Goal: Task Accomplishment & Management: Manage account settings

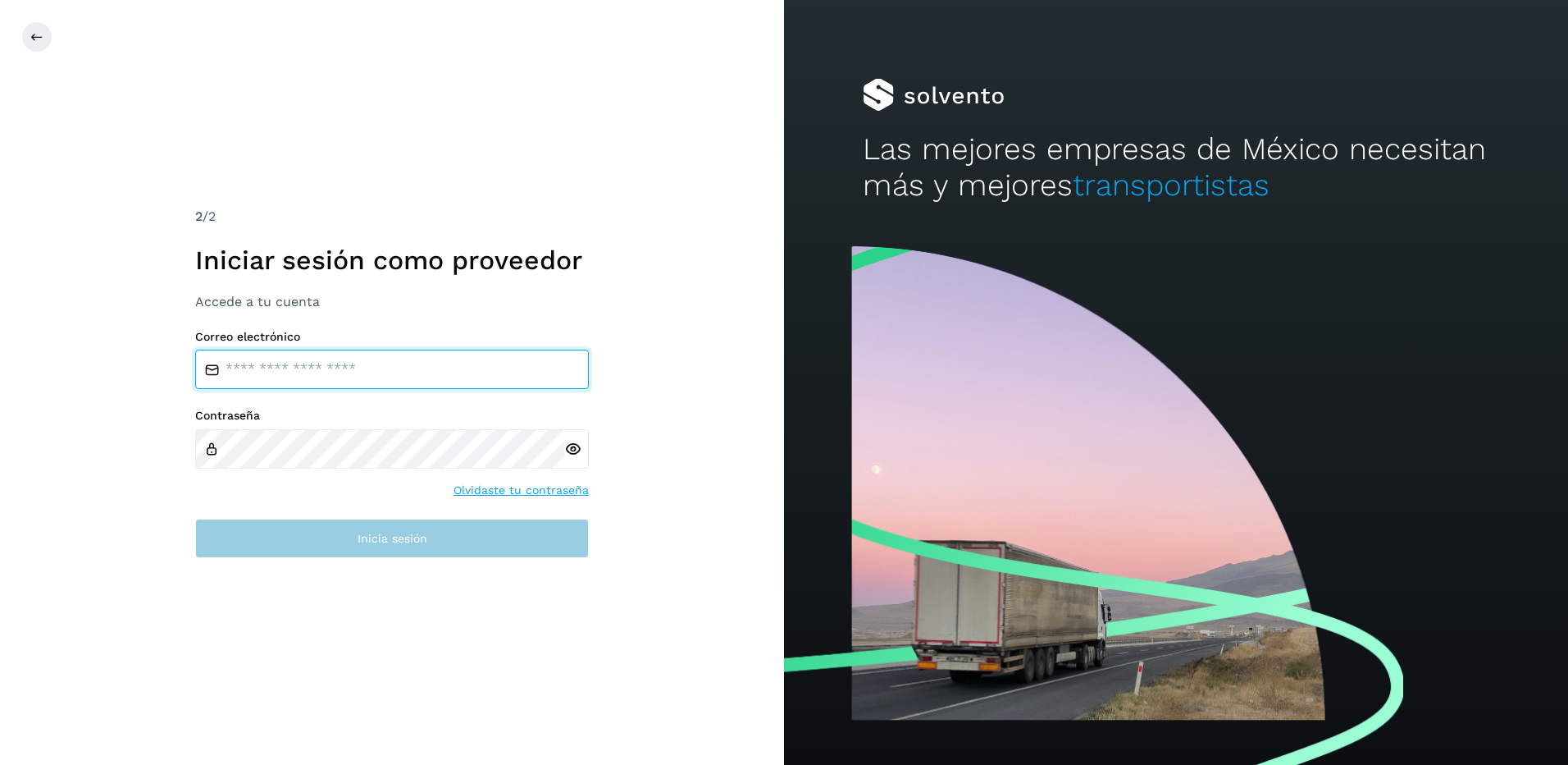
type input "**********"
click at [427, 537] on button "Inicia sesión" at bounding box center [392, 538] width 394 height 40
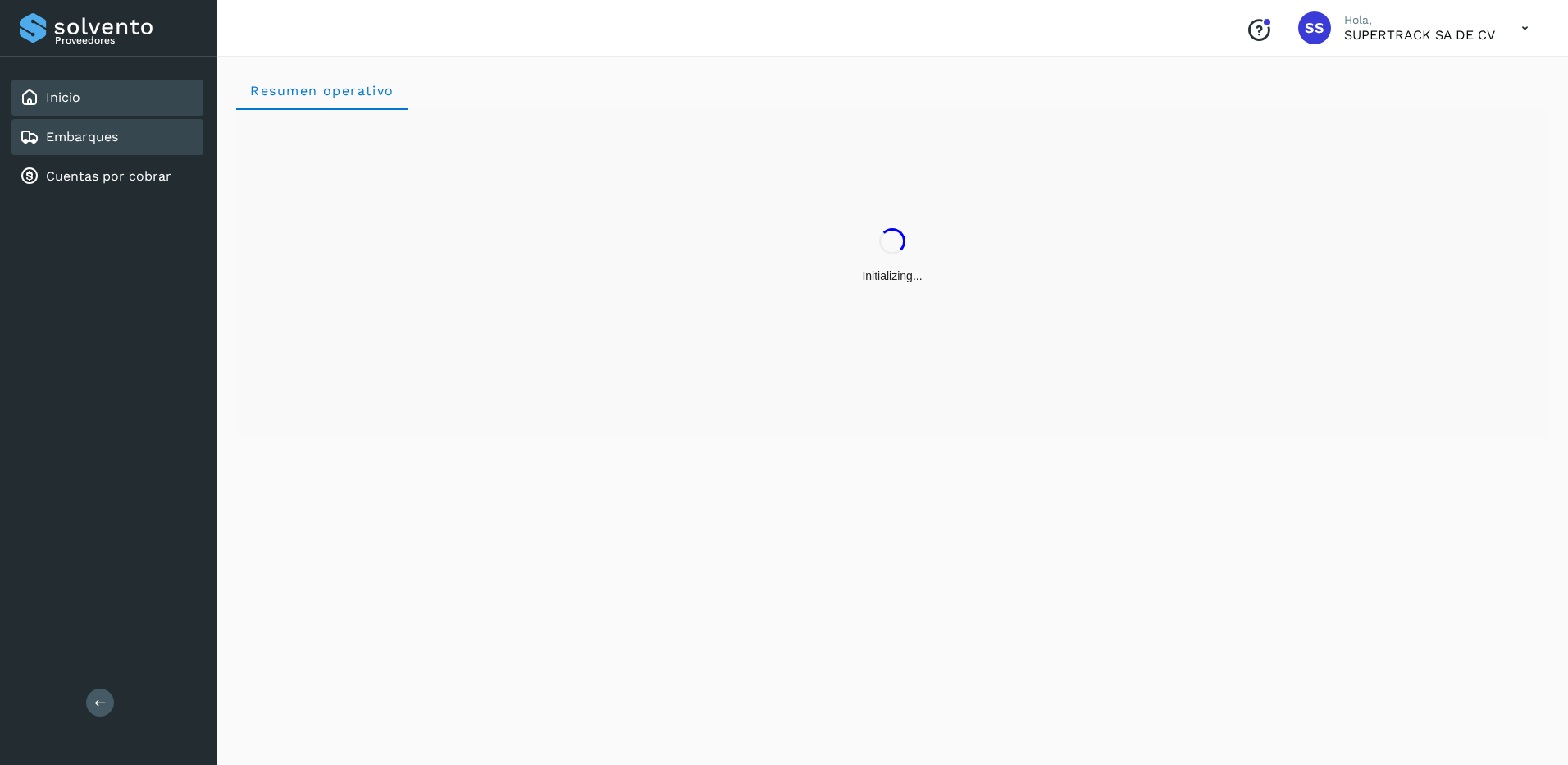
click at [110, 150] on div "Embarques" at bounding box center [107, 137] width 192 height 36
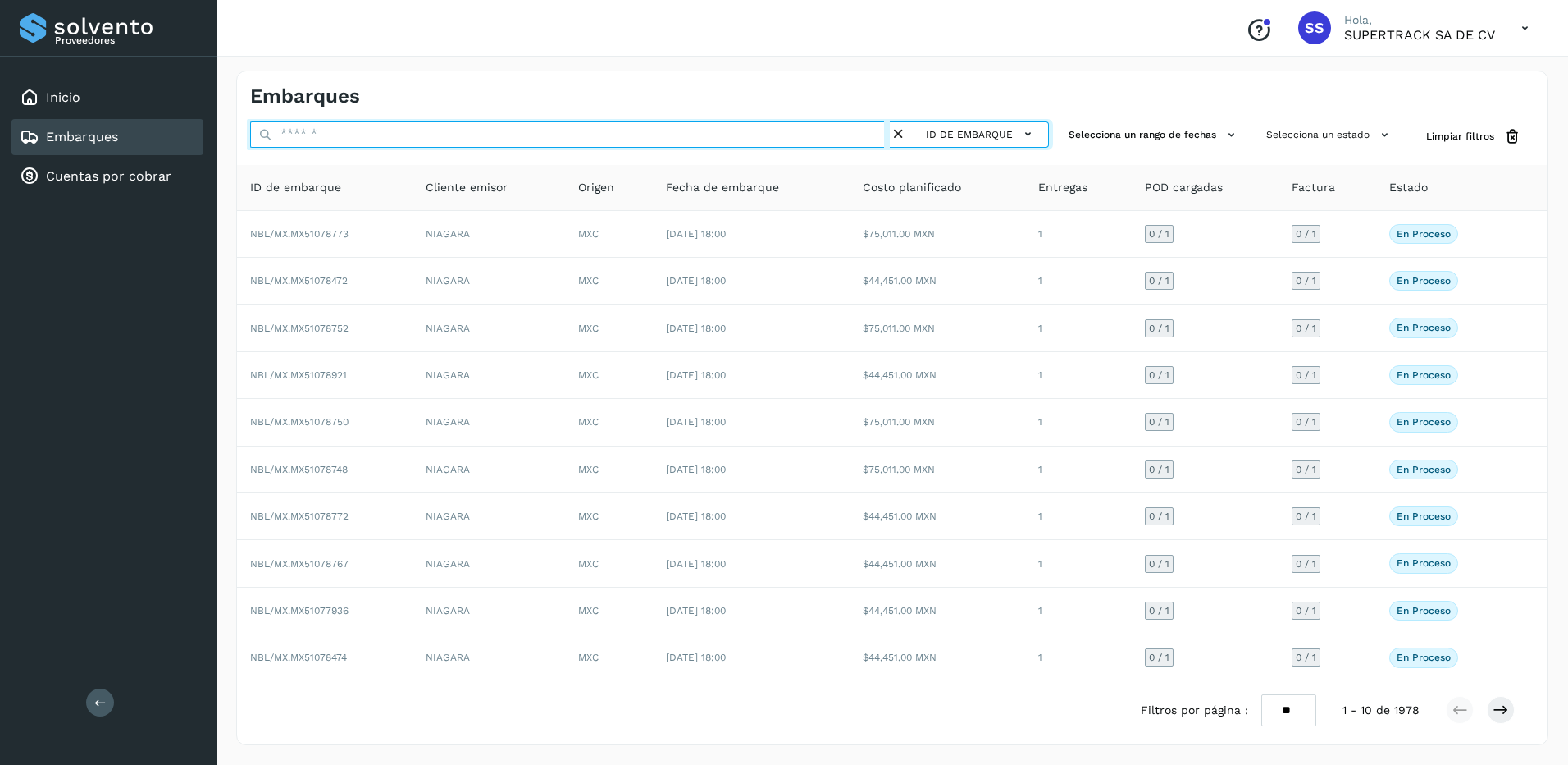
click at [296, 137] on input "text" at bounding box center [569, 135] width 640 height 27
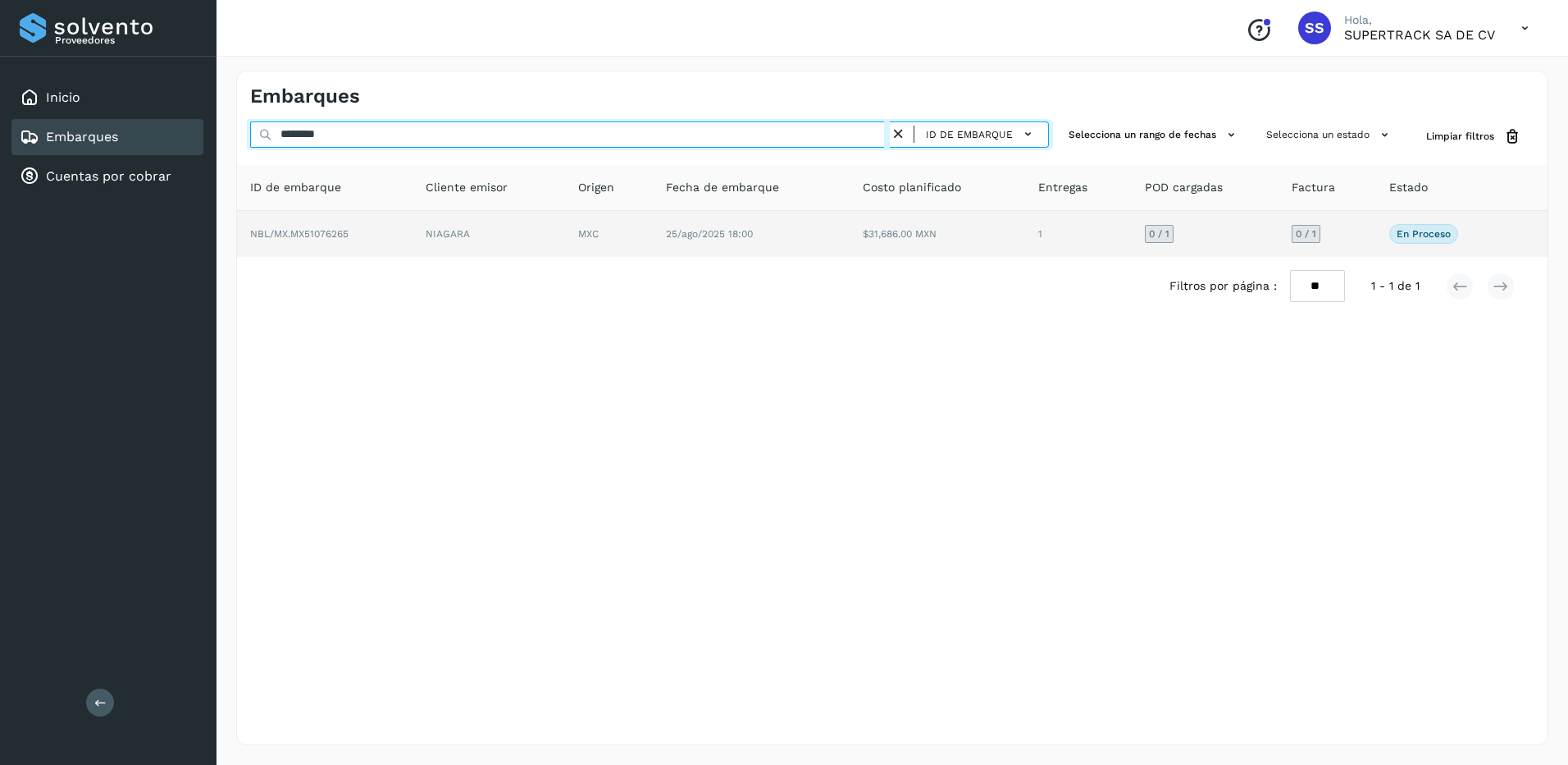
type input "********"
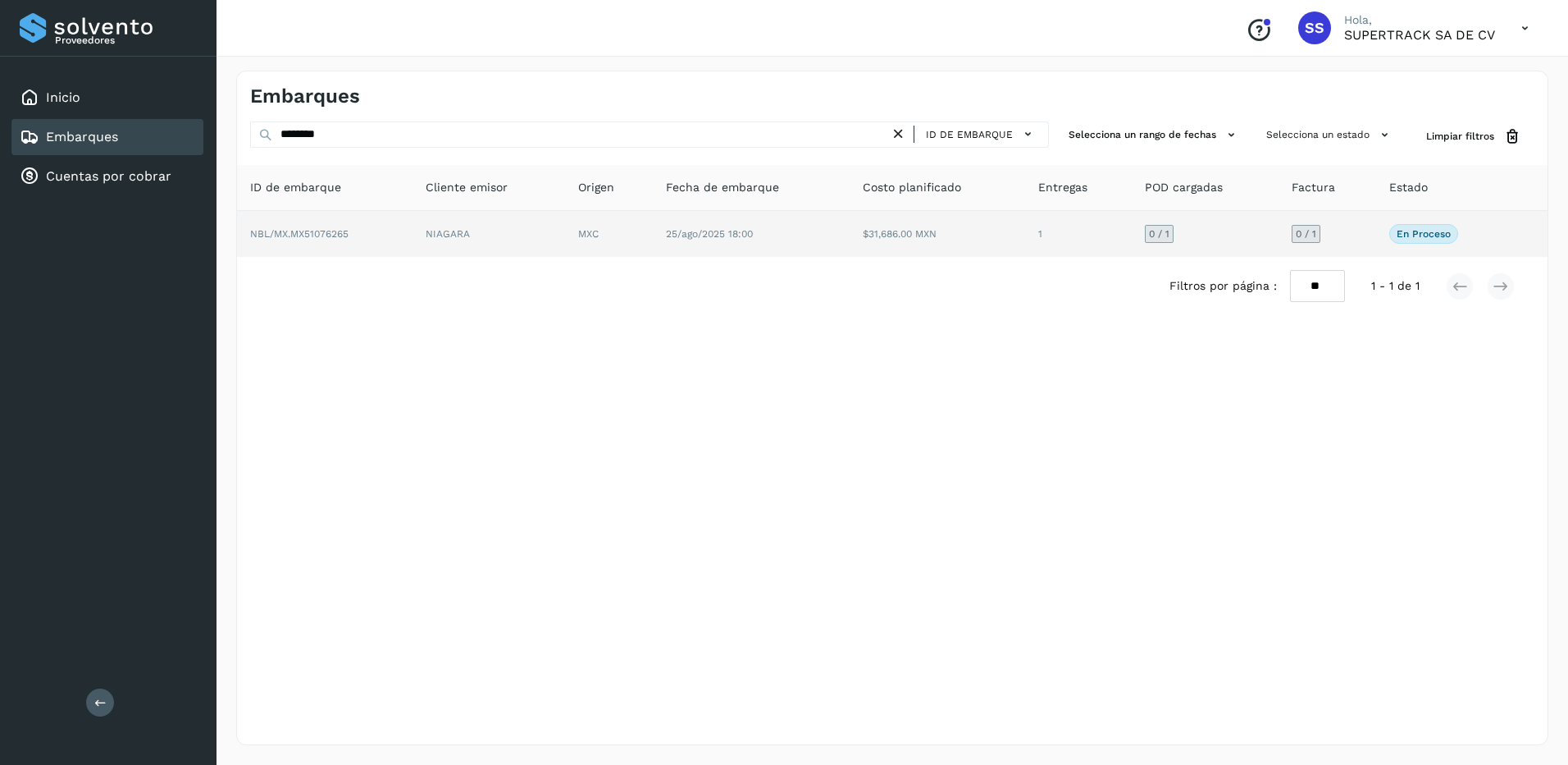
click at [489, 251] on td "NIAGARA" at bounding box center [488, 233] width 153 height 46
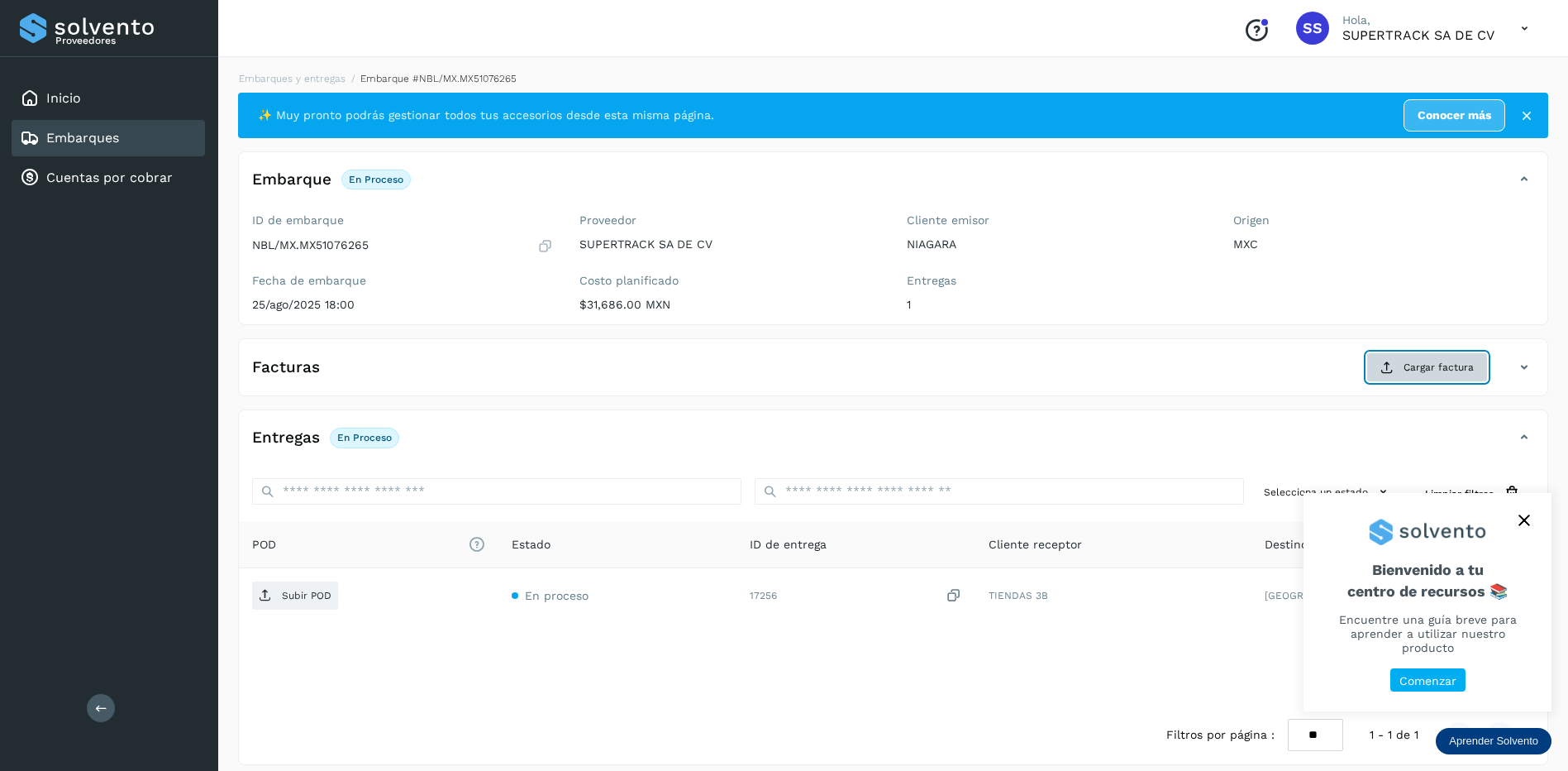
click at [1396, 364] on button "Cargar factura" at bounding box center [1427, 367] width 121 height 30
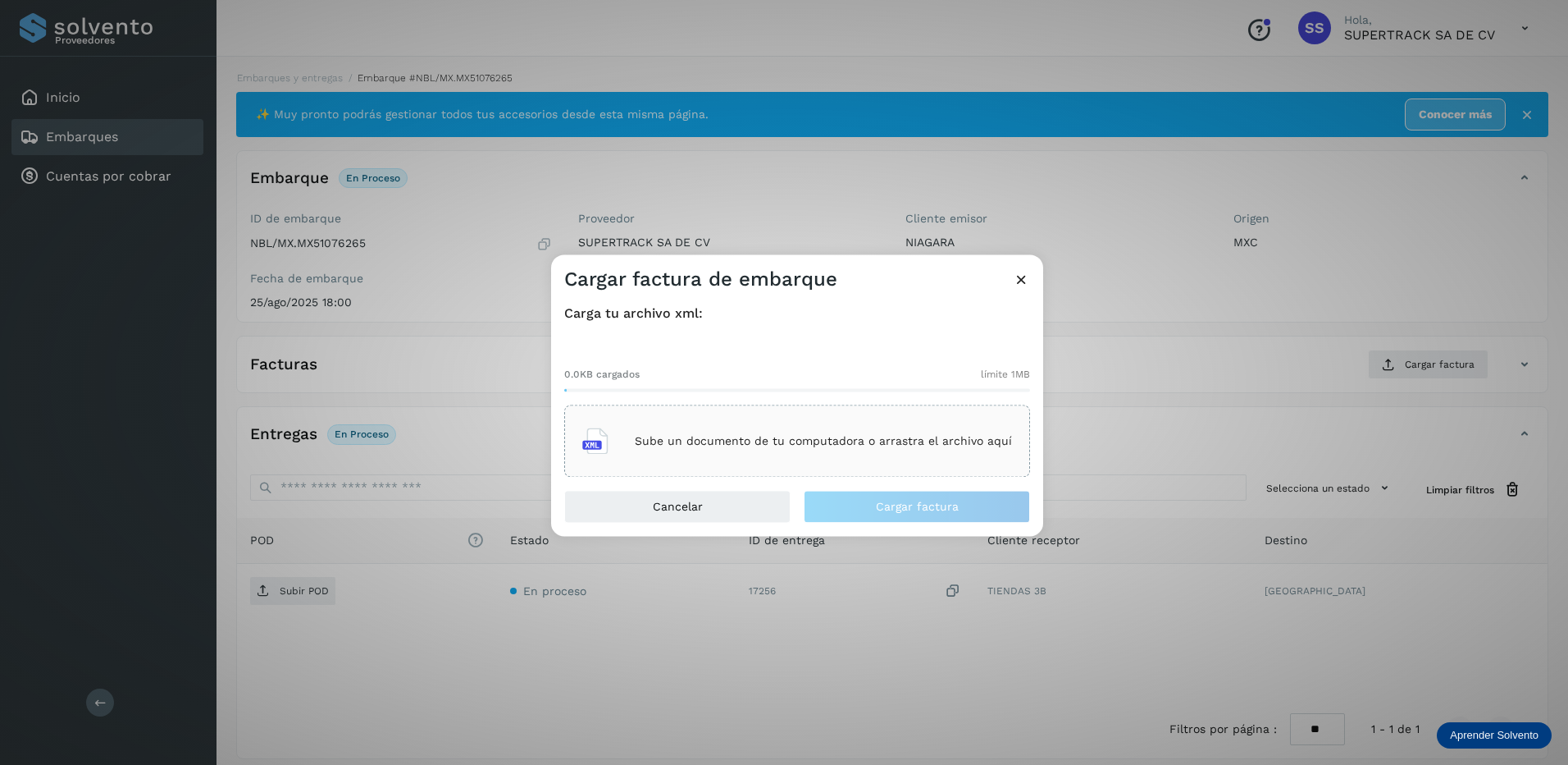
click at [804, 446] on p "Sube un documento de tu computadora o arrastra el archivo aquí" at bounding box center [823, 441] width 377 height 14
click at [1021, 282] on icon at bounding box center [1021, 280] width 17 height 17
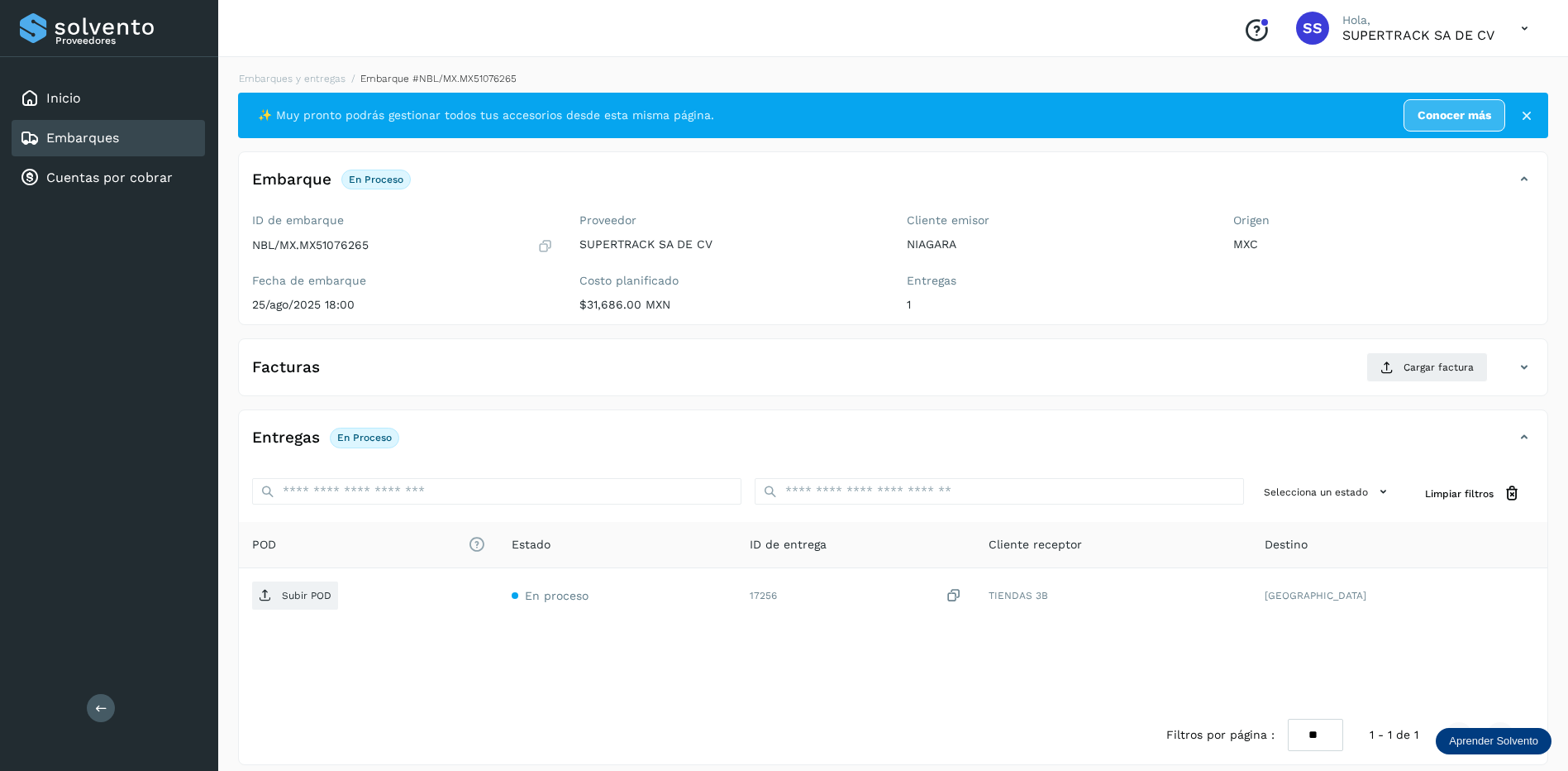
click at [303, 87] on div "Embarques y entregas Embarque #NBL/MX.MX51076265 ✨ Muy pronto podrás gestionar …" at bounding box center [893, 418] width 1310 height 694
click at [305, 74] on link "Embarques y entregas" at bounding box center [292, 78] width 107 height 11
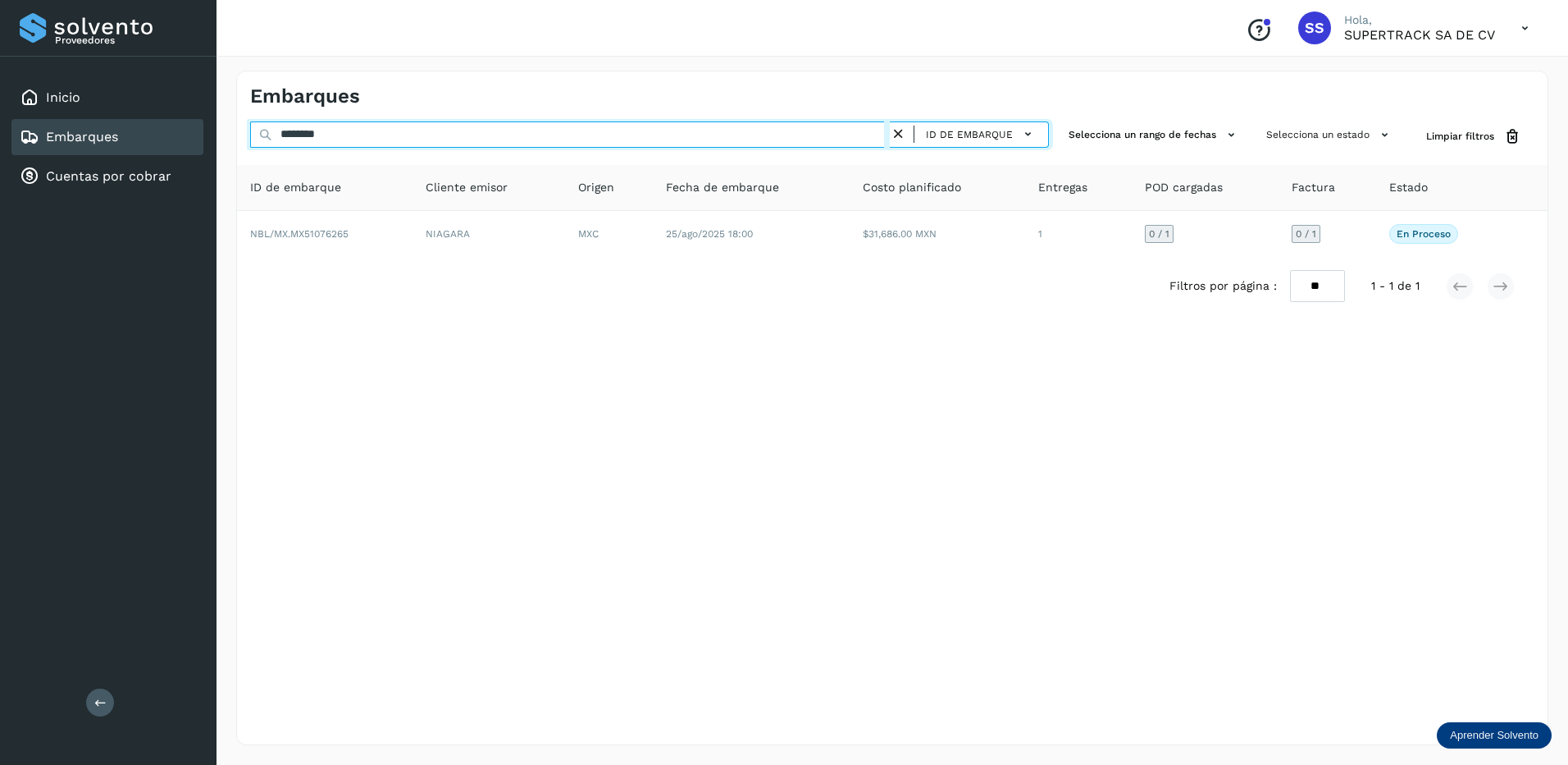
click at [369, 146] on input "********" at bounding box center [569, 135] width 640 height 27
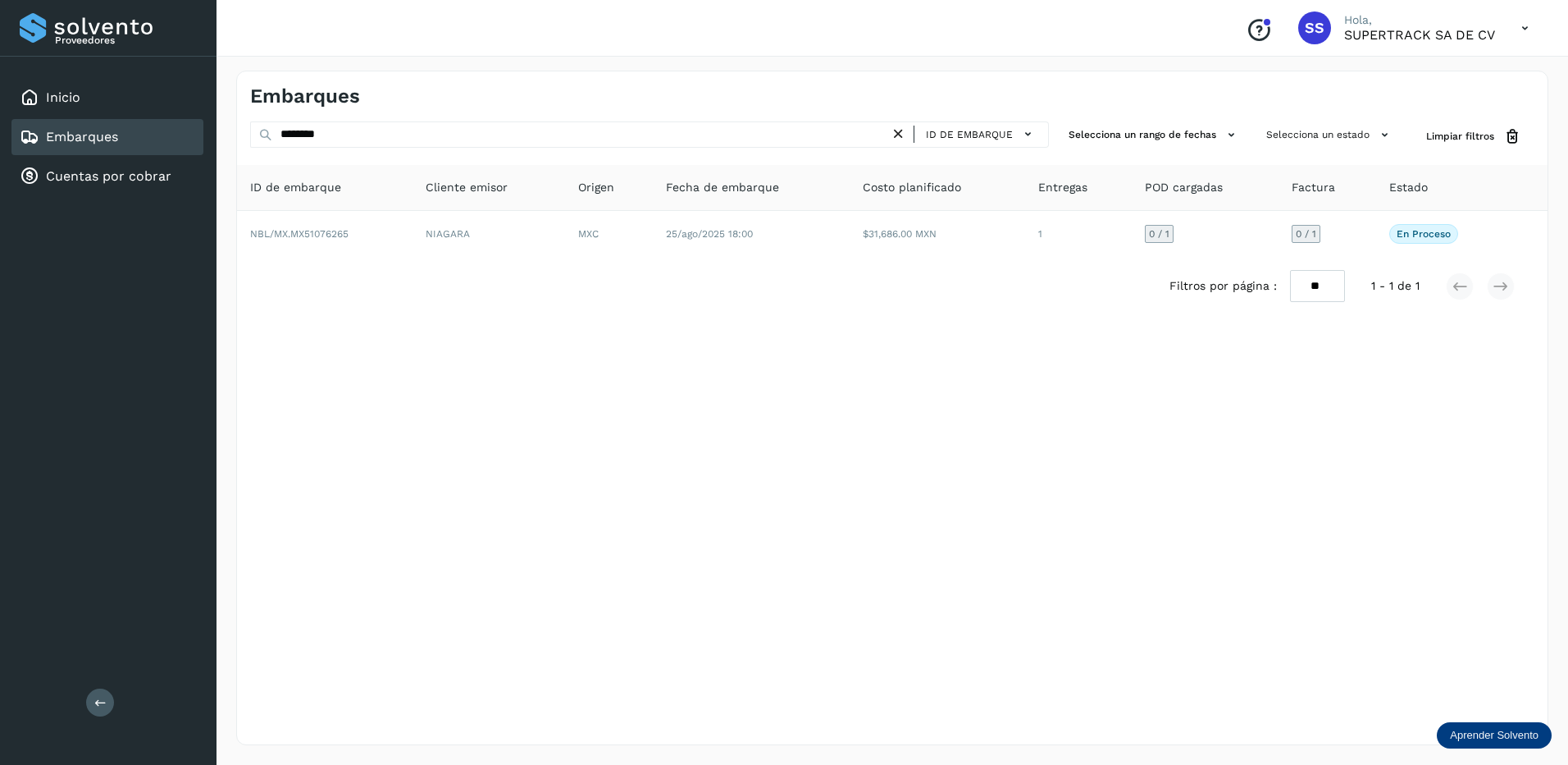
click at [902, 133] on icon at bounding box center [898, 134] width 17 height 17
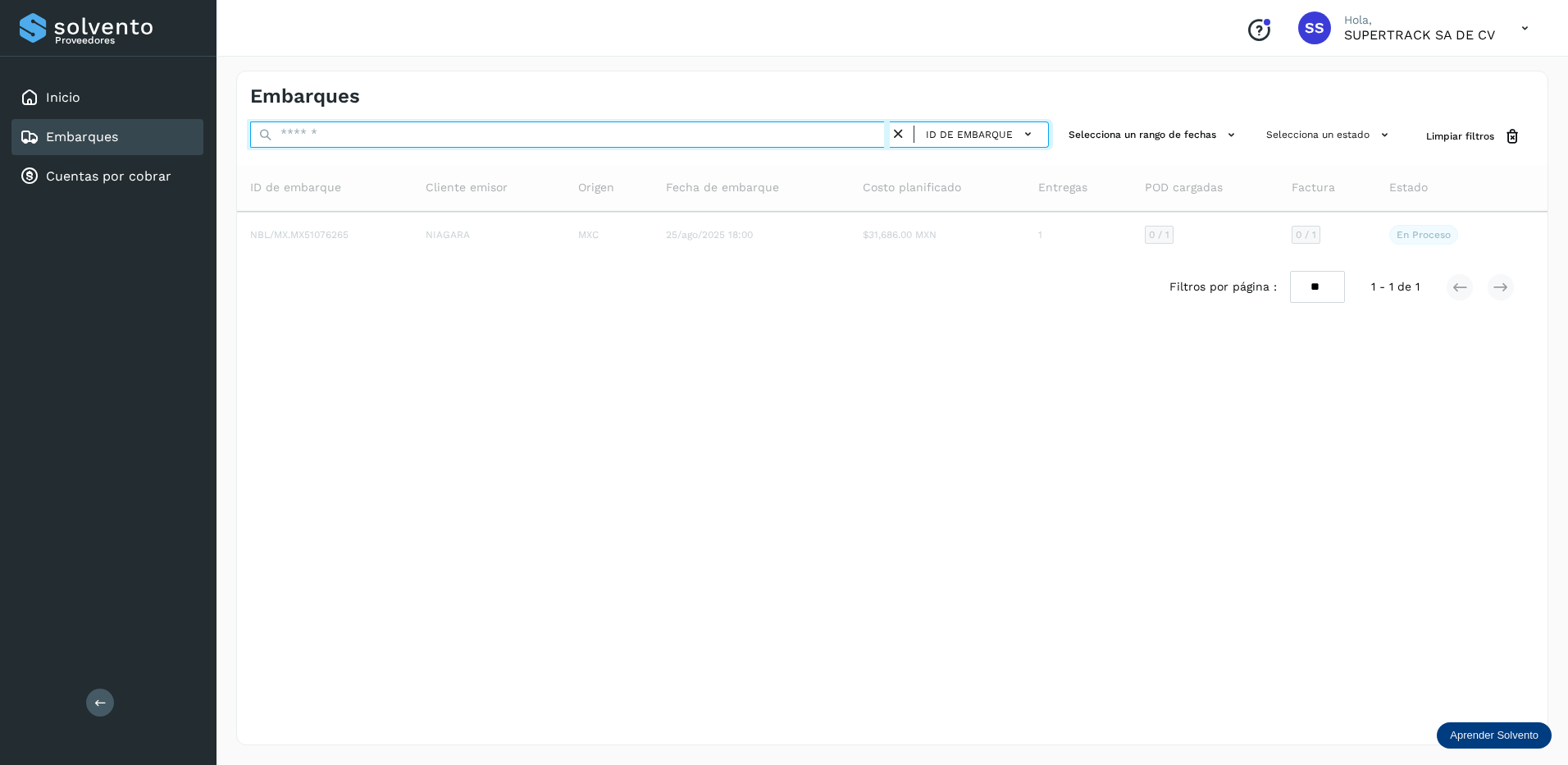
click at [522, 138] on input "text" at bounding box center [569, 135] width 640 height 27
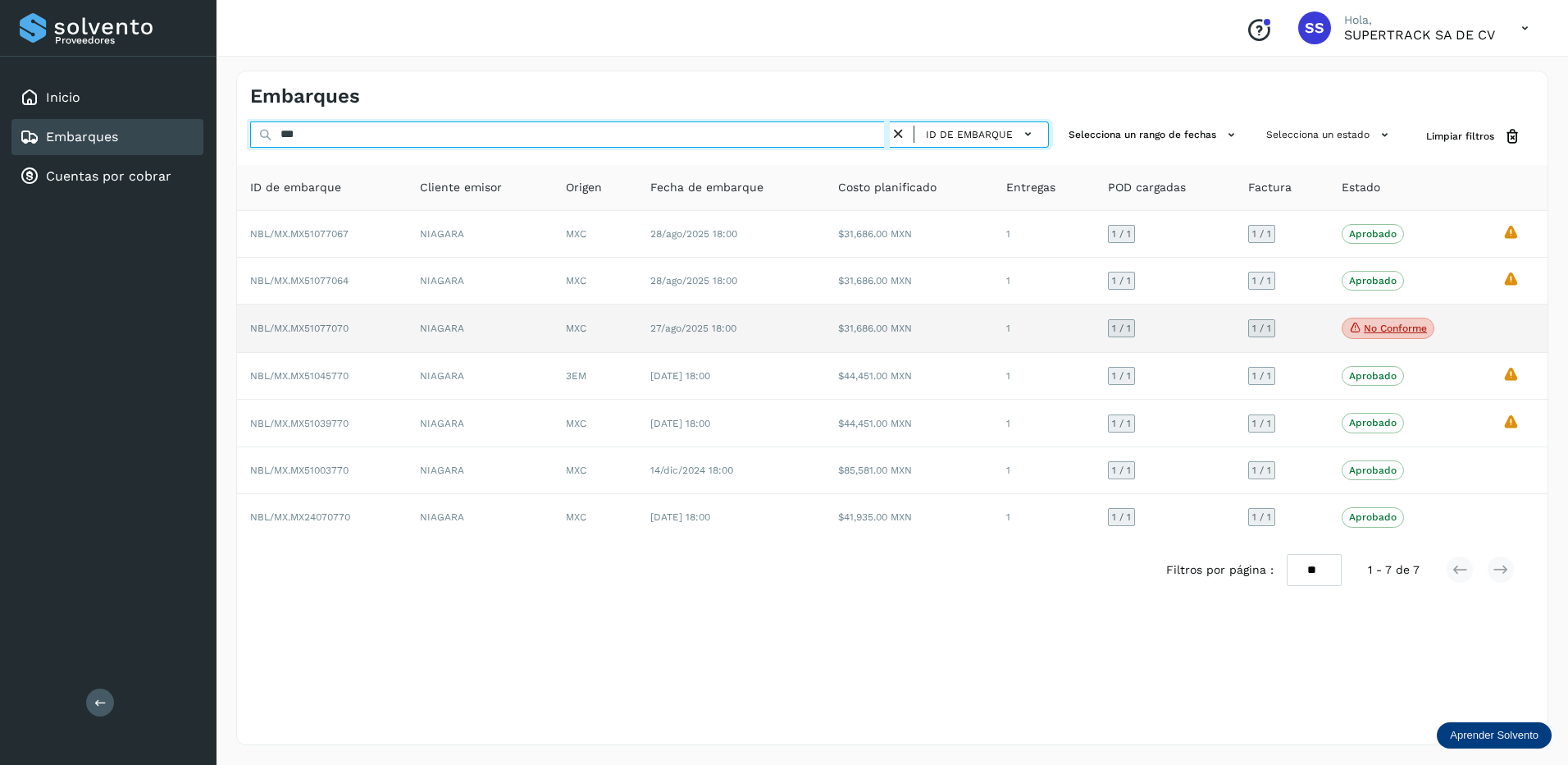
type input "***"
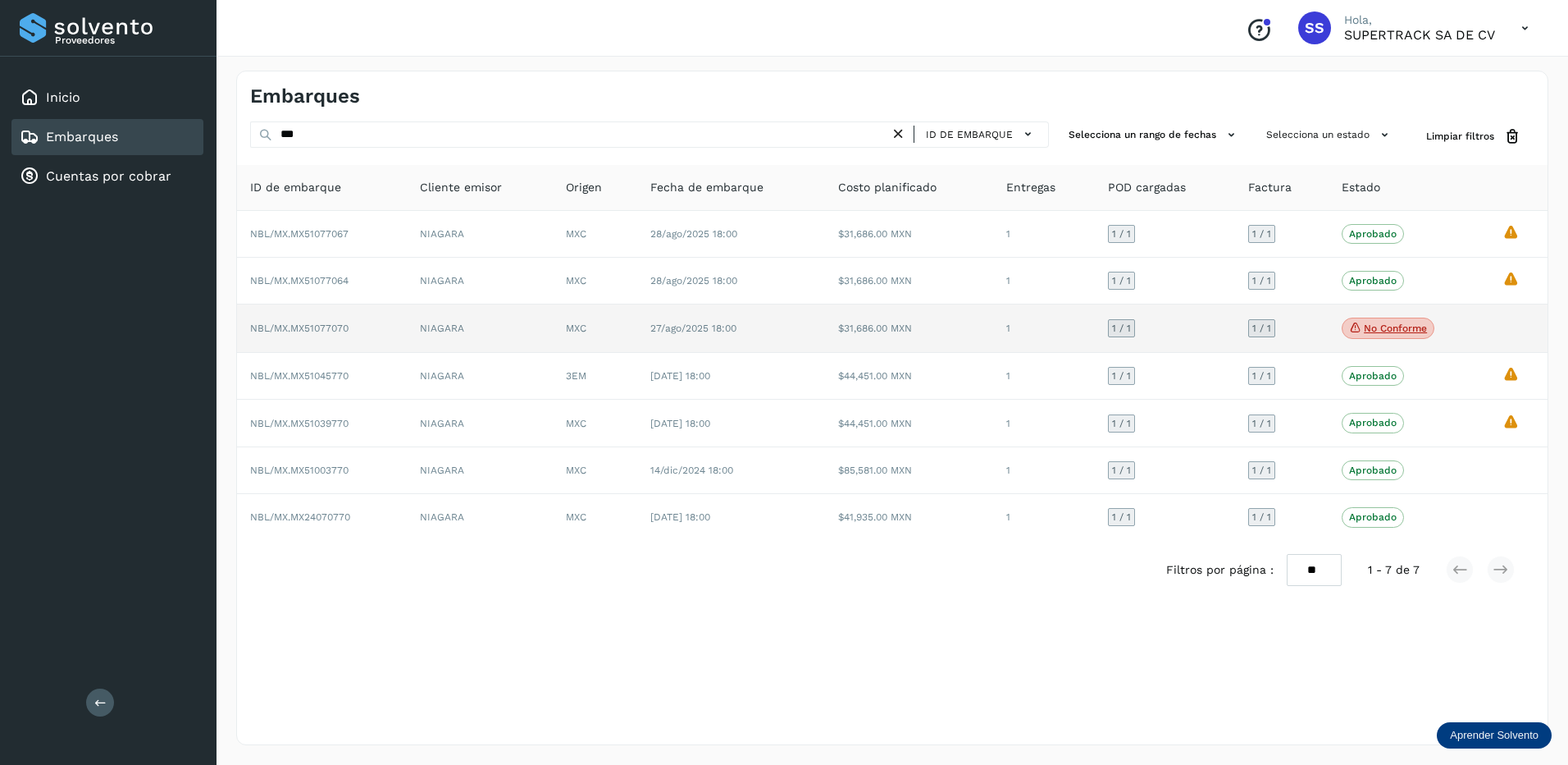
click at [394, 333] on td "NBL/MX.MX51077070" at bounding box center [321, 328] width 170 height 48
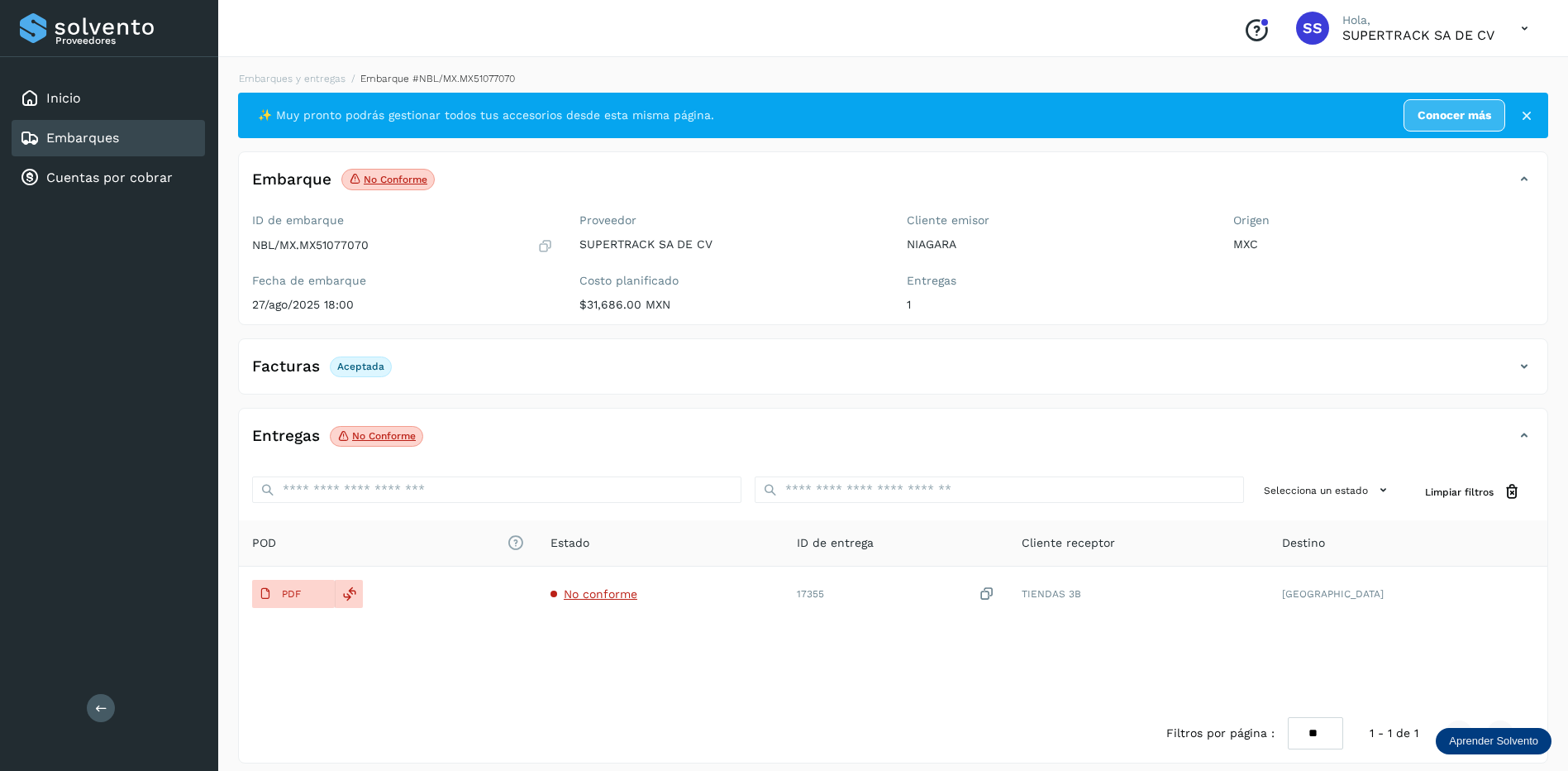
click at [490, 361] on div "Facturas Aceptada" at bounding box center [877, 366] width 1276 height 28
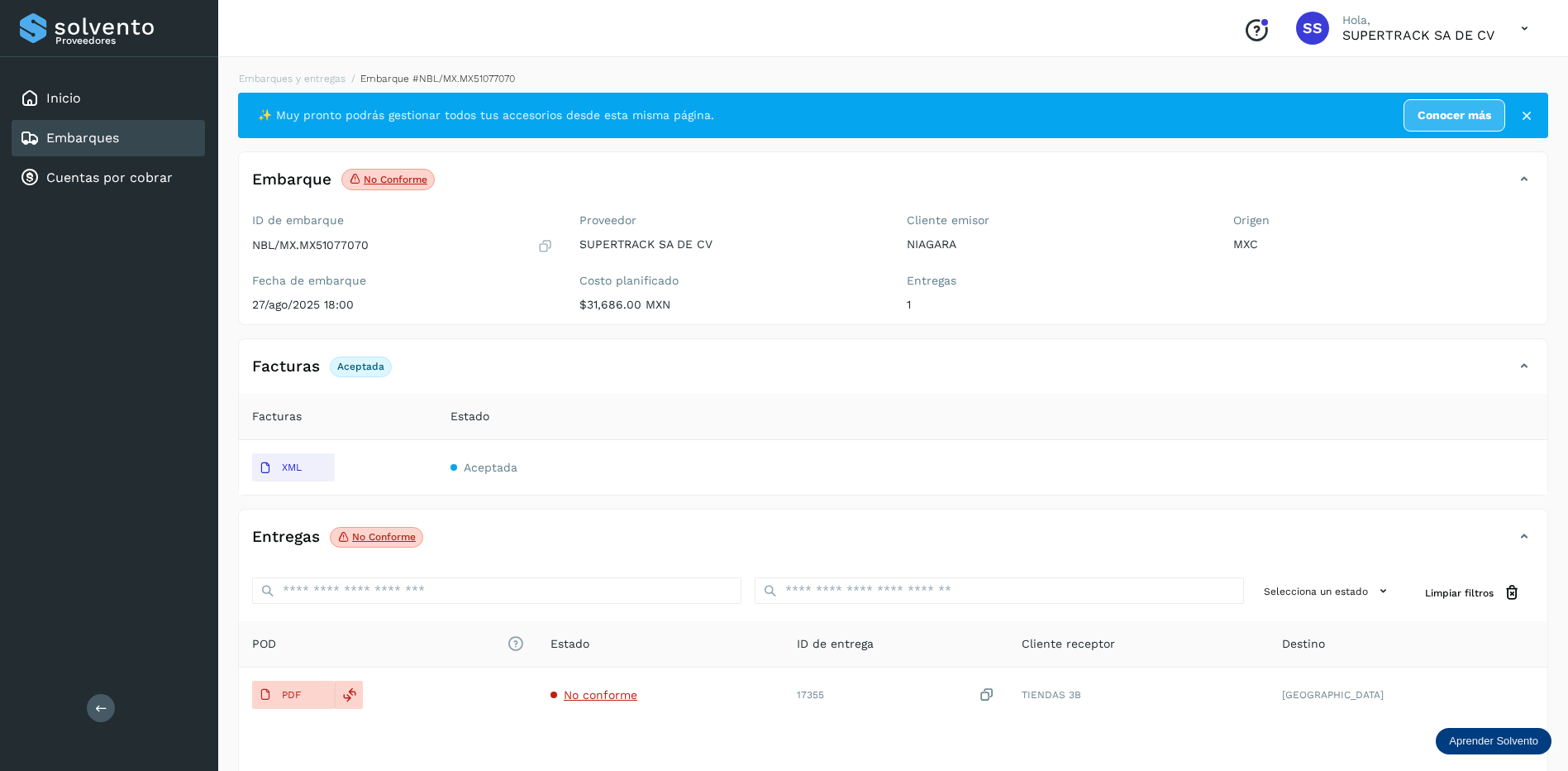
drag, startPoint x: 295, startPoint y: 464, endPoint x: 644, endPoint y: 461, distance: 349.0
click at [644, 461] on td "Aceptada" at bounding box center [992, 467] width 1111 height 54
click at [452, 444] on td "Aceptada" at bounding box center [992, 467] width 1111 height 54
click at [501, 486] on td "Aceptada" at bounding box center [992, 467] width 1111 height 54
drag, startPoint x: 280, startPoint y: 421, endPoint x: 476, endPoint y: 477, distance: 203.8
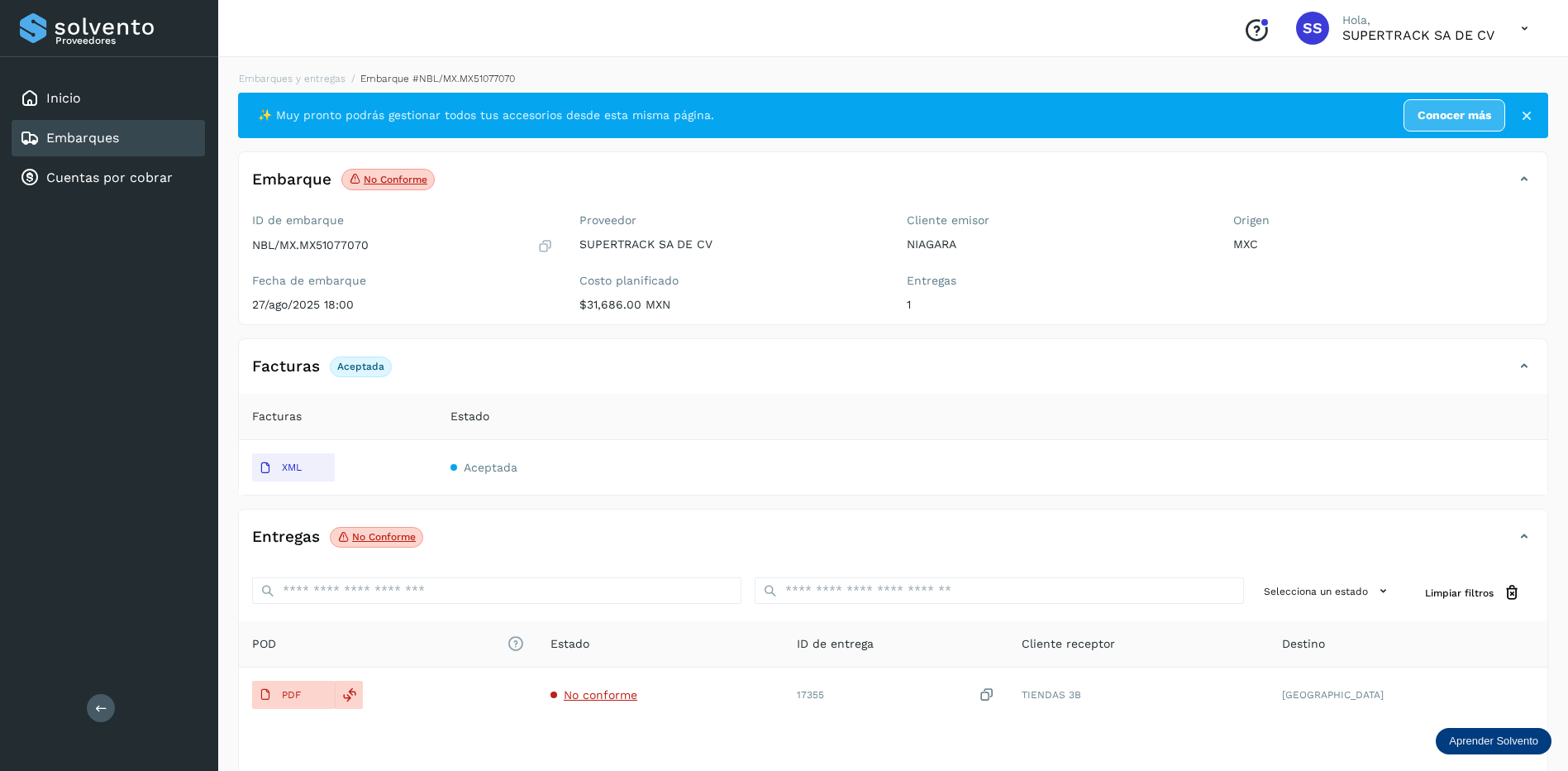
click at [587, 478] on table "Facturas Estado XML Aceptada" at bounding box center [893, 444] width 1308 height 101
click at [471, 477] on td "Aceptada" at bounding box center [992, 467] width 1111 height 54
drag, startPoint x: 471, startPoint y: 477, endPoint x: 659, endPoint y: 476, distance: 188.0
click at [659, 477] on td "Aceptada" at bounding box center [992, 467] width 1111 height 54
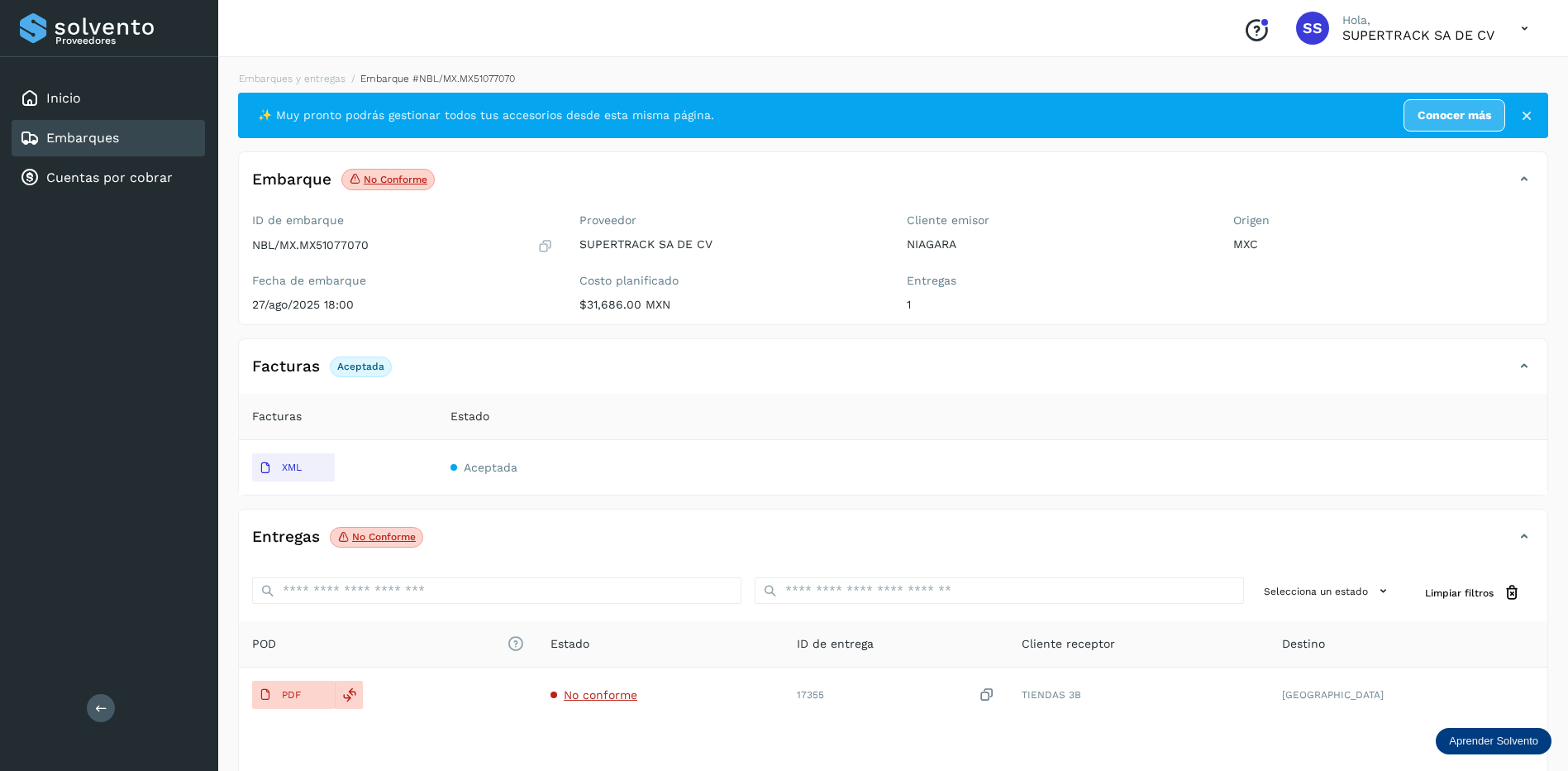
click at [659, 476] on td "Aceptada" at bounding box center [992, 467] width 1111 height 54
drag, startPoint x: 659, startPoint y: 476, endPoint x: 612, endPoint y: 483, distance: 47.5
click at [612, 483] on td "Aceptada" at bounding box center [992, 467] width 1111 height 54
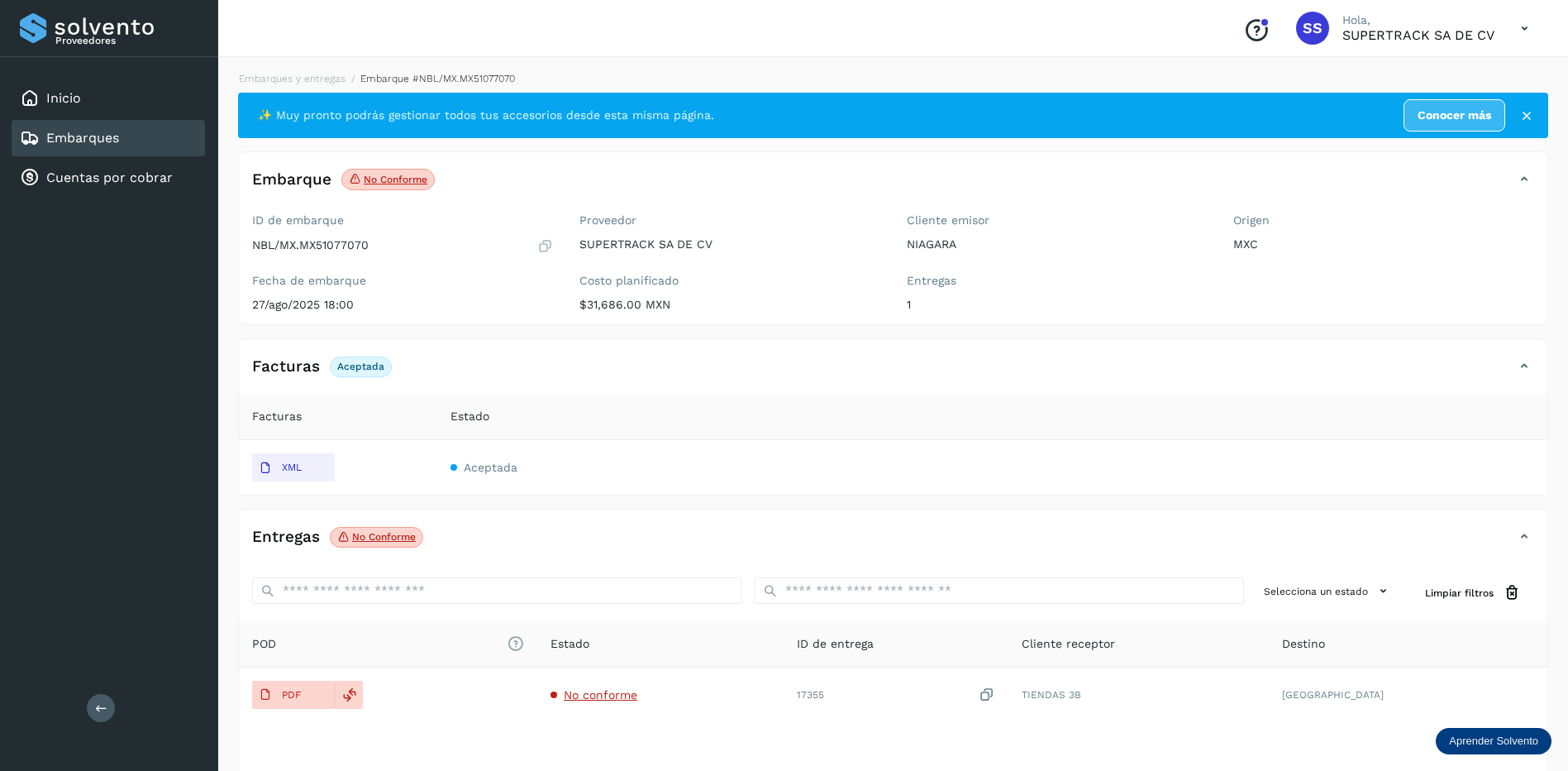
click at [328, 87] on div "Embarques y entregas Embarque #NBL/MX.MX51077070 ✨ Muy pronto podrás gestionar …" at bounding box center [893, 467] width 1310 height 793
click at [324, 77] on link "Embarques y entregas" at bounding box center [292, 78] width 107 height 11
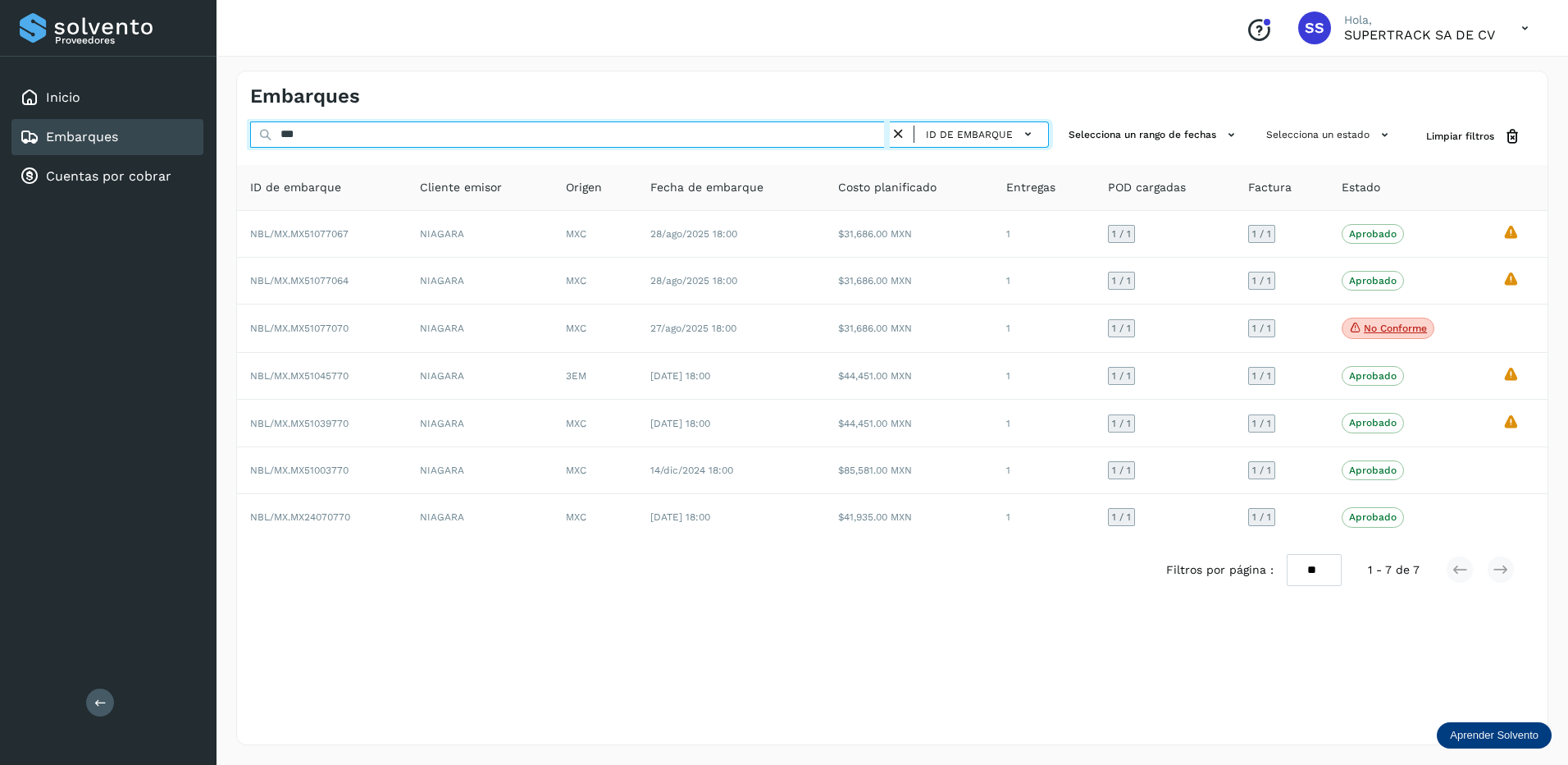
drag, startPoint x: 338, startPoint y: 129, endPoint x: 225, endPoint y: 119, distance: 113.4
click at [225, 121] on div "Embarques *** ID de embarque Selecciona un rango de fechas Selecciona un estado…" at bounding box center [892, 408] width 1352 height 714
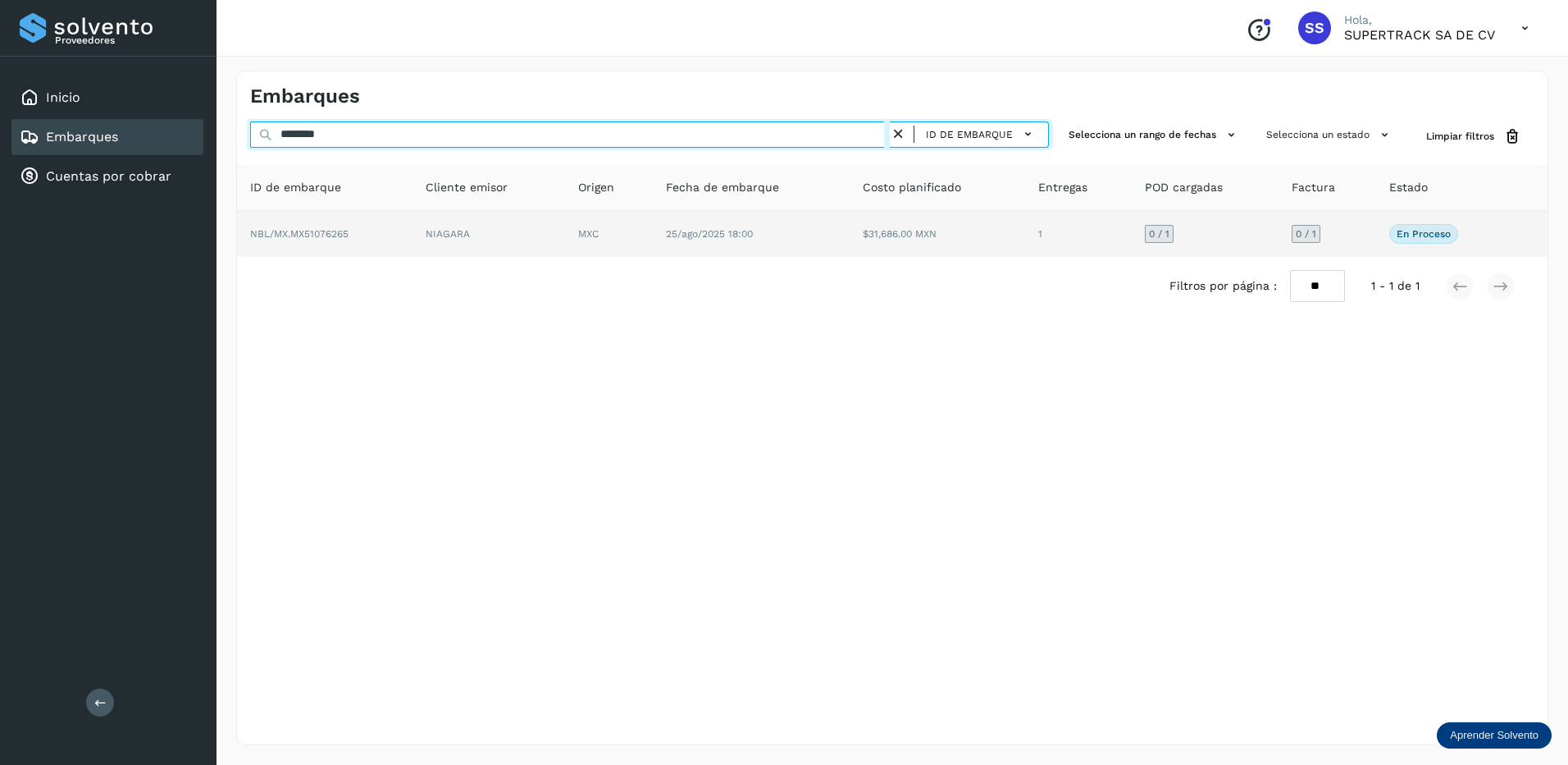
type input "********"
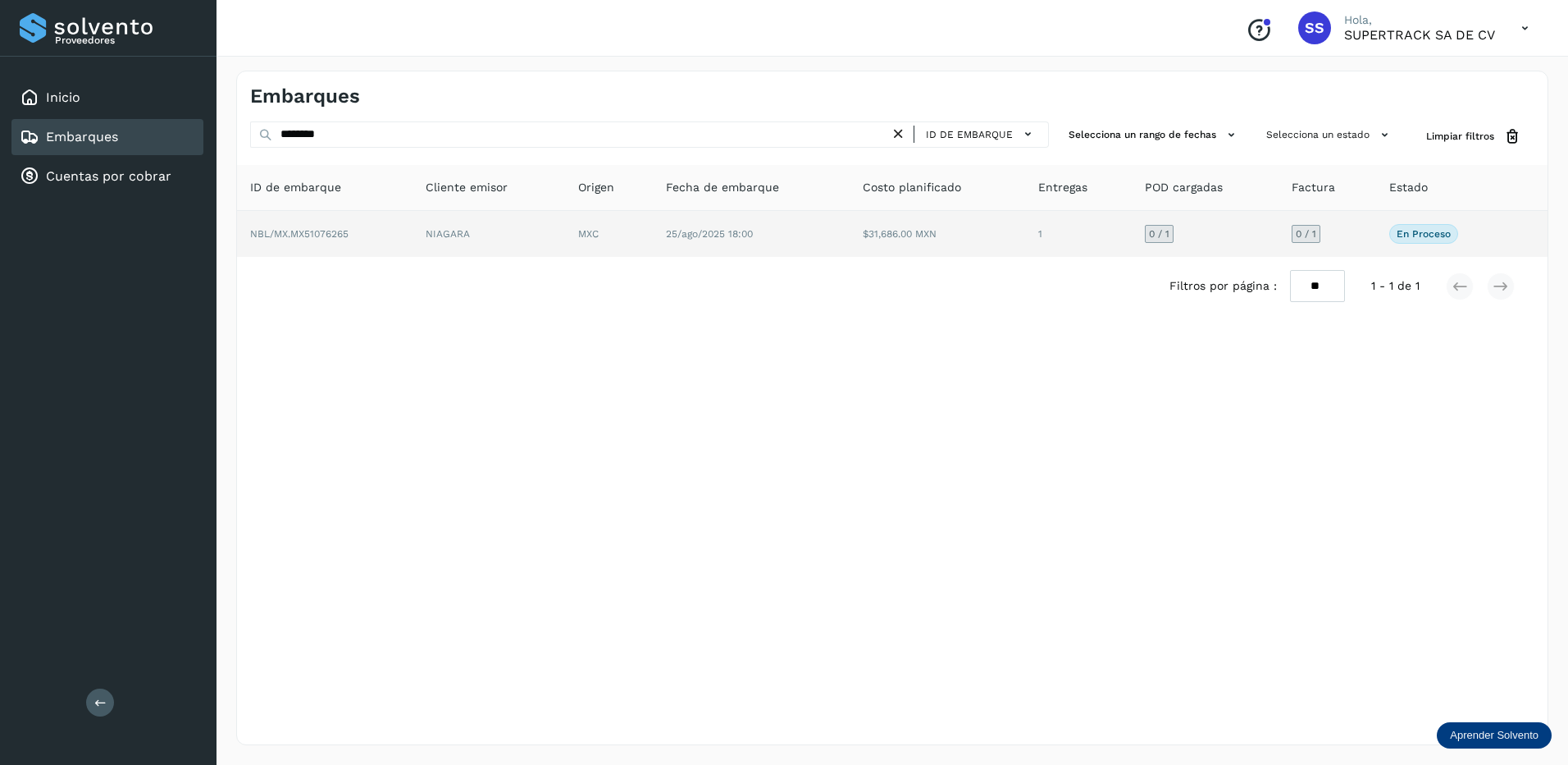
click at [532, 238] on td "NIAGARA" at bounding box center [488, 233] width 153 height 46
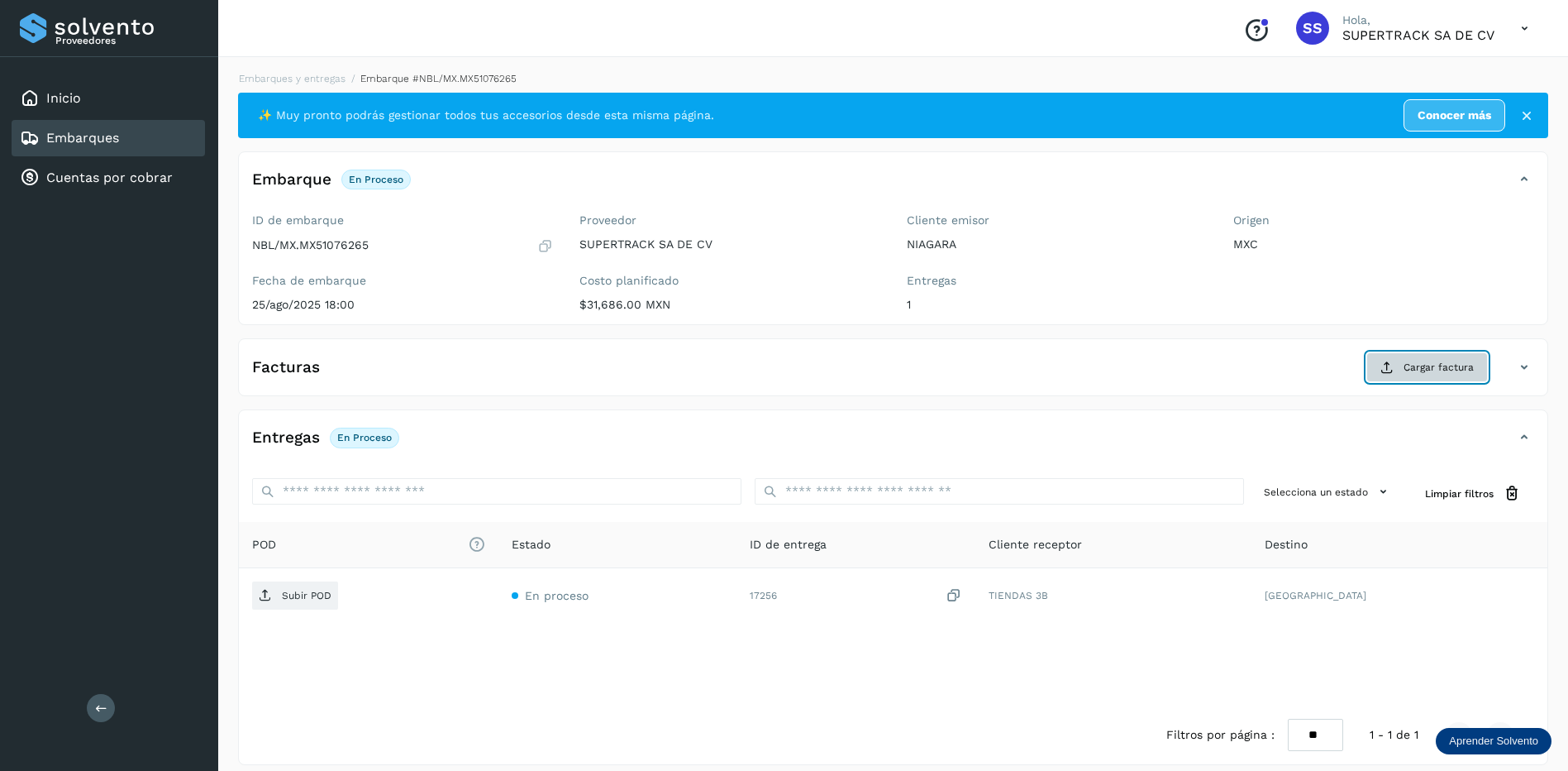
click at [1435, 367] on span "Cargar factura" at bounding box center [1439, 368] width 71 height 15
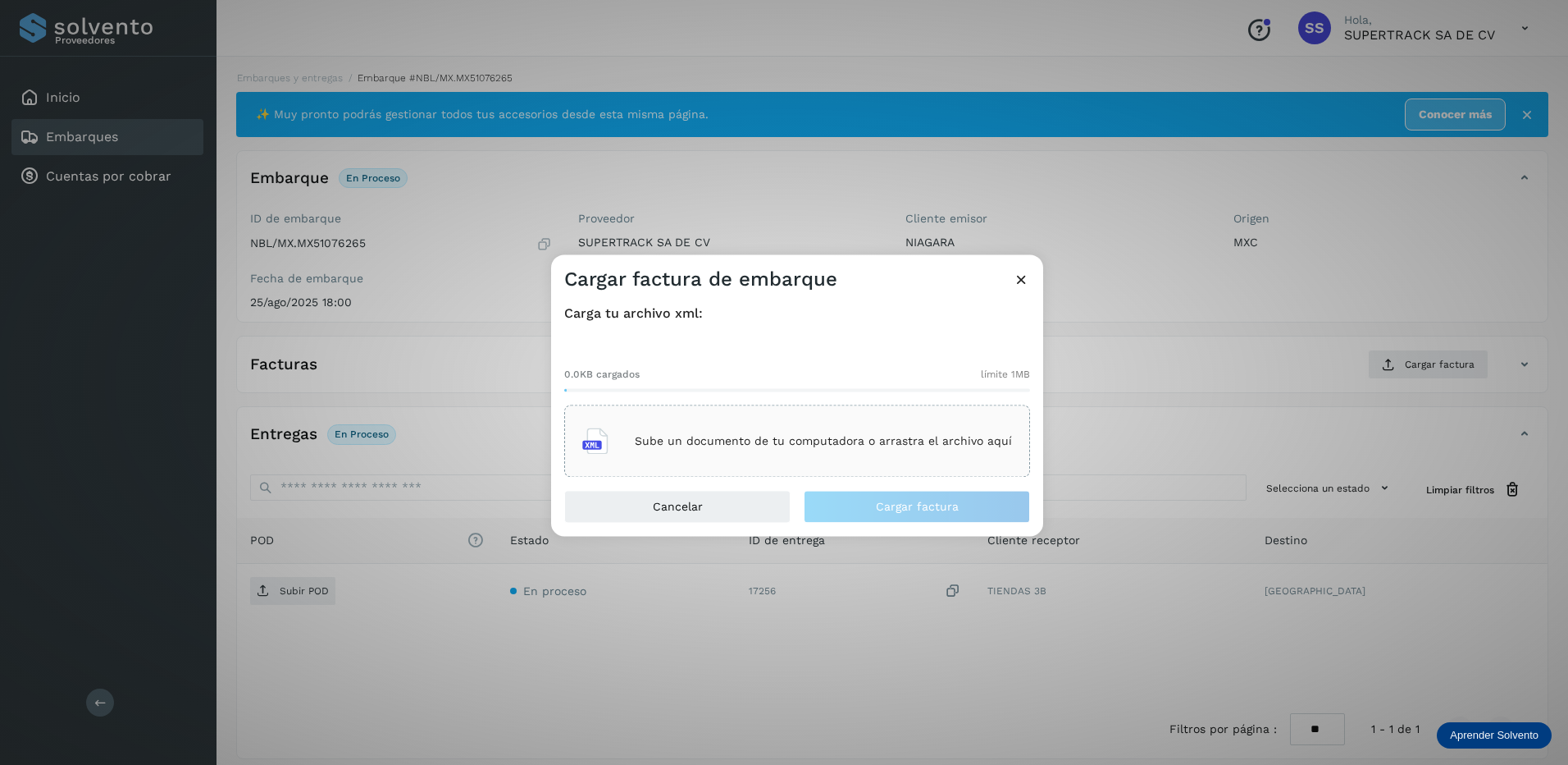
click at [857, 459] on div "Sube un documento de tu computadora o arrastra el archivo aquí" at bounding box center [798, 441] width 430 height 45
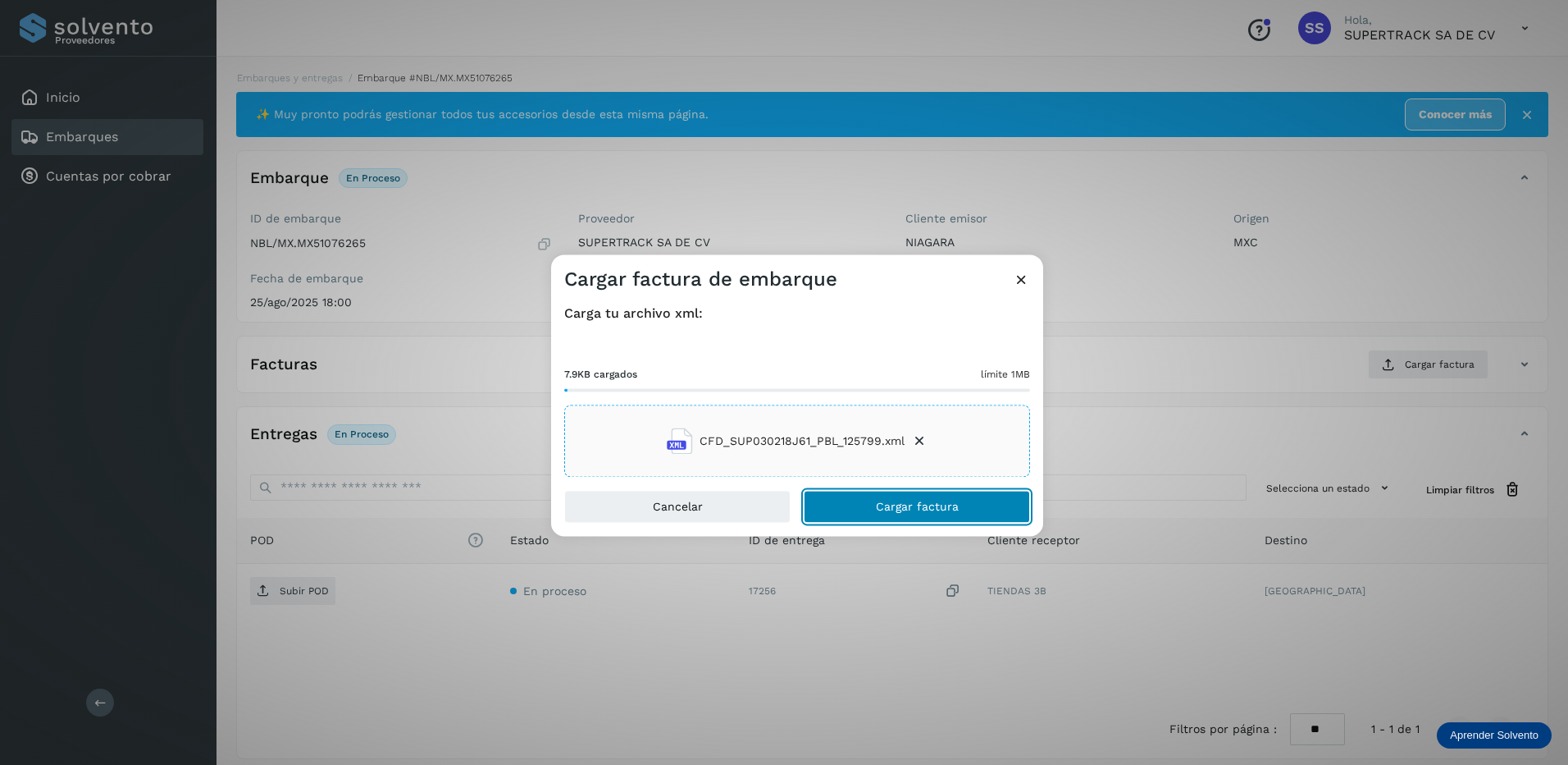
click at [942, 505] on span "Cargar factura" at bounding box center [917, 507] width 82 height 11
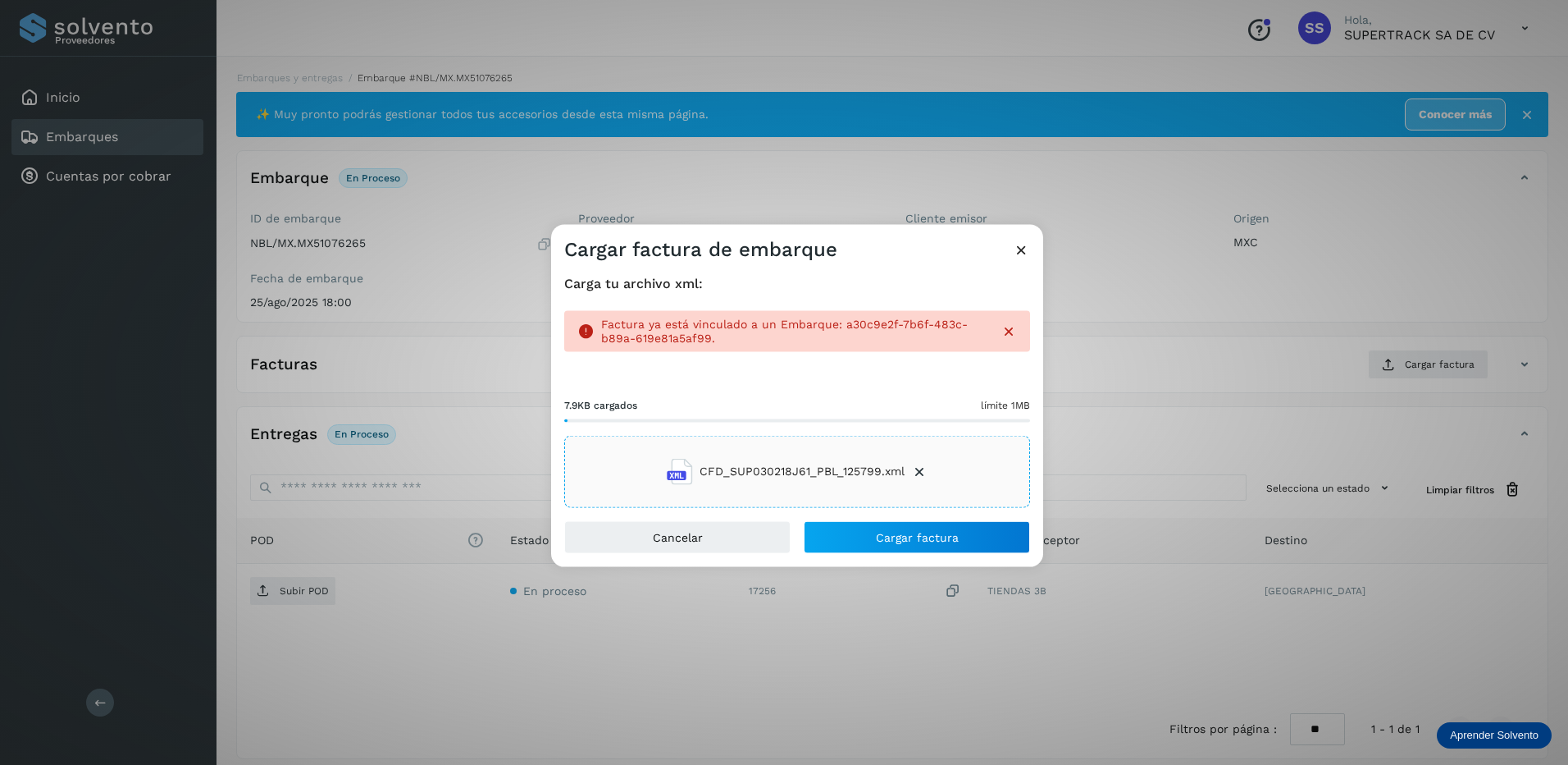
click at [852, 343] on p "Factura ya está vinculado a un Embarque: a30c9e2f-7b6f-483c-b89a-619e81a5af99." at bounding box center [795, 331] width 387 height 27
click at [981, 336] on p "Factura ya está vinculado a un Embarque: a30c9e2f-7b6f-483c-b89a-619e81a5af99." at bounding box center [795, 331] width 387 height 27
drag, startPoint x: 1008, startPoint y: 334, endPoint x: 993, endPoint y: 351, distance: 22.7
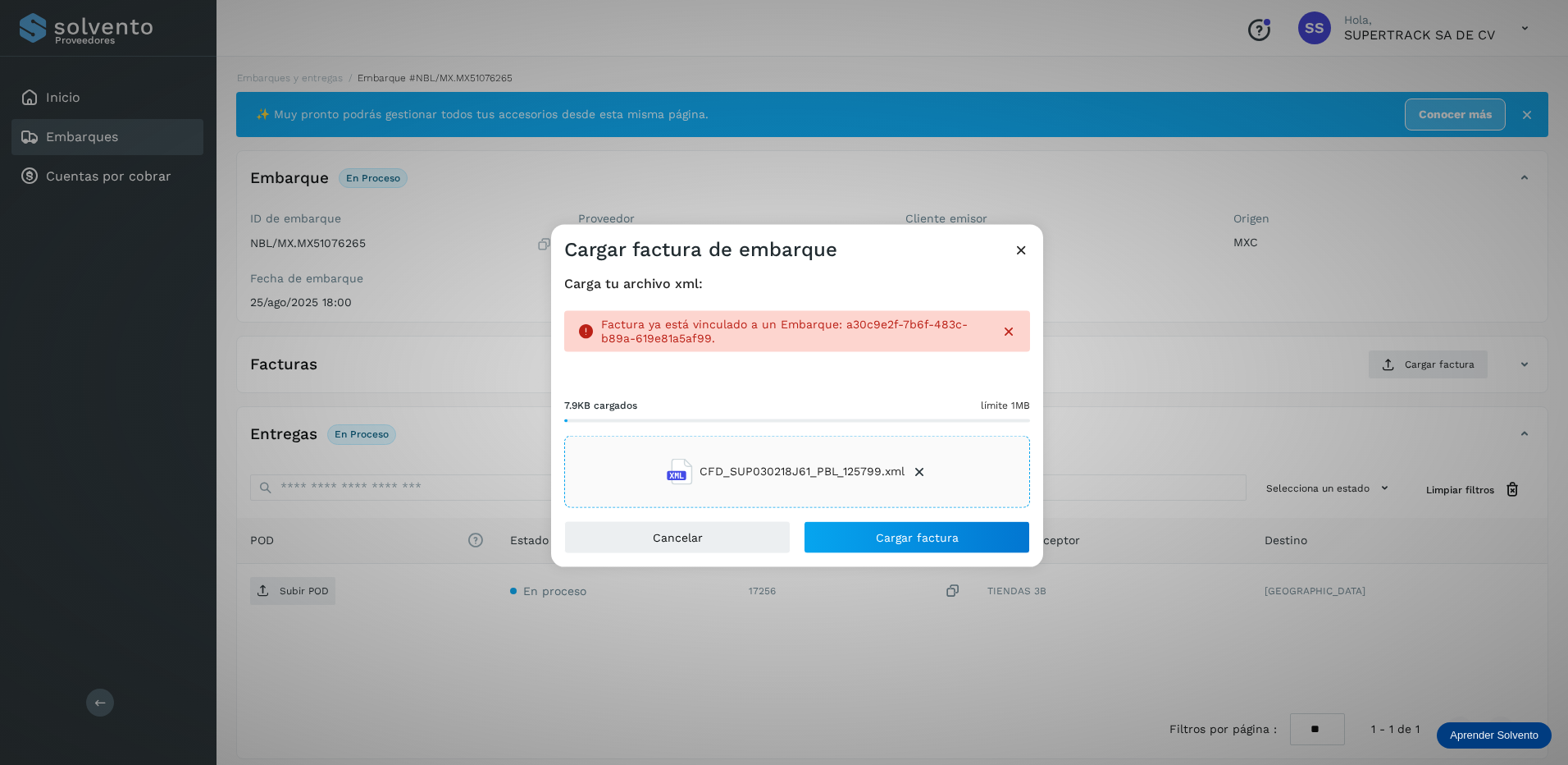
click at [1008, 335] on icon at bounding box center [1008, 331] width 16 height 16
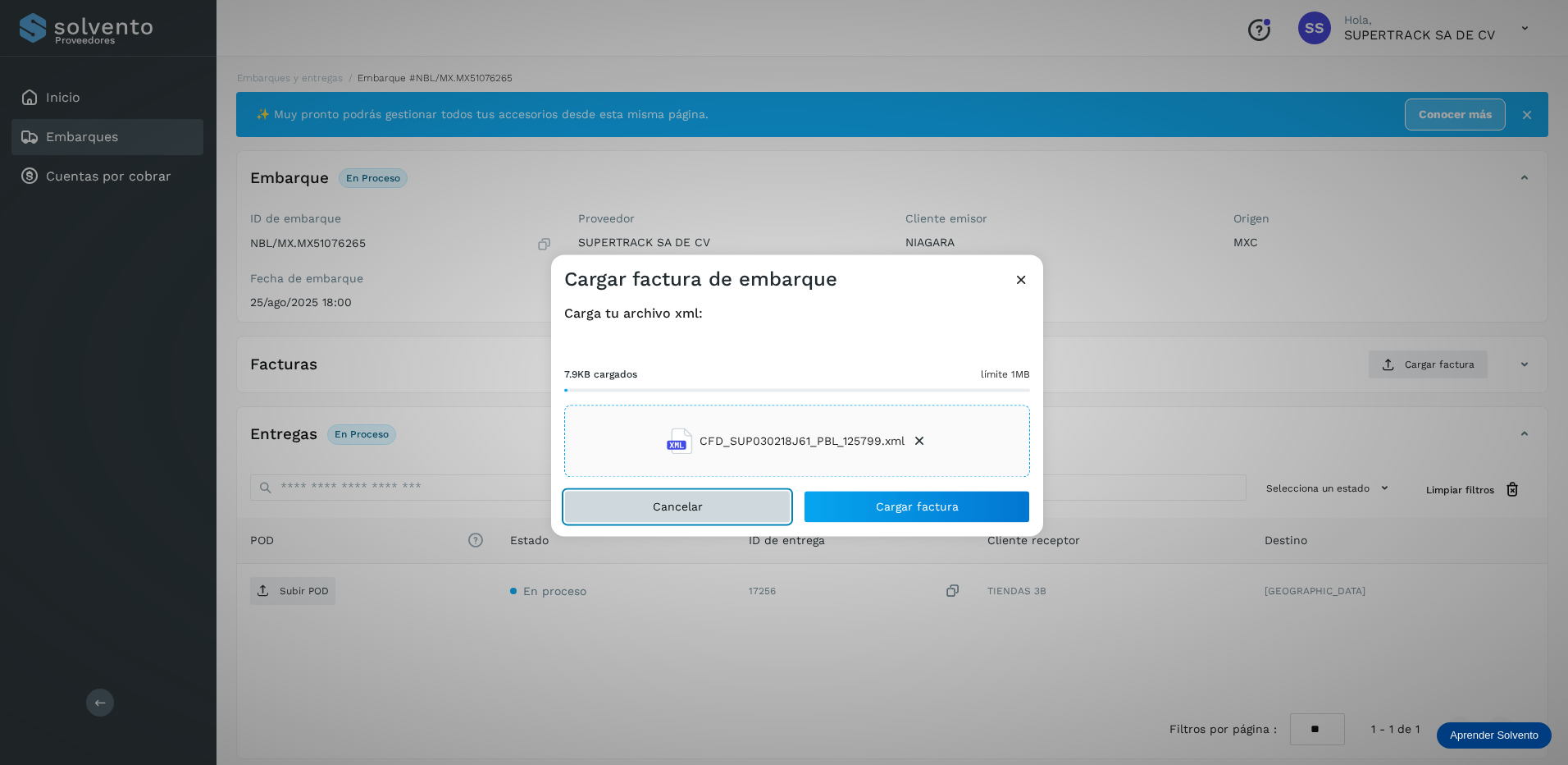
click at [743, 492] on button "Cancelar" at bounding box center [677, 507] width 226 height 33
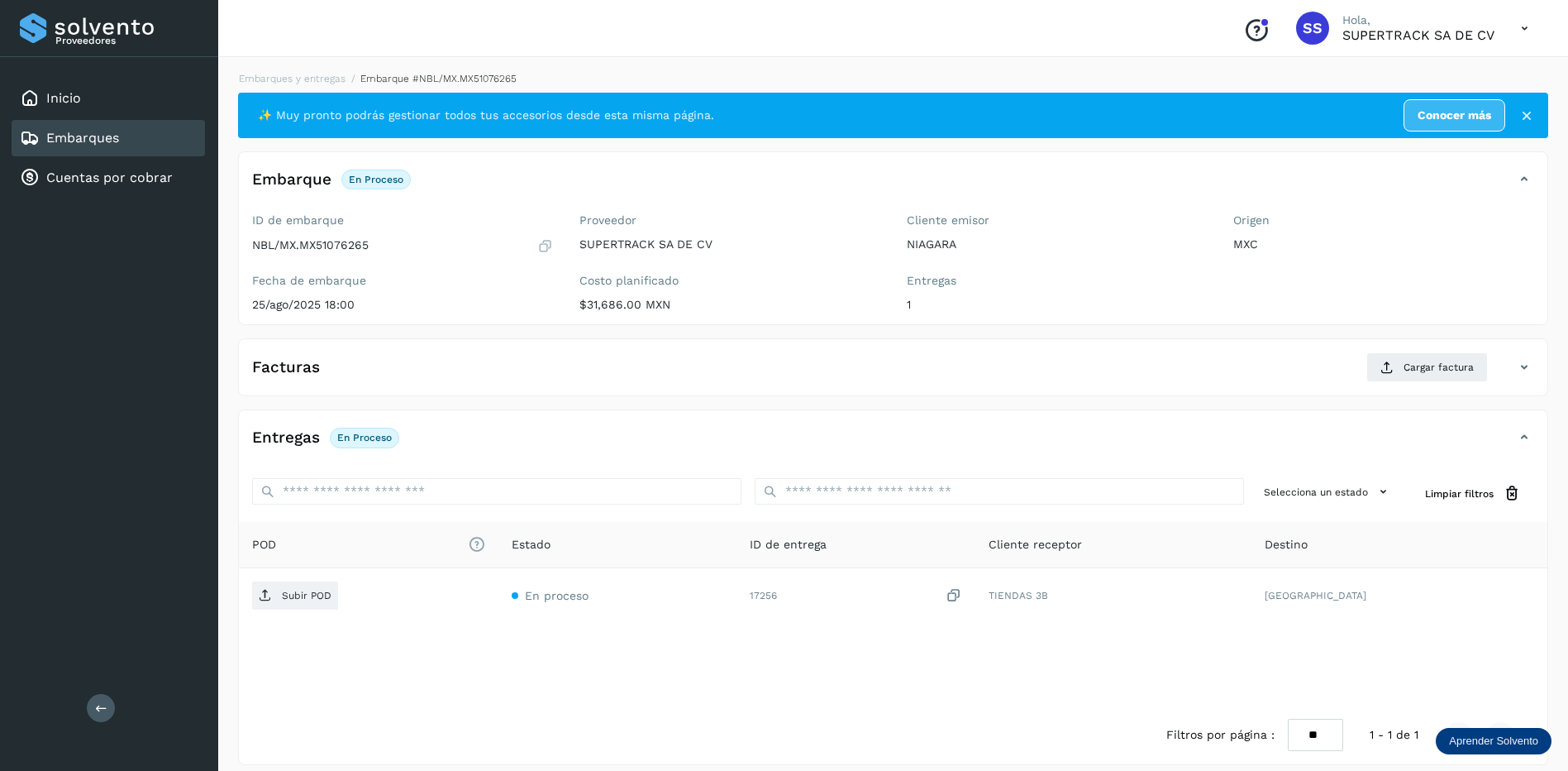
click at [286, 85] on li "Embarques y entregas" at bounding box center [286, 78] width 117 height 15
click at [286, 81] on link "Embarques y entregas" at bounding box center [292, 78] width 107 height 11
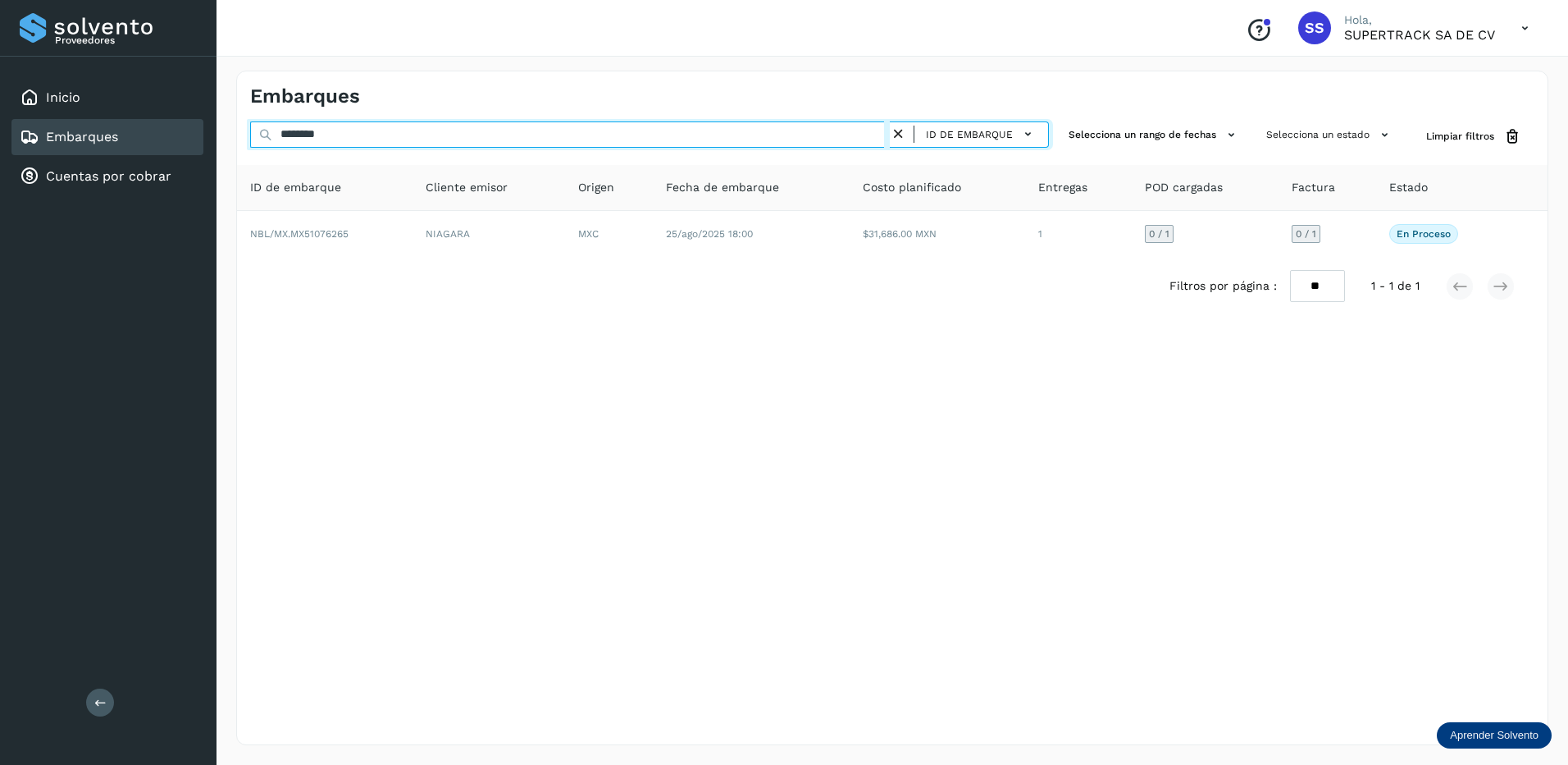
drag, startPoint x: 333, startPoint y: 134, endPoint x: 229, endPoint y: 132, distance: 104.0
click at [229, 133] on div "Embarques ******** ID de embarque Selecciona un rango de fechas Selecciona un e…" at bounding box center [892, 408] width 1352 height 714
type input "********"
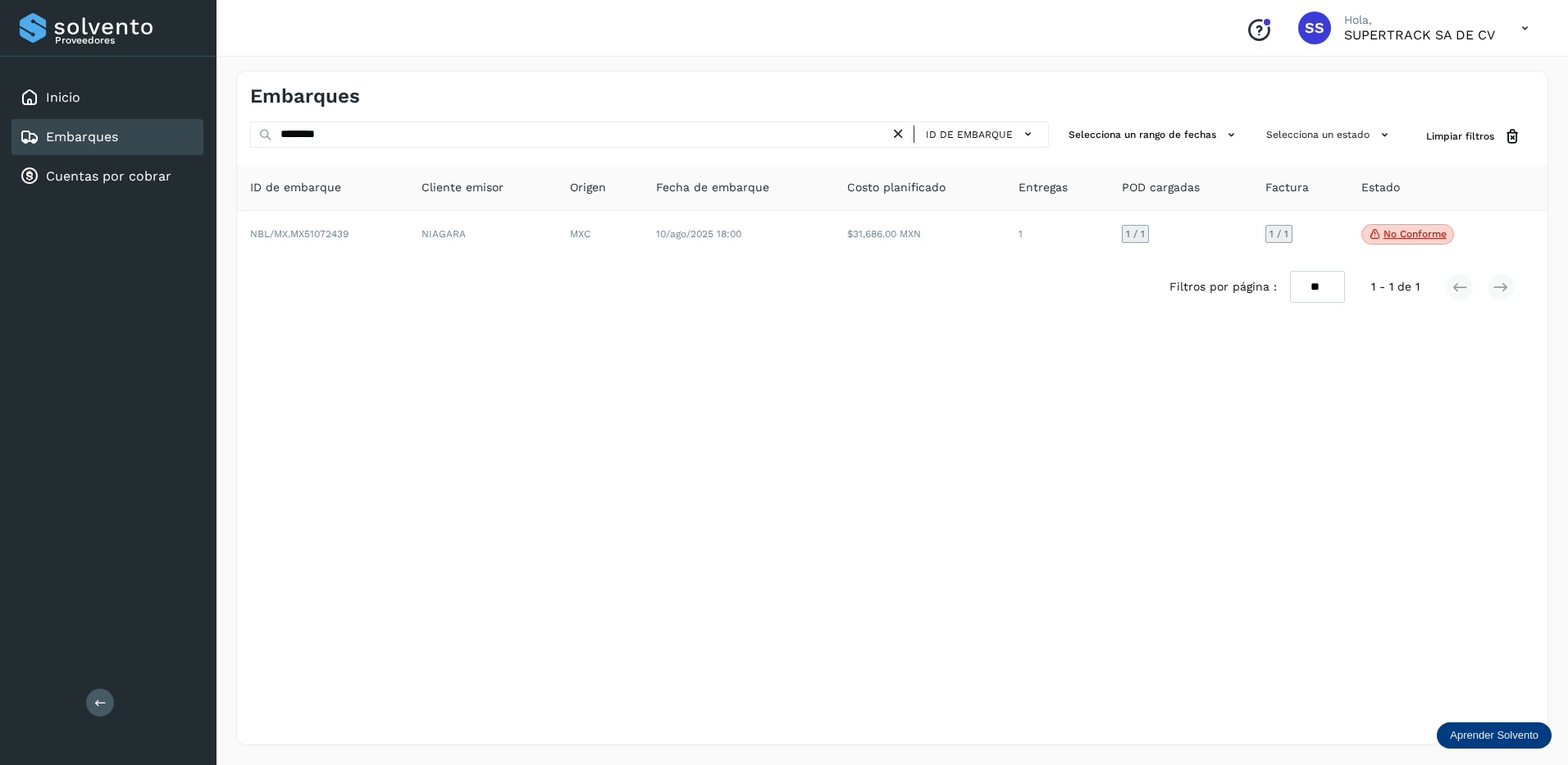
click at [570, 264] on div "Filtros por página : ** ** ** 1 - 1 de 1" at bounding box center [892, 286] width 1310 height 58
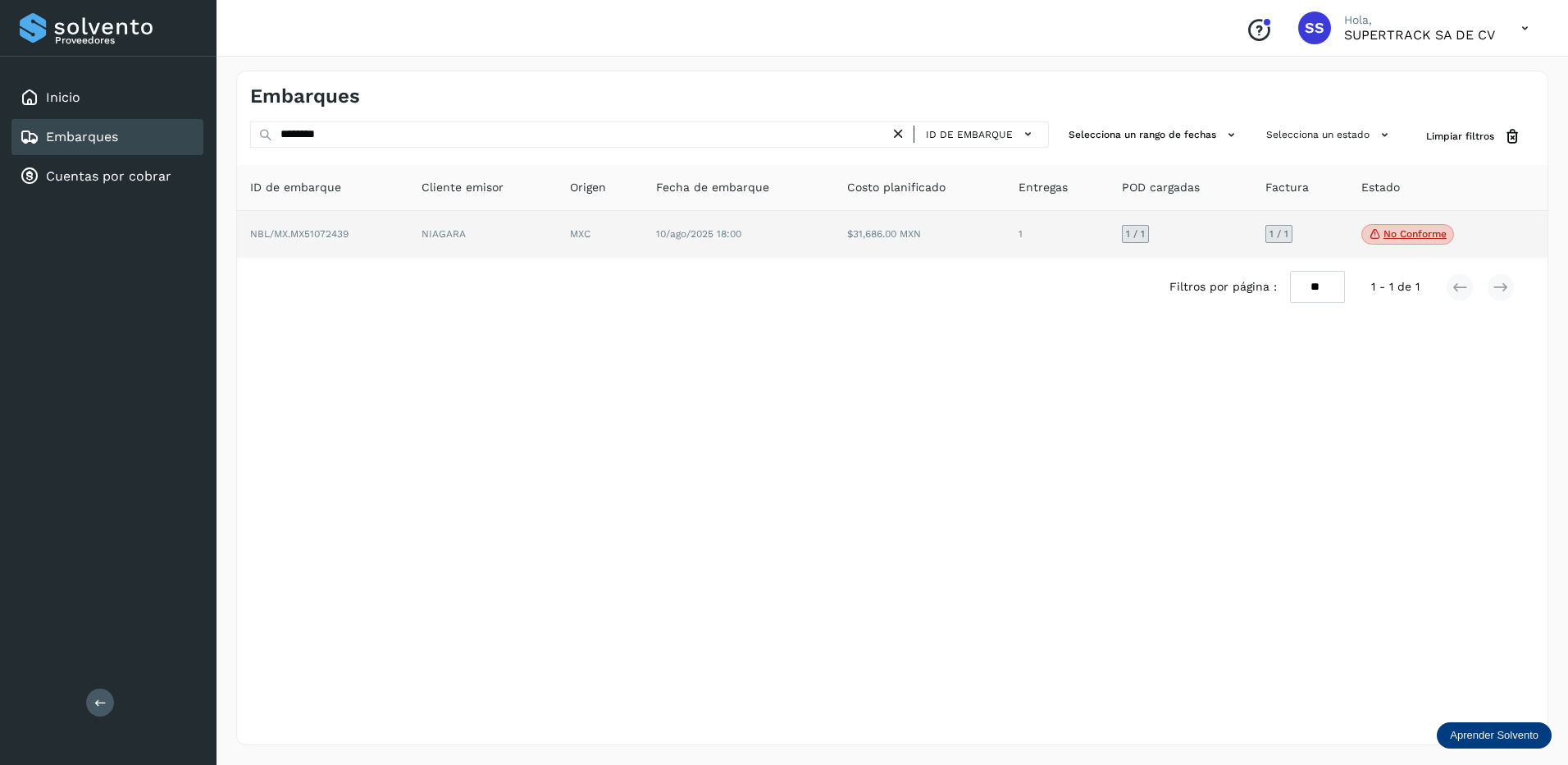
click at [573, 257] on td "MXC" at bounding box center [600, 234] width 85 height 47
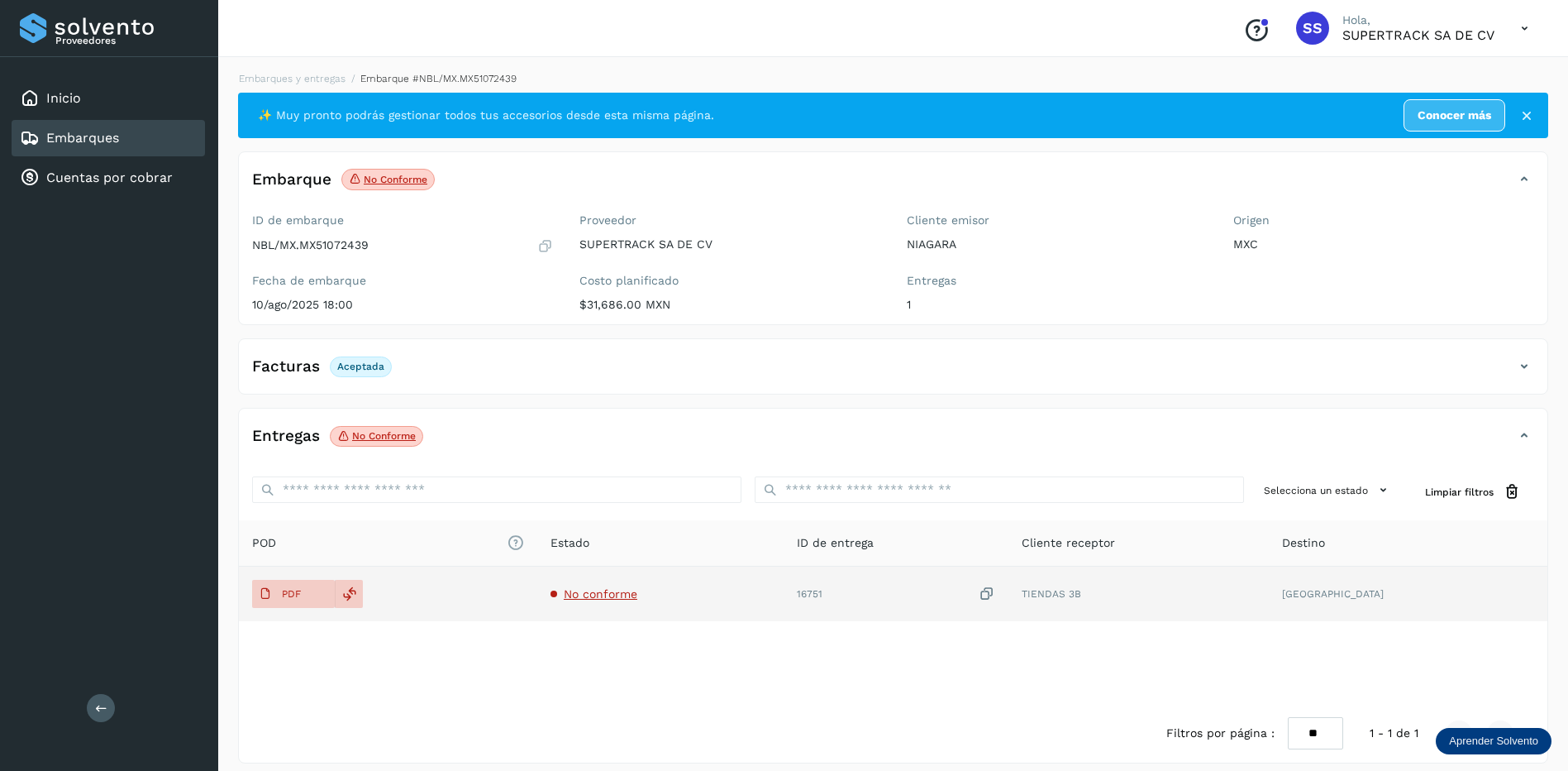
scroll to position [12, 0]
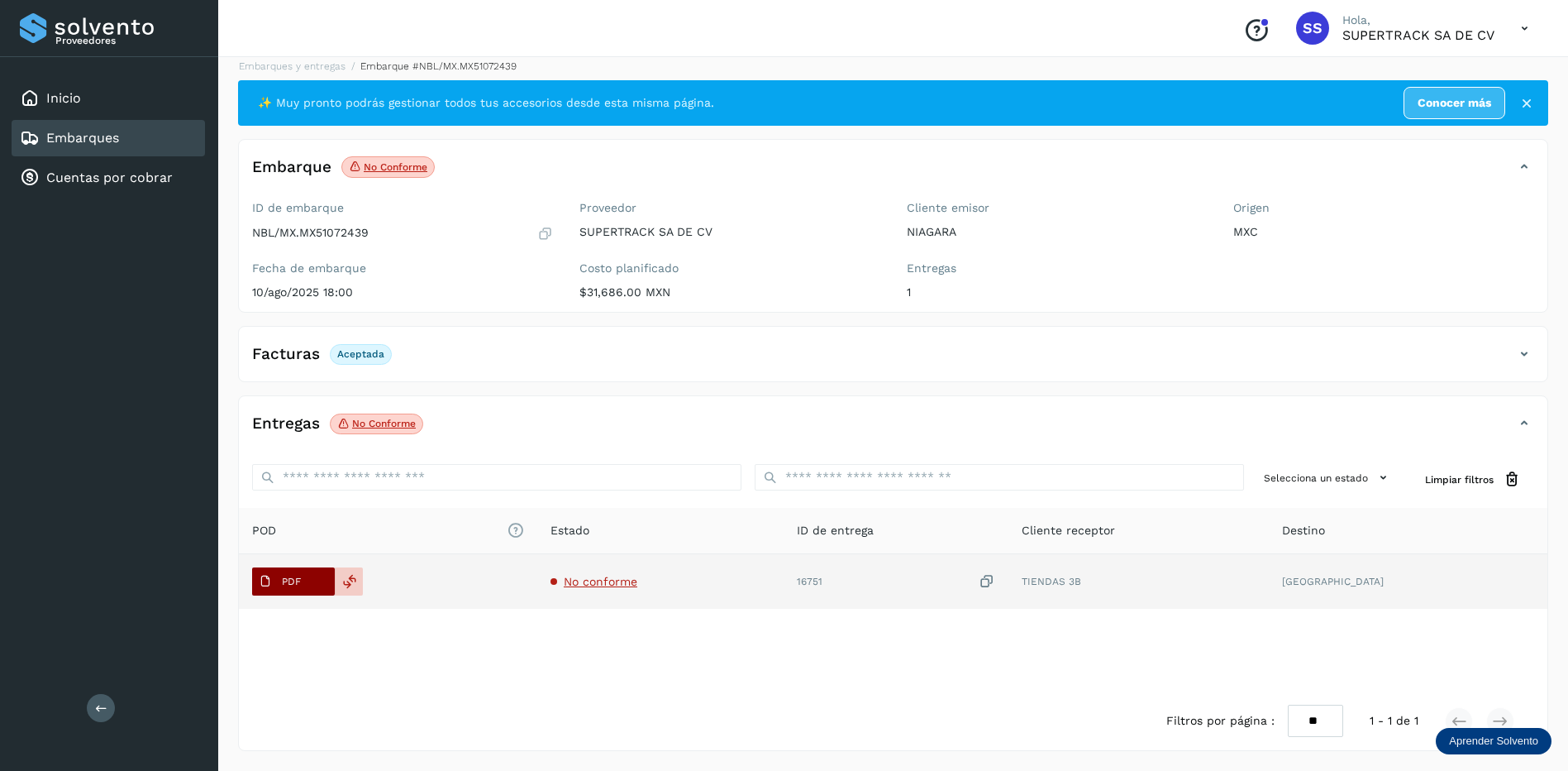
click at [292, 575] on p "PDF" at bounding box center [291, 581] width 19 height 11
click at [344, 585] on icon at bounding box center [350, 582] width 15 height 15
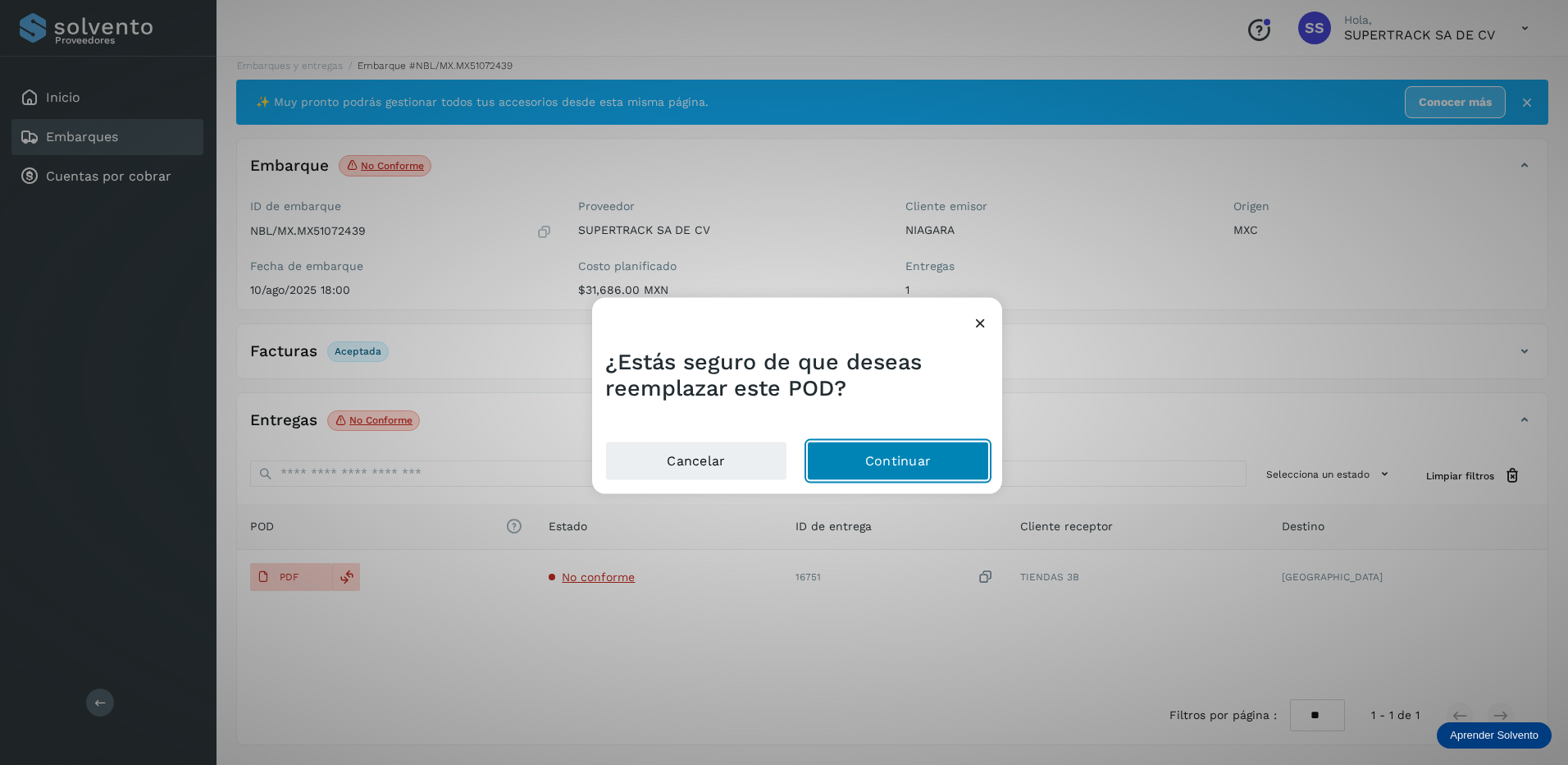
click at [882, 464] on button "Continuar" at bounding box center [898, 461] width 182 height 40
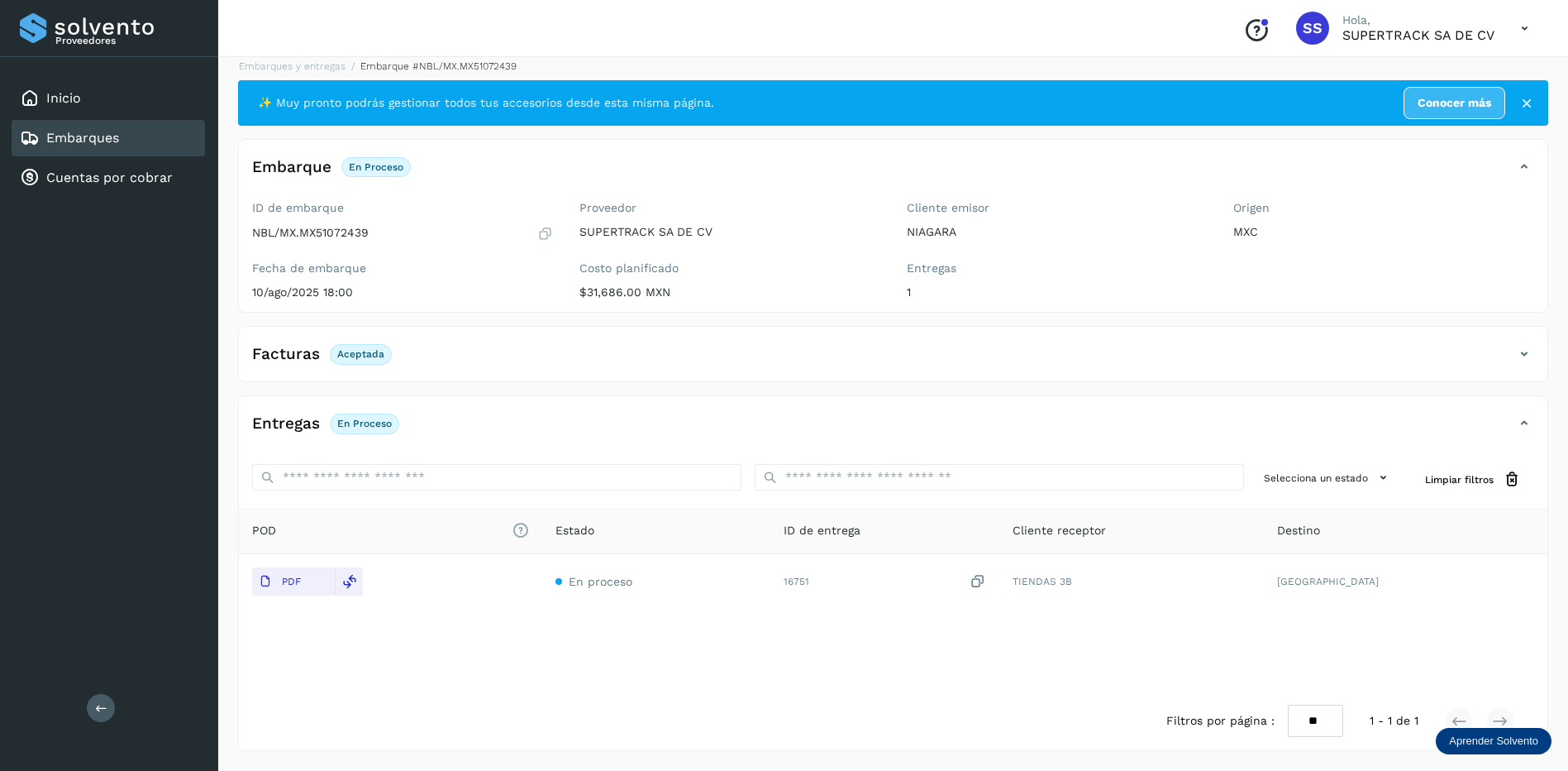
scroll to position [0, 0]
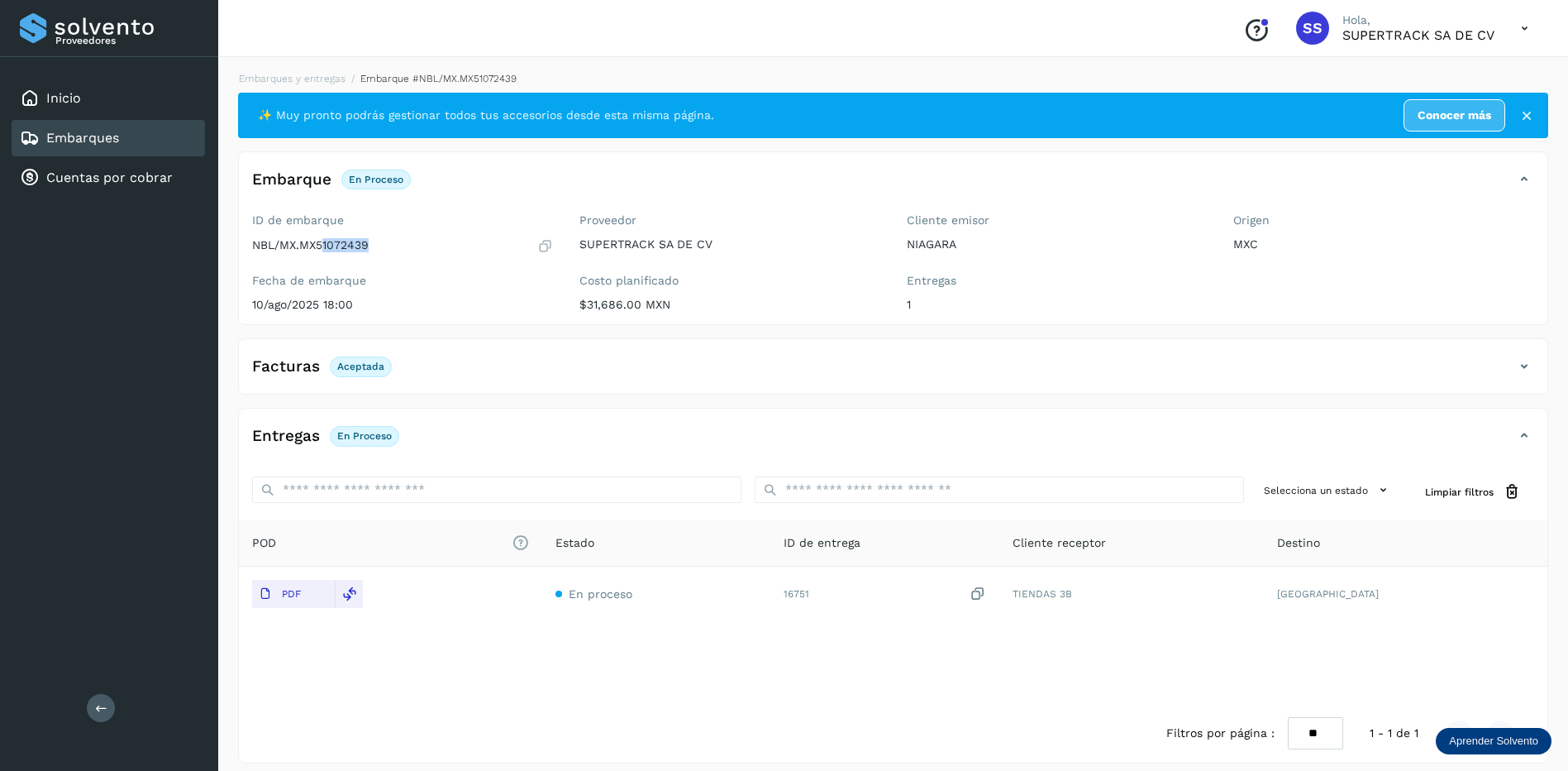
drag, startPoint x: 375, startPoint y: 245, endPoint x: 323, endPoint y: 254, distance: 52.8
click at [323, 254] on div "ID de embarque NBL/MX.MX51072439 Fecha de embarque [DATE] 18:00" at bounding box center [402, 265] width 328 height 118
drag, startPoint x: 323, startPoint y: 254, endPoint x: 368, endPoint y: 261, distance: 45.5
click at [368, 261] on div "ID de embarque NBL/MX.MX51072439 Fecha de embarque [DATE] 18:00" at bounding box center [402, 265] width 328 height 118
drag, startPoint x: 374, startPoint y: 244, endPoint x: 315, endPoint y: 253, distance: 59.7
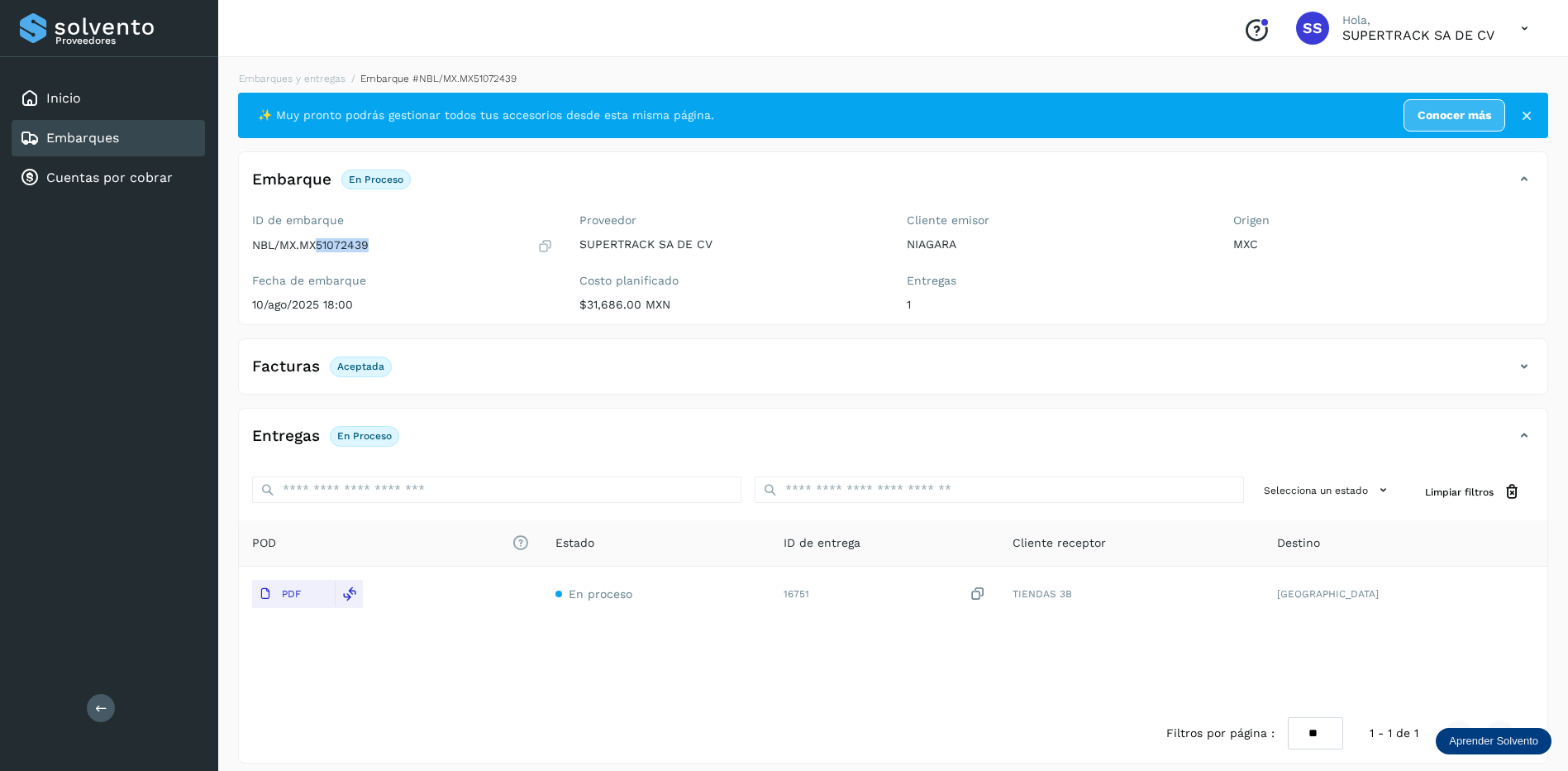
click at [315, 253] on div "NBL/MX.MX51072439" at bounding box center [402, 245] width 301 height 16
drag, startPoint x: 315, startPoint y: 253, endPoint x: 428, endPoint y: 337, distance: 140.8
click at [428, 337] on div "✨ Muy pronto podrás gestionar todos tus accesorios desde esta misma página. Con…" at bounding box center [893, 428] width 1310 height 671
click at [437, 300] on p "10/ago/2025 18:00" at bounding box center [402, 305] width 301 height 14
drag, startPoint x: 526, startPoint y: 355, endPoint x: 512, endPoint y: 379, distance: 27.8
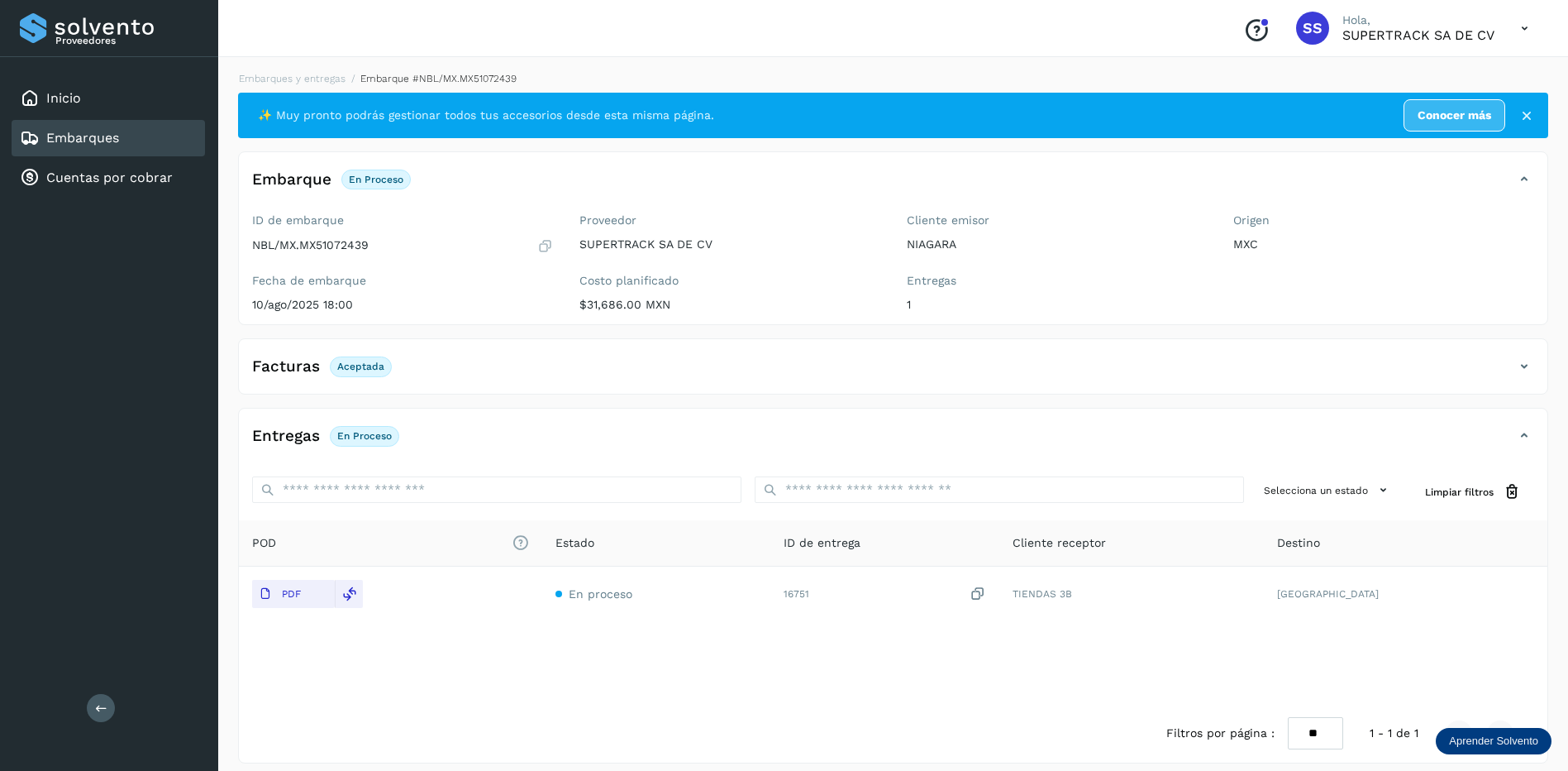
click at [526, 355] on div "Facturas Aceptada" at bounding box center [877, 366] width 1276 height 28
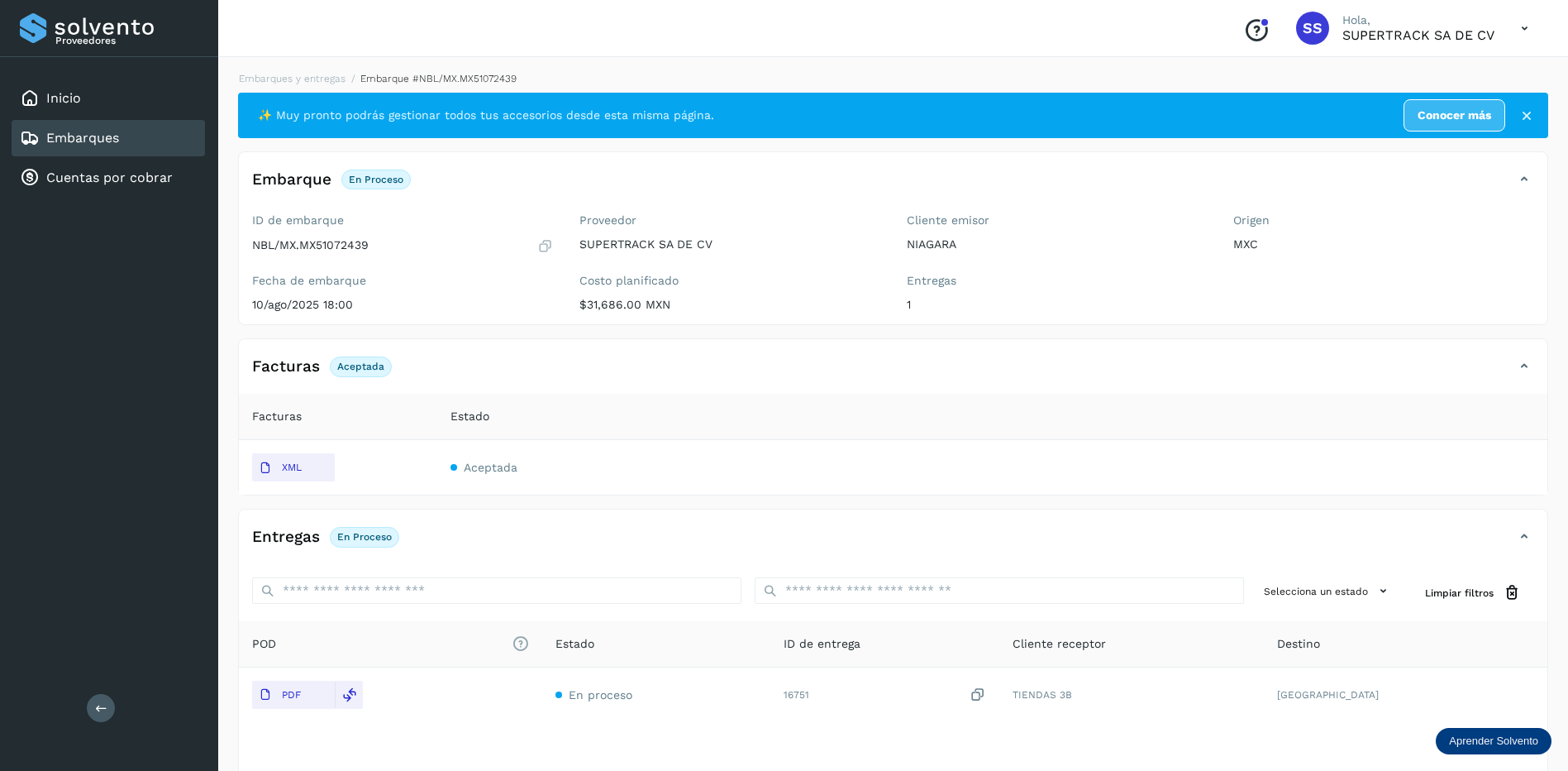
click at [582, 372] on div "Facturas Aceptada" at bounding box center [877, 366] width 1276 height 28
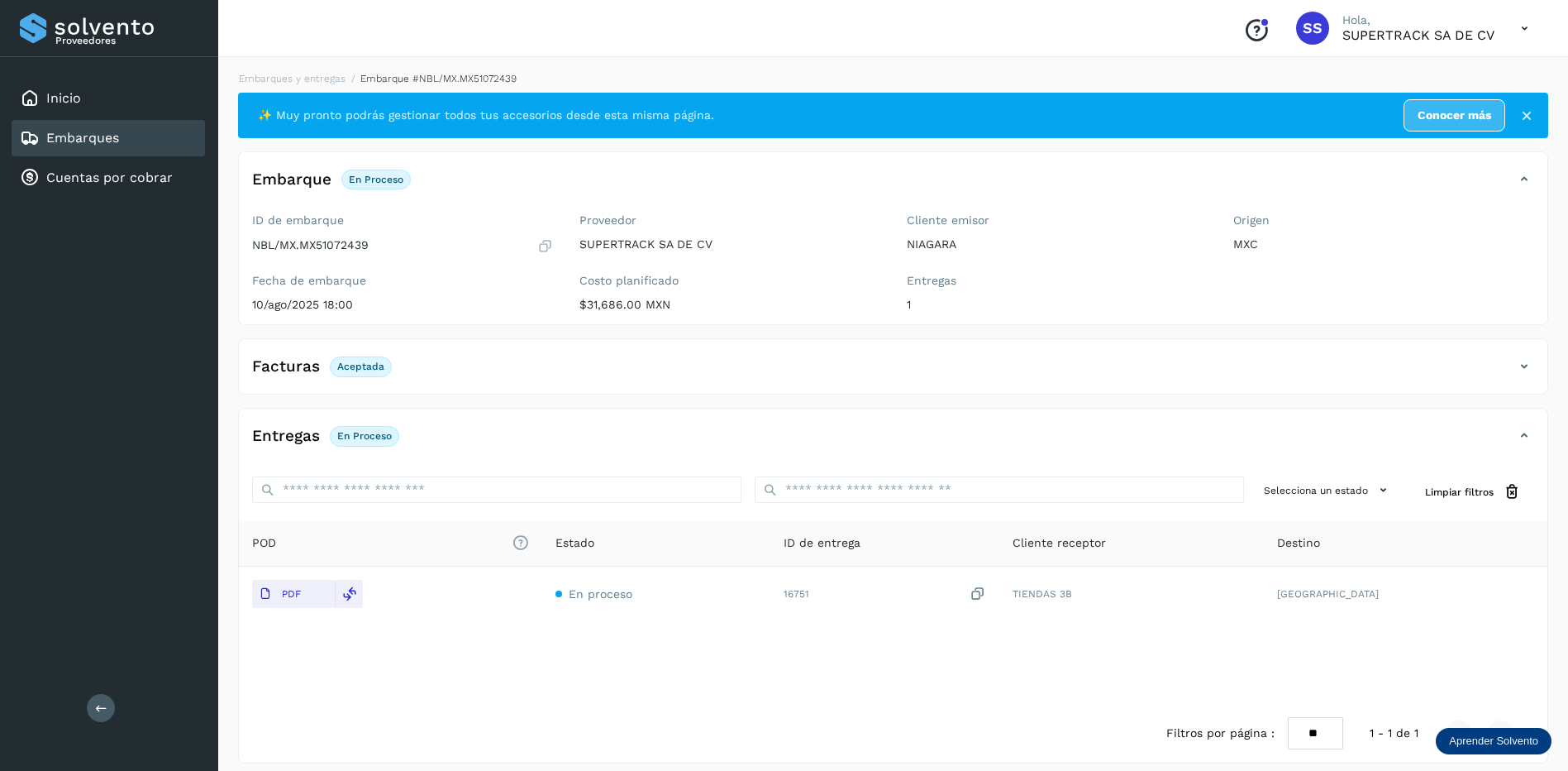
click at [458, 424] on div "Entregas En proceso" at bounding box center [877, 435] width 1276 height 28
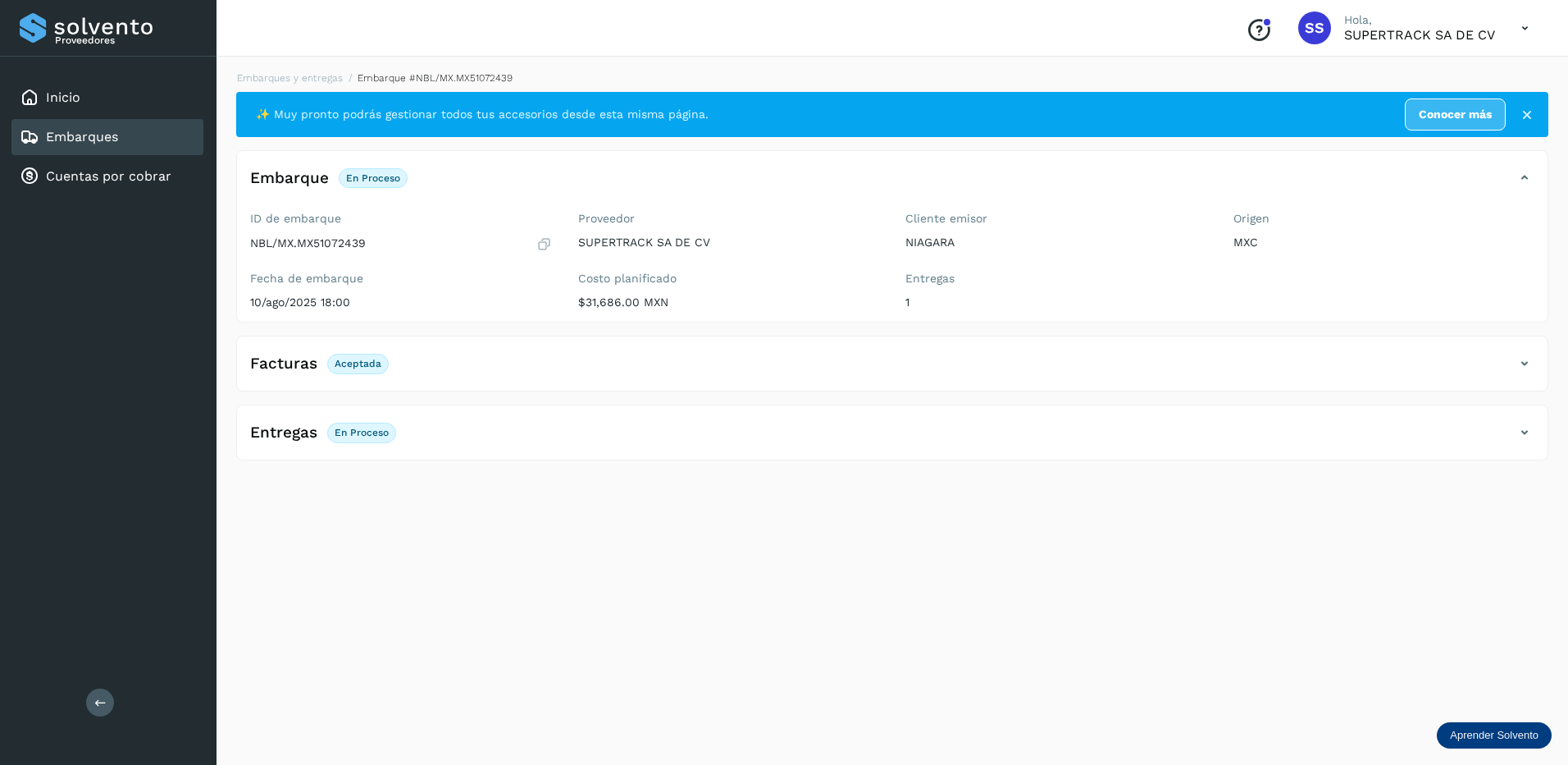
click at [541, 433] on div "Entregas En proceso" at bounding box center [875, 431] width 1278 height 27
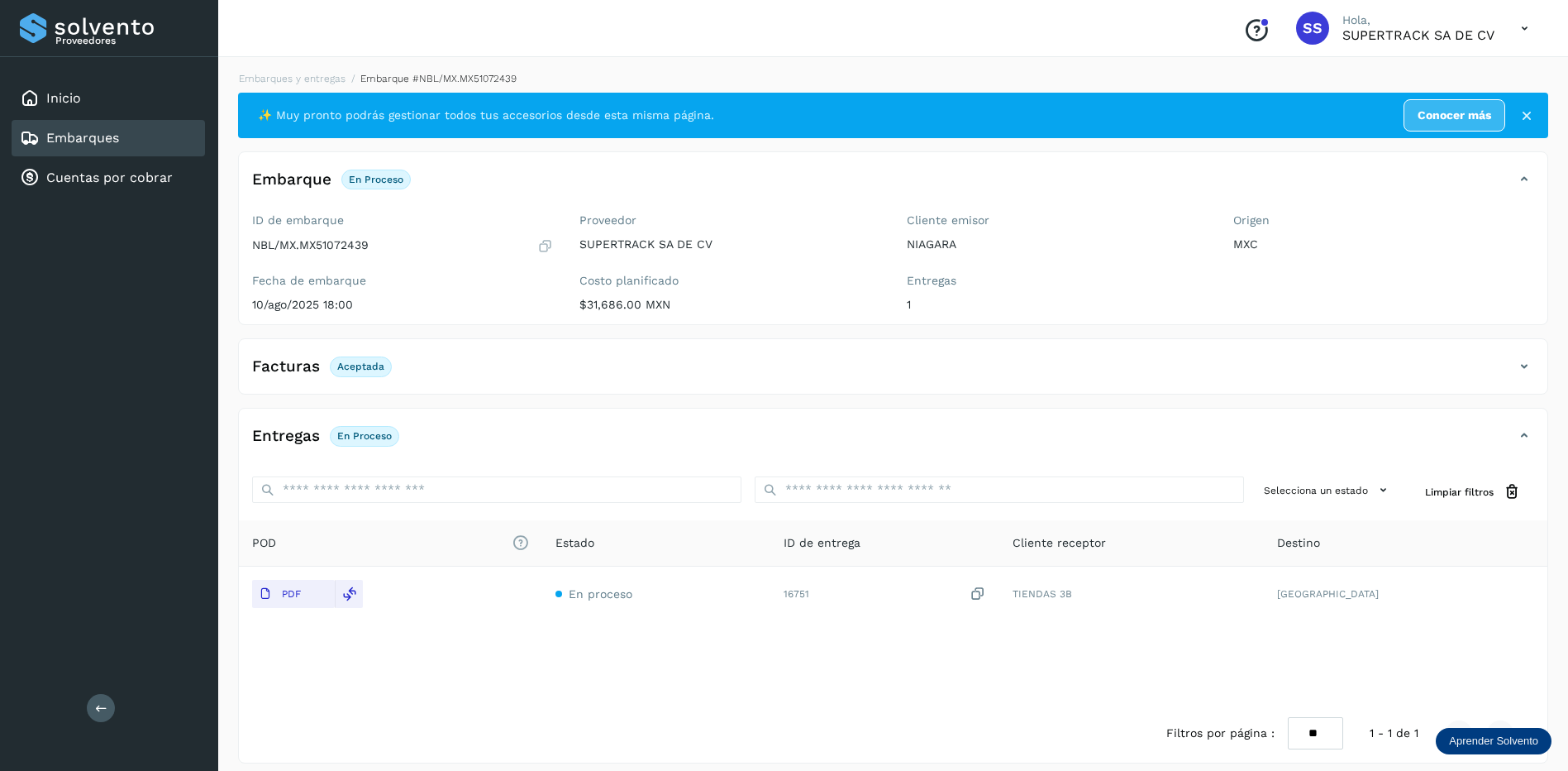
click at [546, 437] on div "Entregas En proceso" at bounding box center [877, 435] width 1276 height 28
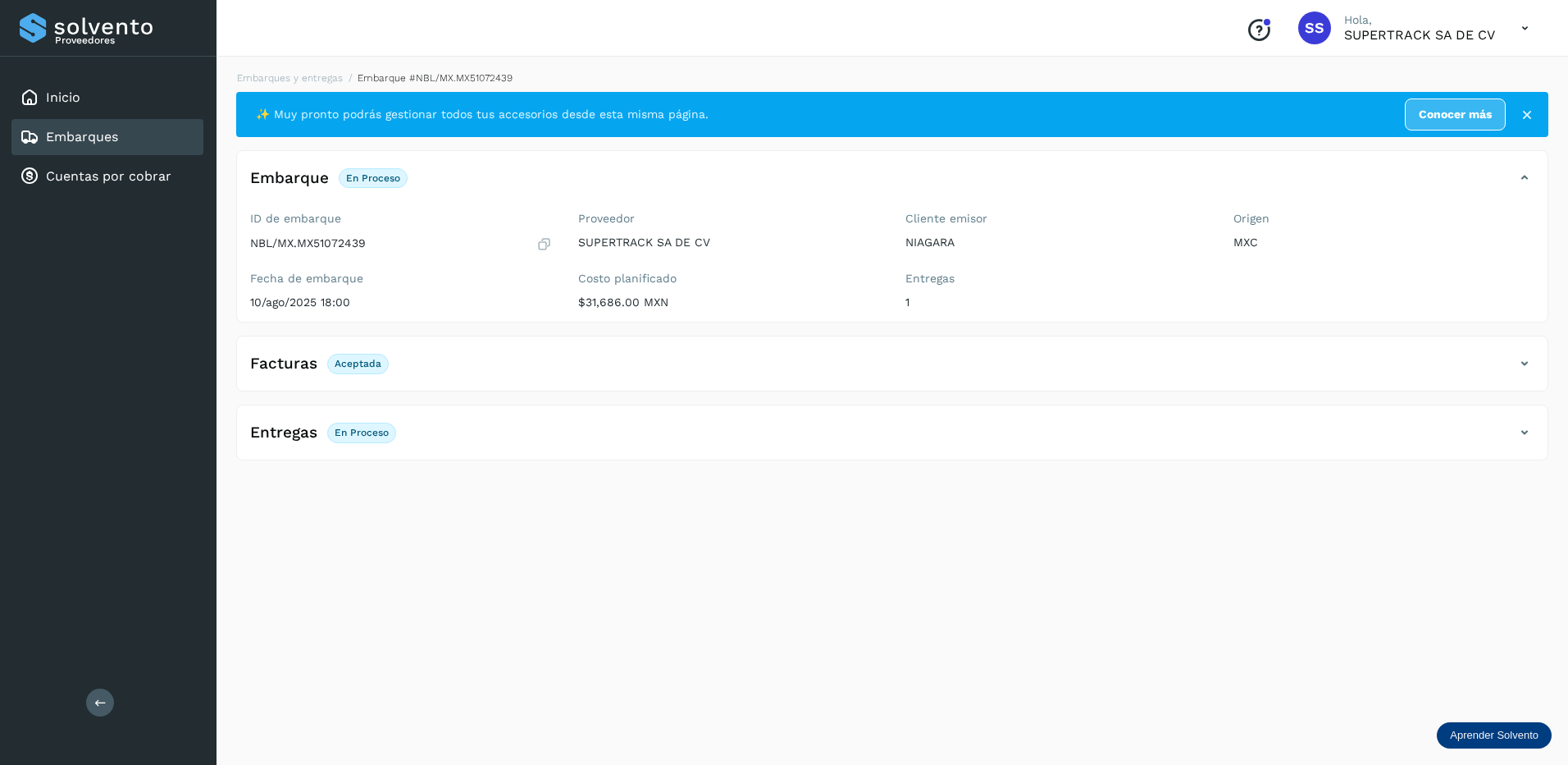
click at [1483, 367] on div "Facturas Aceptada" at bounding box center [875, 363] width 1278 height 27
click at [628, 360] on div "Facturas Aceptada" at bounding box center [875, 363] width 1278 height 27
click at [475, 437] on div "Entregas En proceso" at bounding box center [875, 431] width 1278 height 27
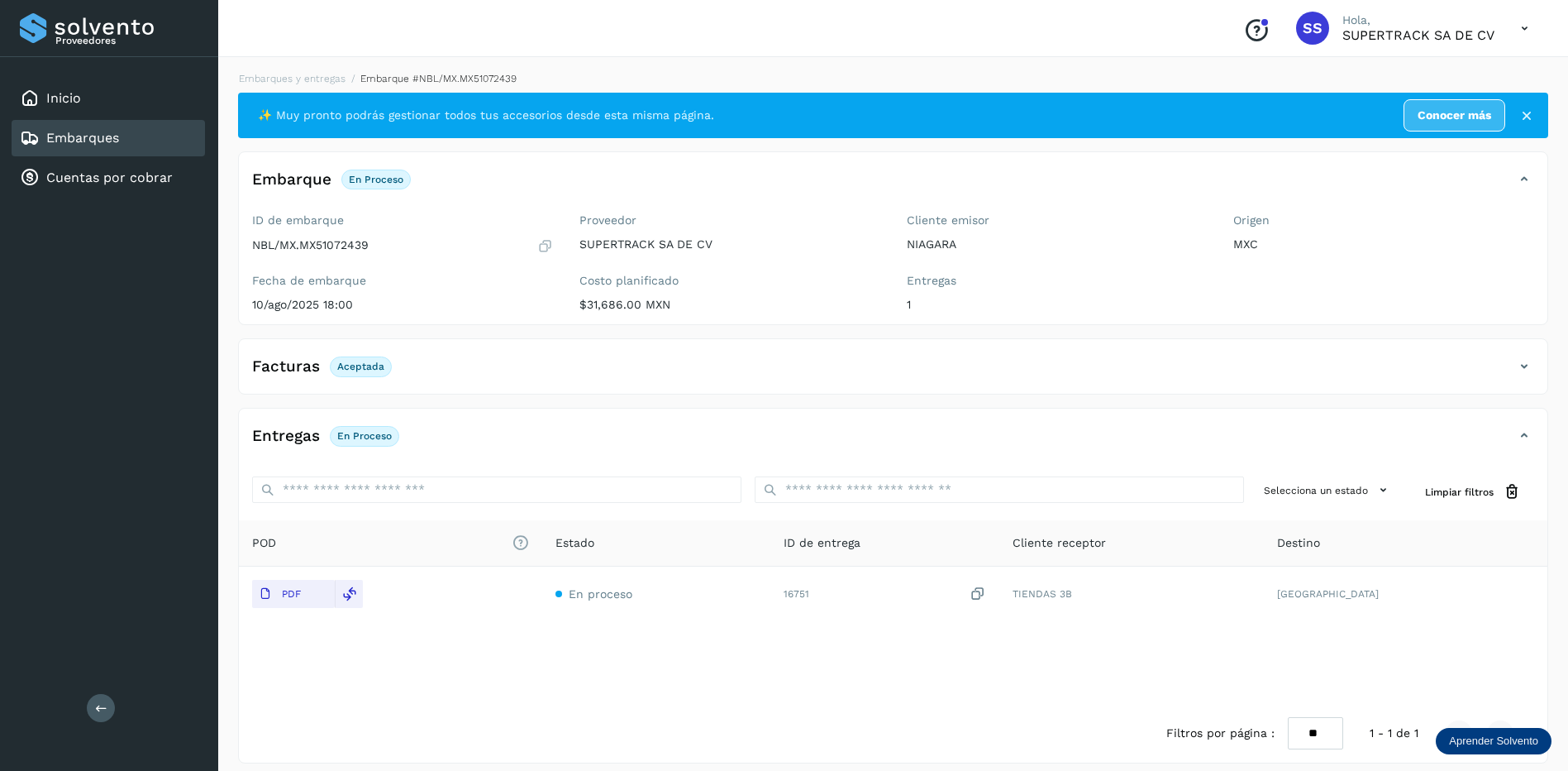
click at [501, 442] on div "Entregas En proceso" at bounding box center [877, 435] width 1276 height 28
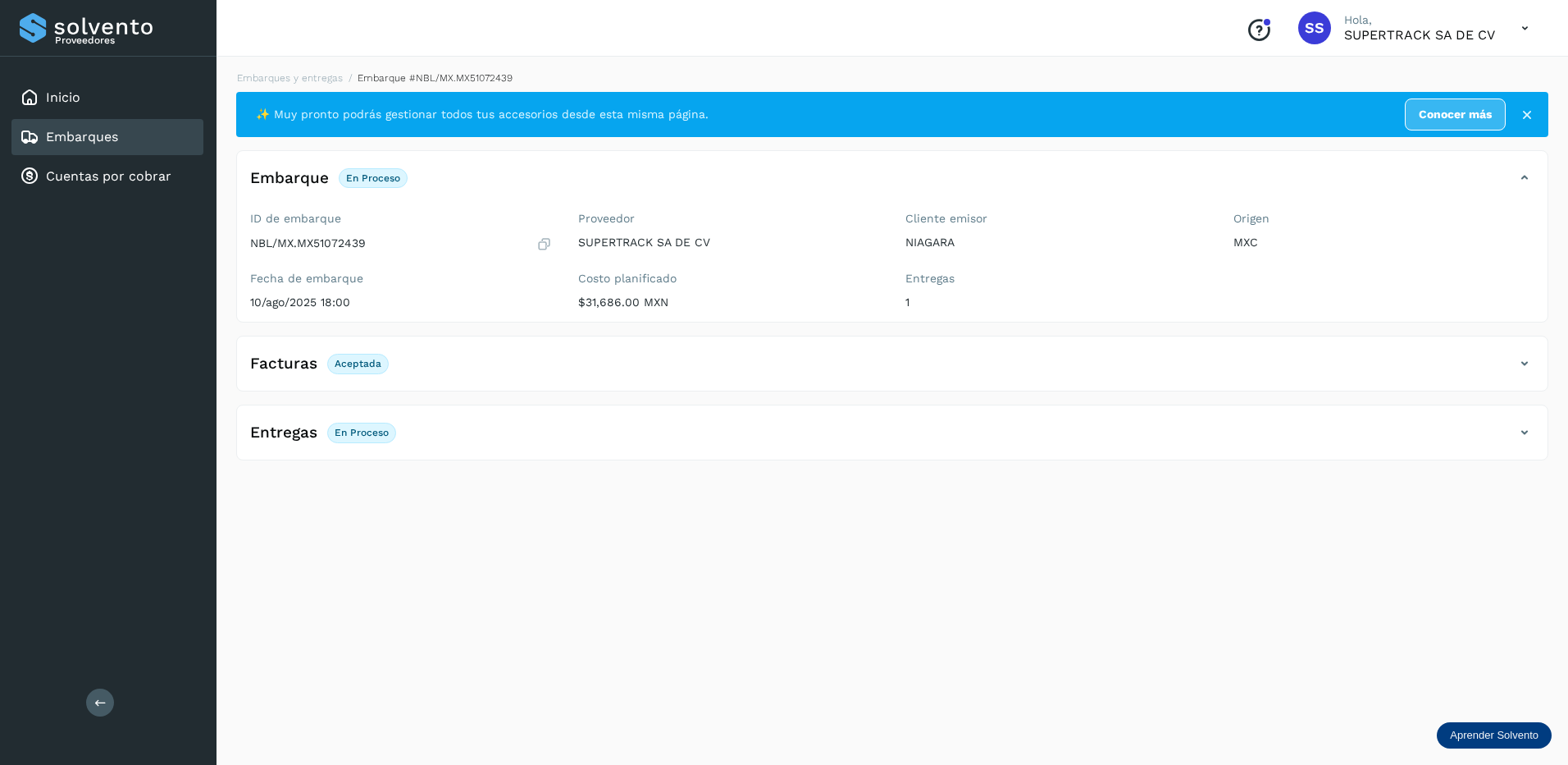
click at [873, 438] on div "Entregas En proceso" at bounding box center [875, 431] width 1278 height 27
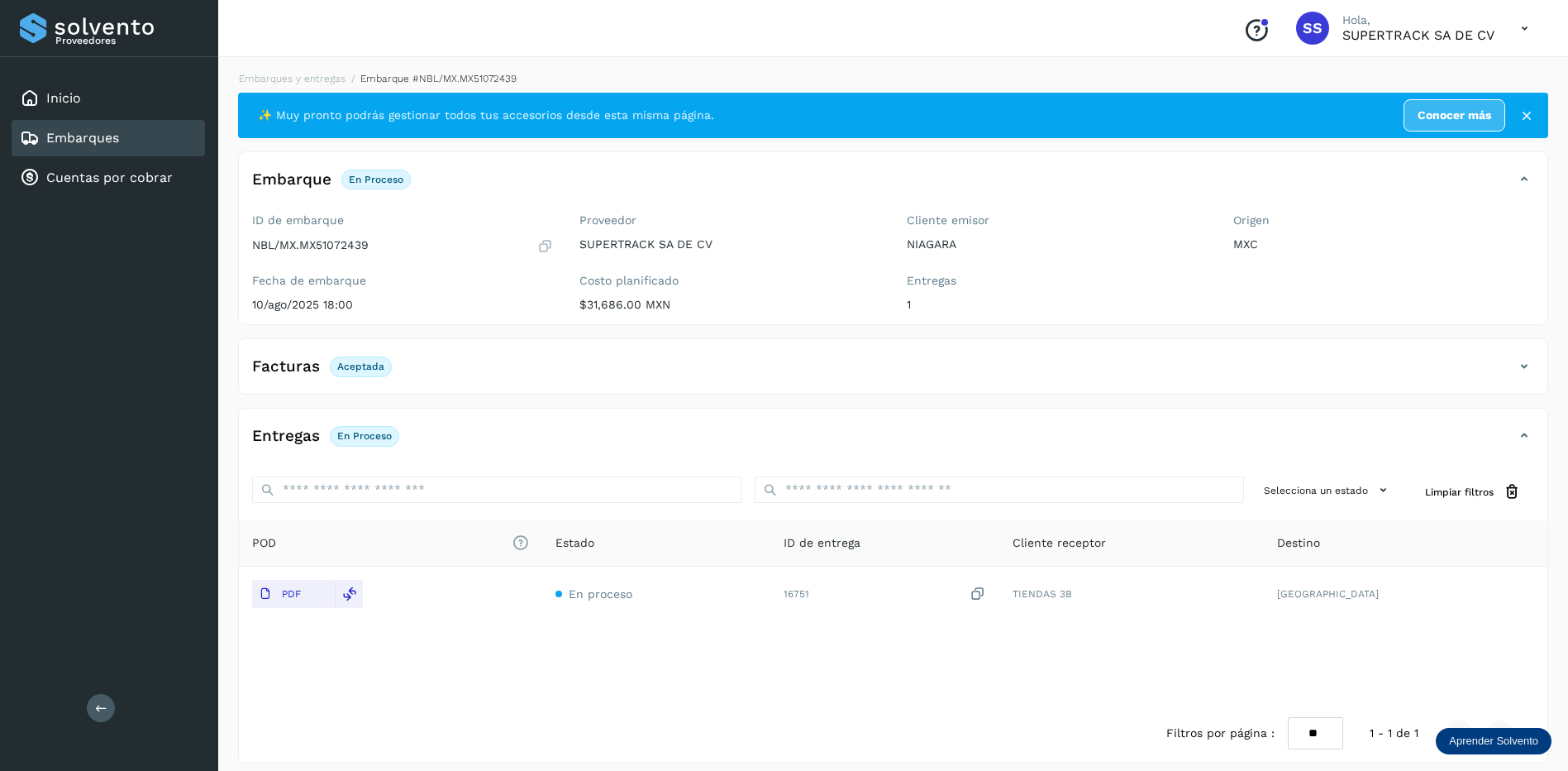
click at [619, 454] on div "Entregas En proceso" at bounding box center [893, 441] width 1308 height 41
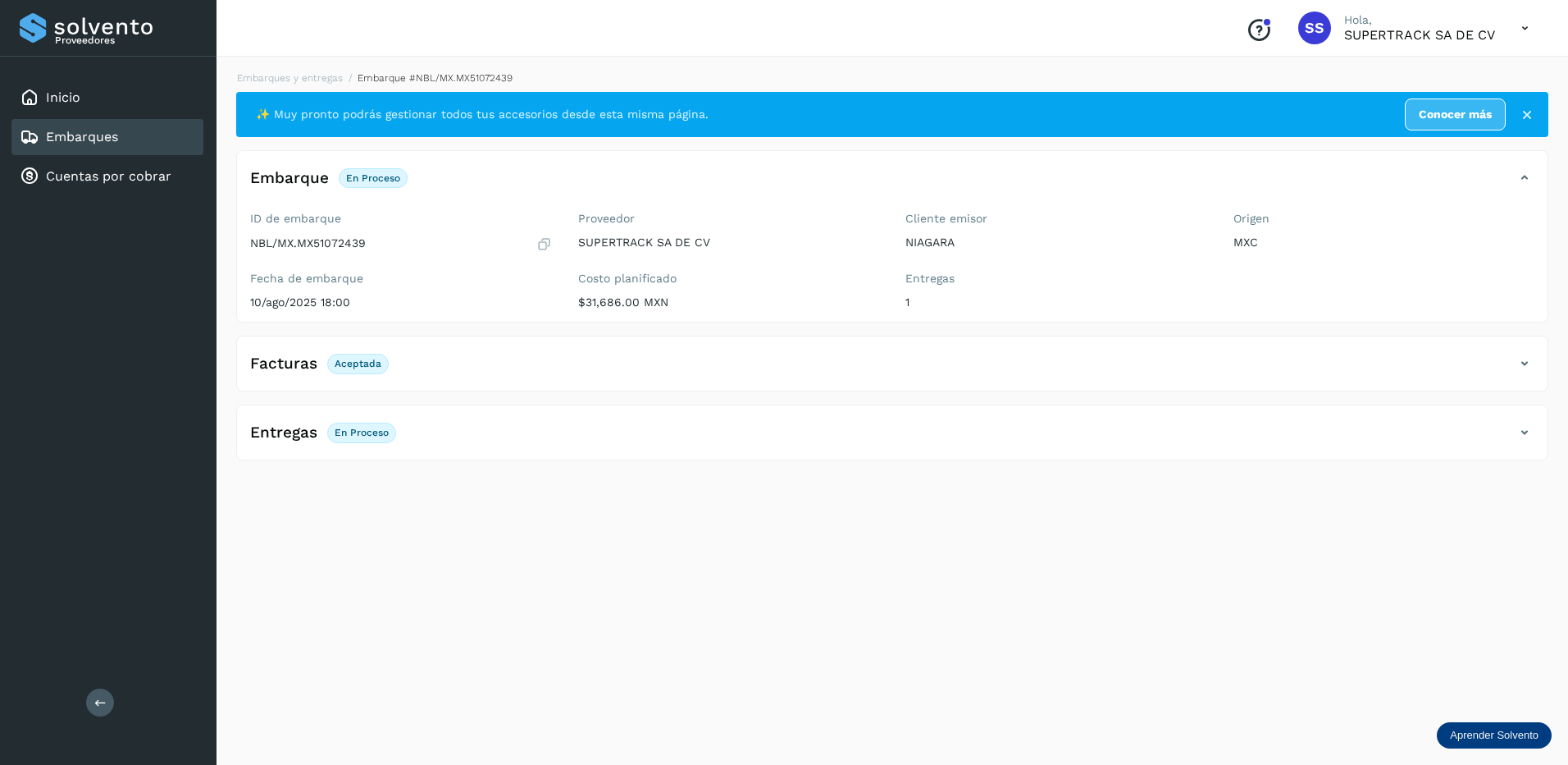
click at [481, 445] on div "Entregas En proceso" at bounding box center [875, 431] width 1278 height 27
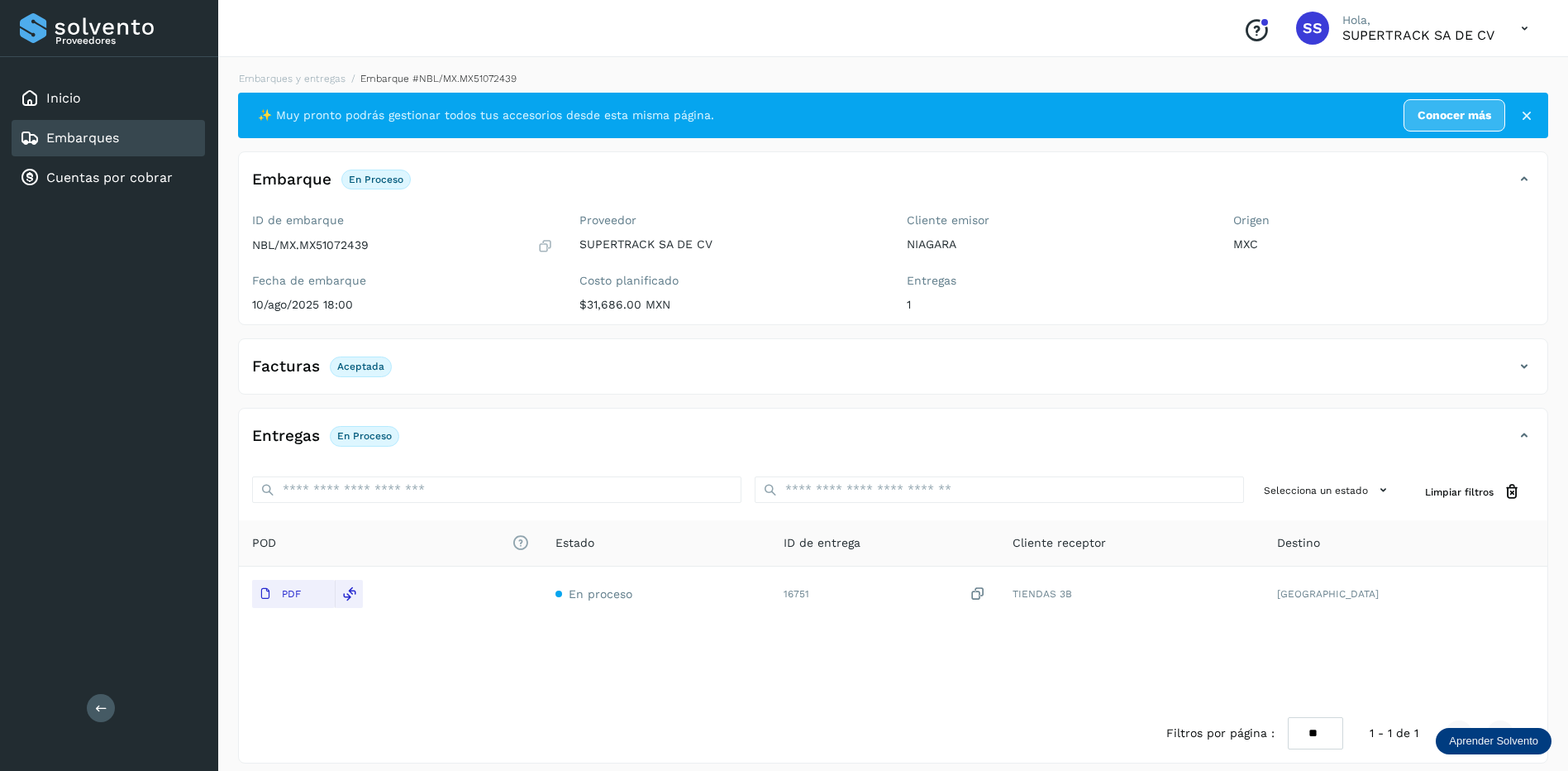
click at [501, 436] on div "Entregas En proceso" at bounding box center [877, 435] width 1276 height 28
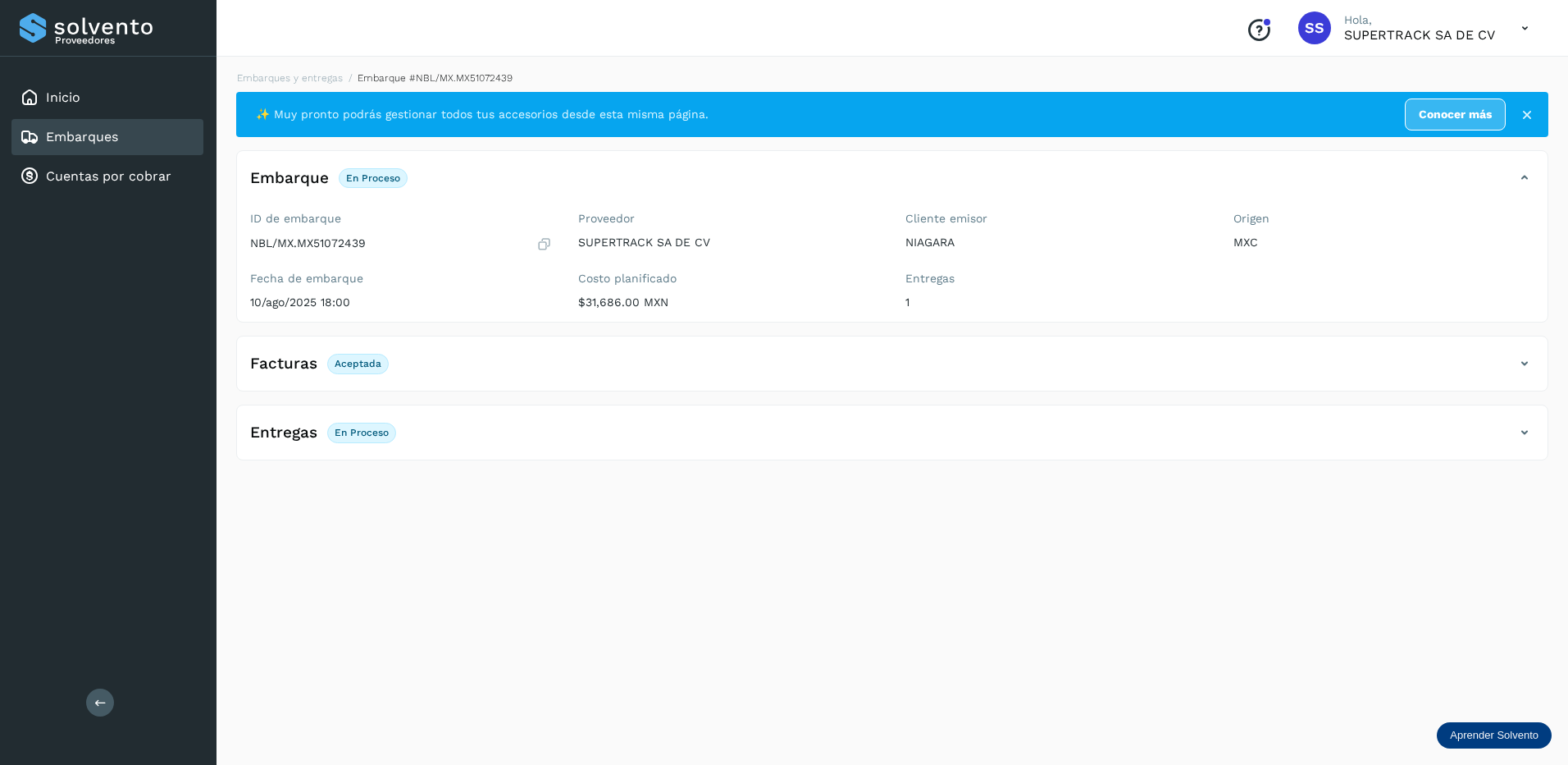
click at [457, 424] on div "Entregas En proceso" at bounding box center [875, 431] width 1278 height 27
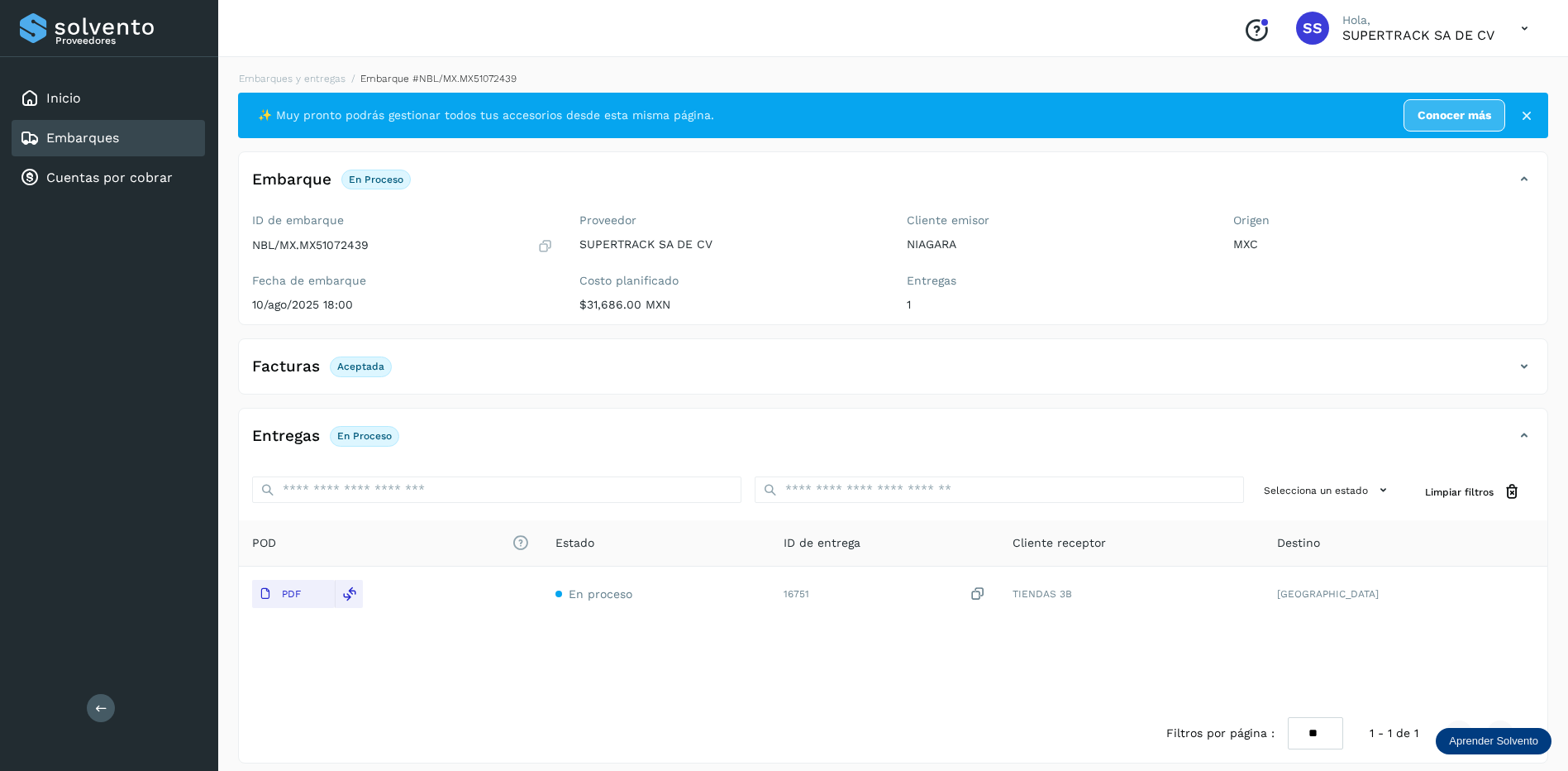
click at [443, 395] on div "Facturas Aceptada Facturas Estado XML Aceptada" at bounding box center [893, 366] width 1310 height 56
click at [453, 361] on div "Facturas Aceptada" at bounding box center [877, 366] width 1276 height 28
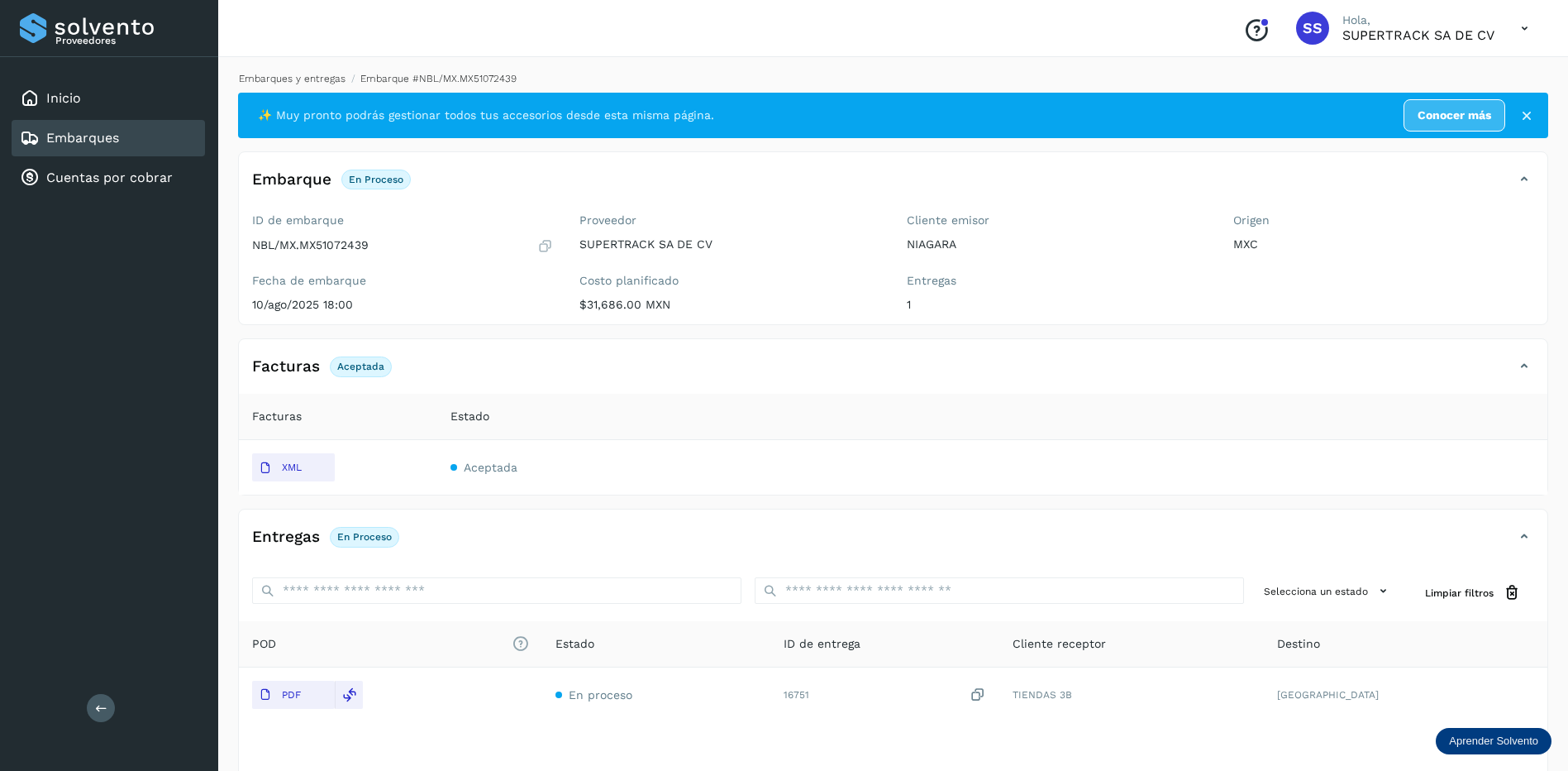
click at [298, 73] on link "Embarques y entregas" at bounding box center [292, 78] width 107 height 11
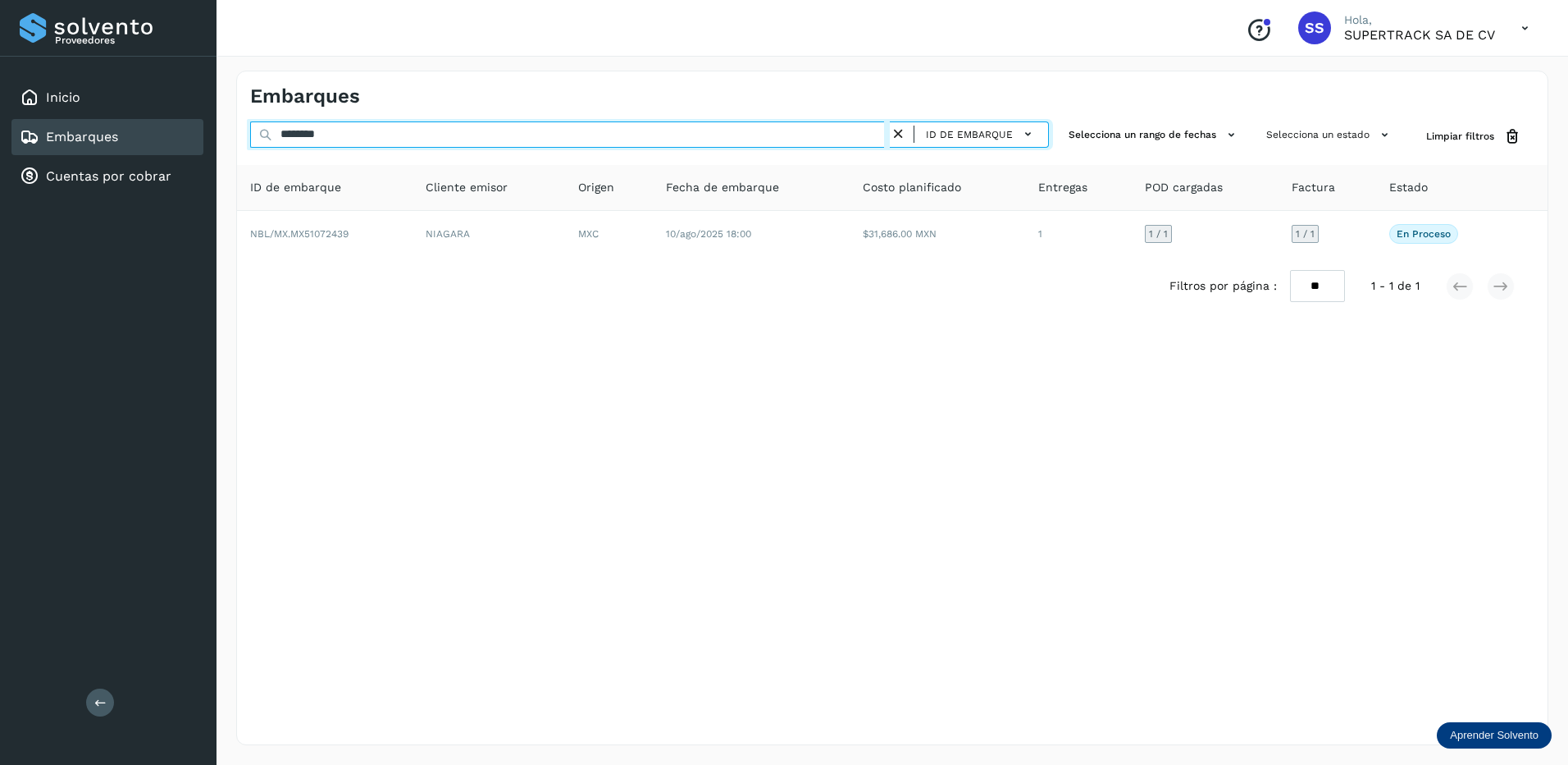
drag, startPoint x: 357, startPoint y: 130, endPoint x: 122, endPoint y: 126, distance: 235.0
click at [125, 130] on div "Proveedores Inicio Embarques Cuentas por cobrar Salir Conoce nuestros beneficio…" at bounding box center [784, 382] width 1568 height 765
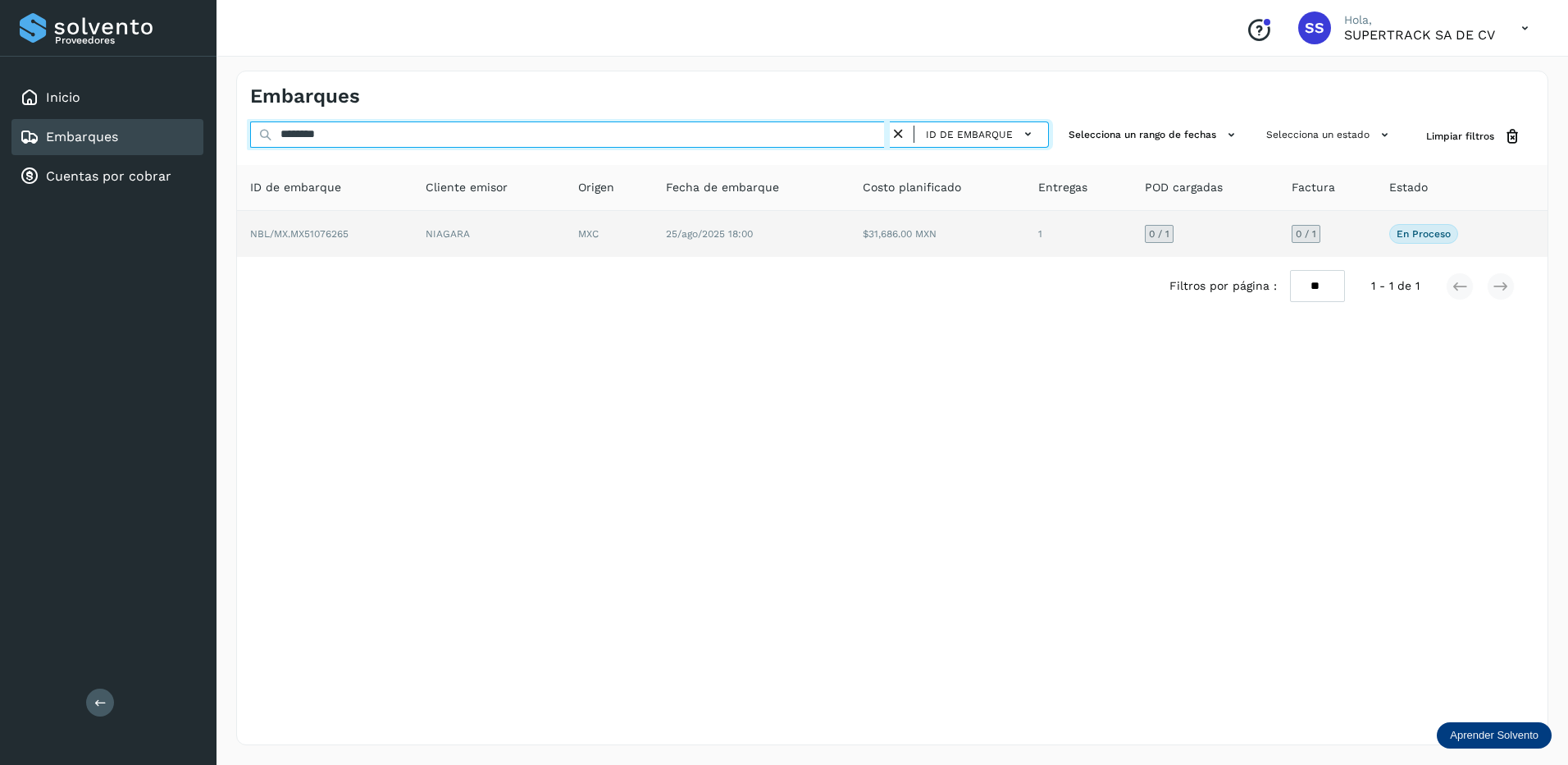
type input "********"
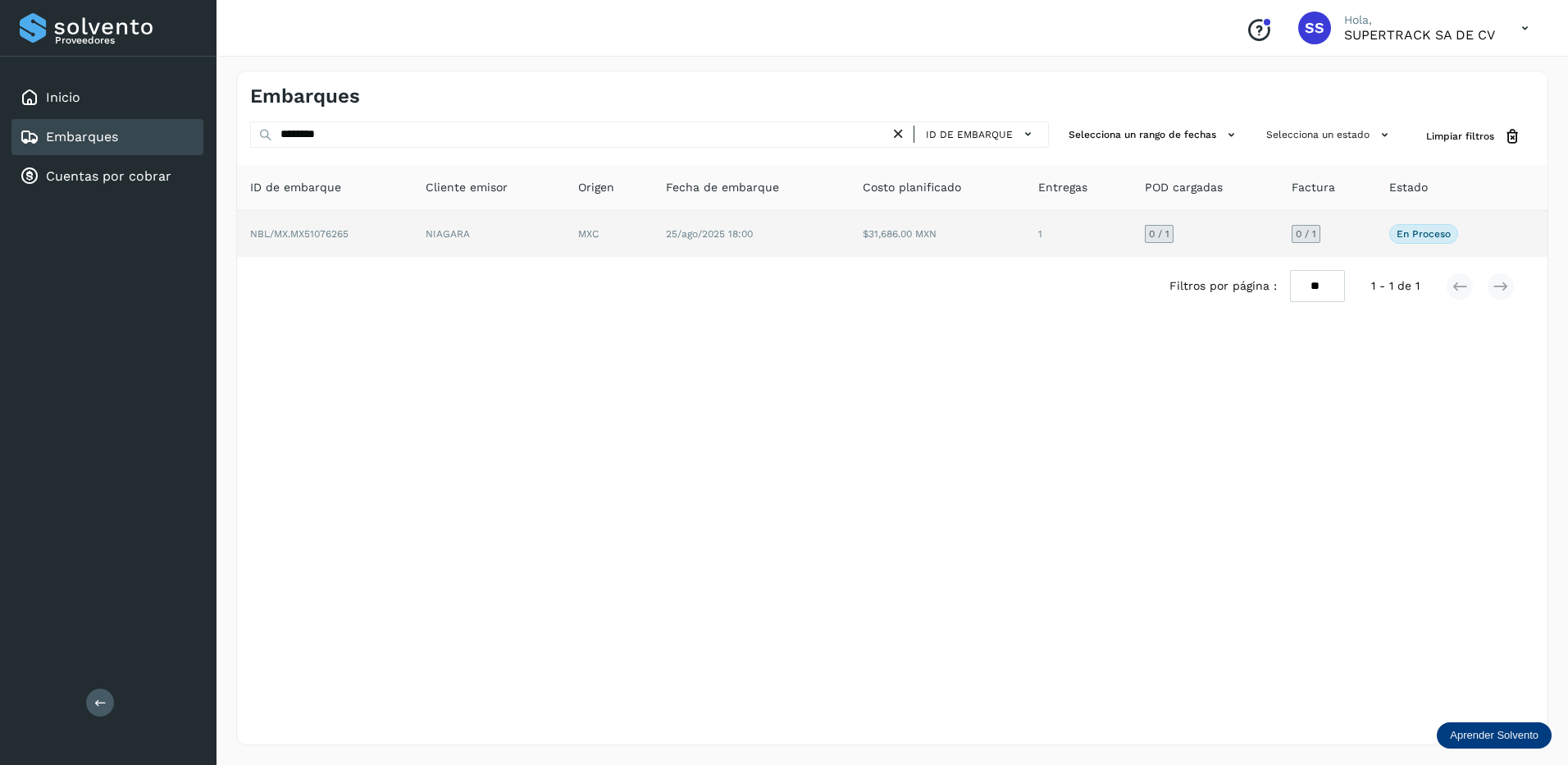
click at [434, 244] on td "NIAGARA" at bounding box center [488, 233] width 153 height 46
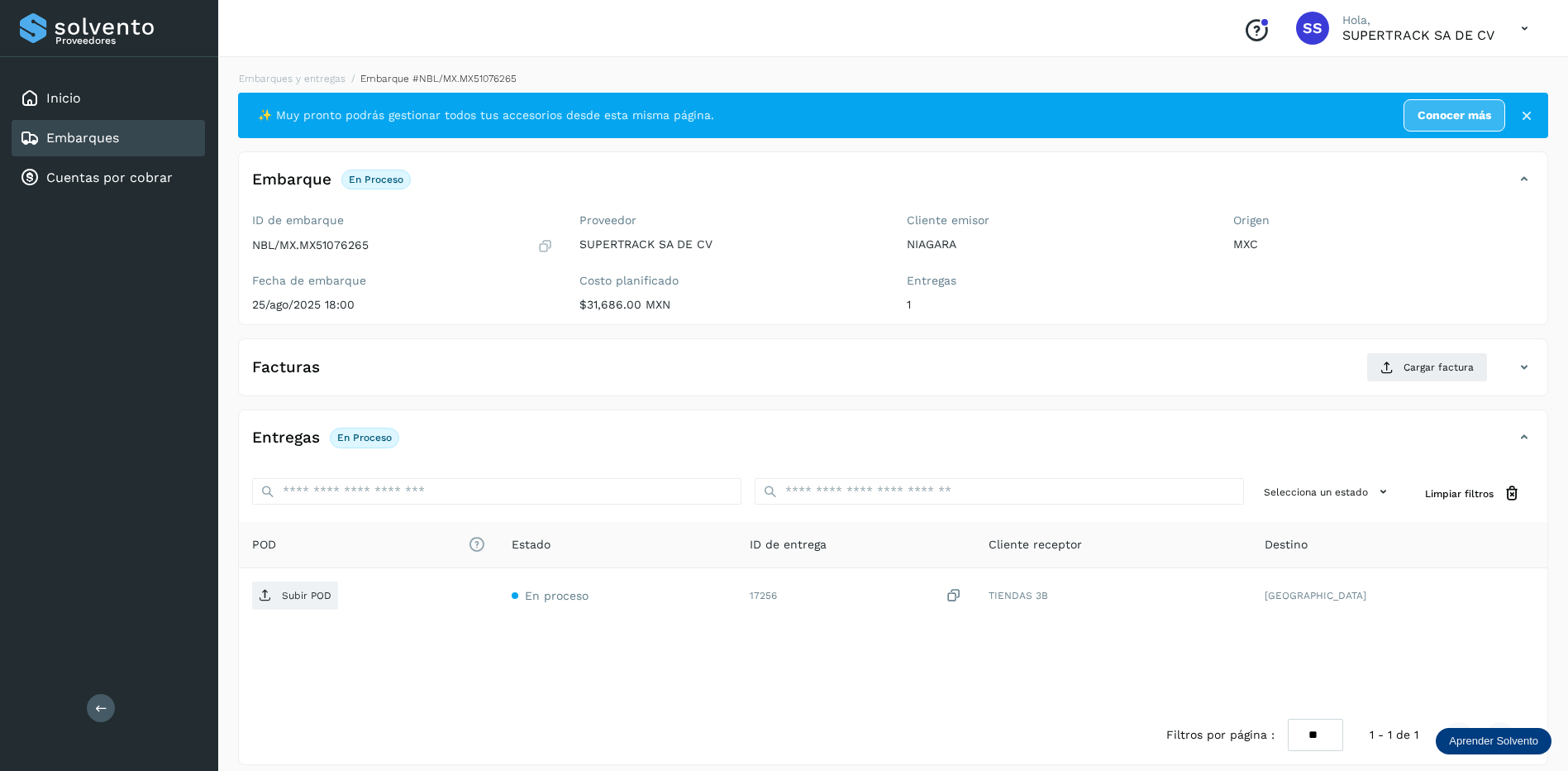
click at [442, 385] on div "Facturas Cargar factura" at bounding box center [893, 374] width 1308 height 43
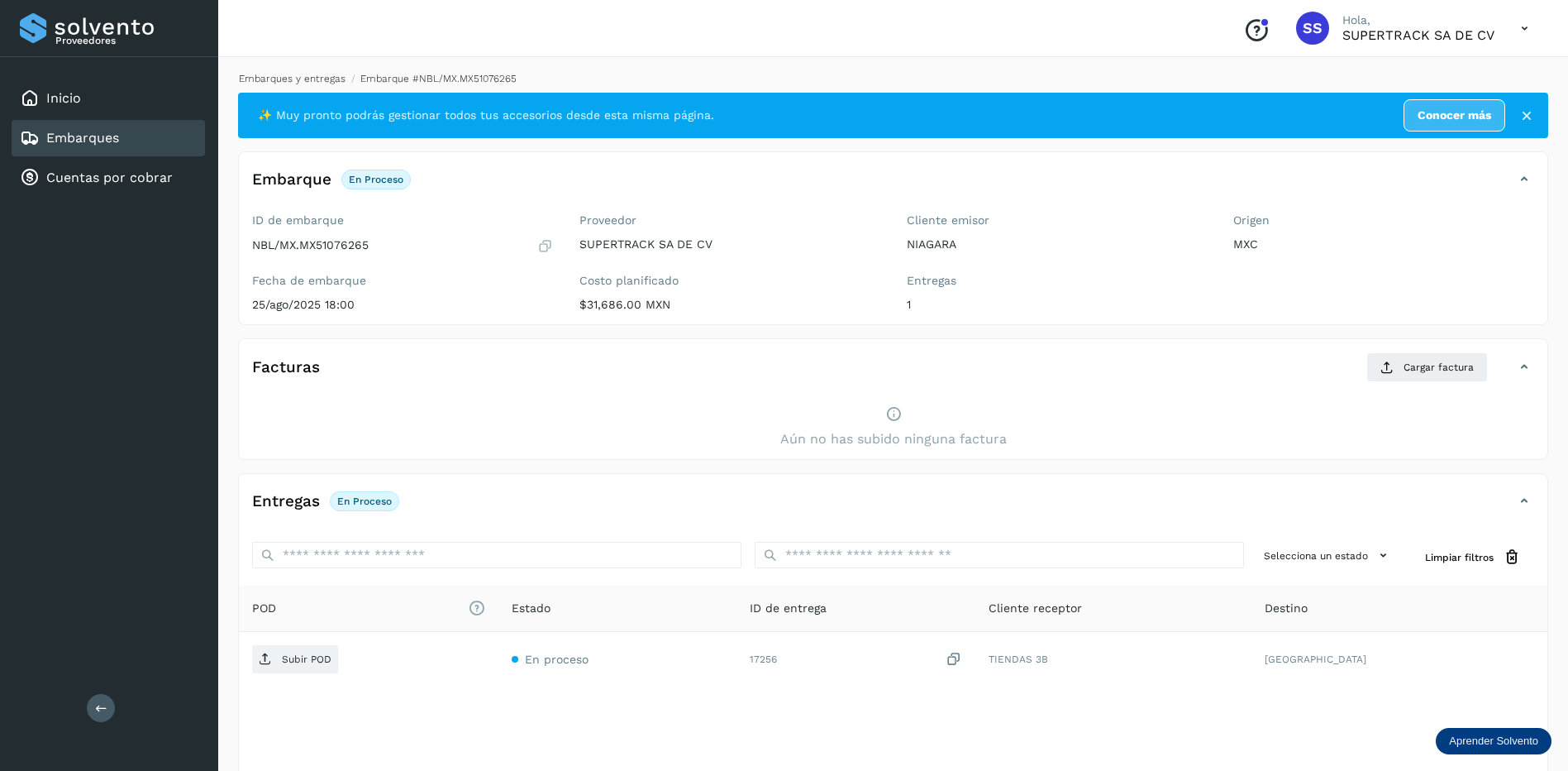
click at [308, 80] on link "Embarques y entregas" at bounding box center [292, 78] width 107 height 11
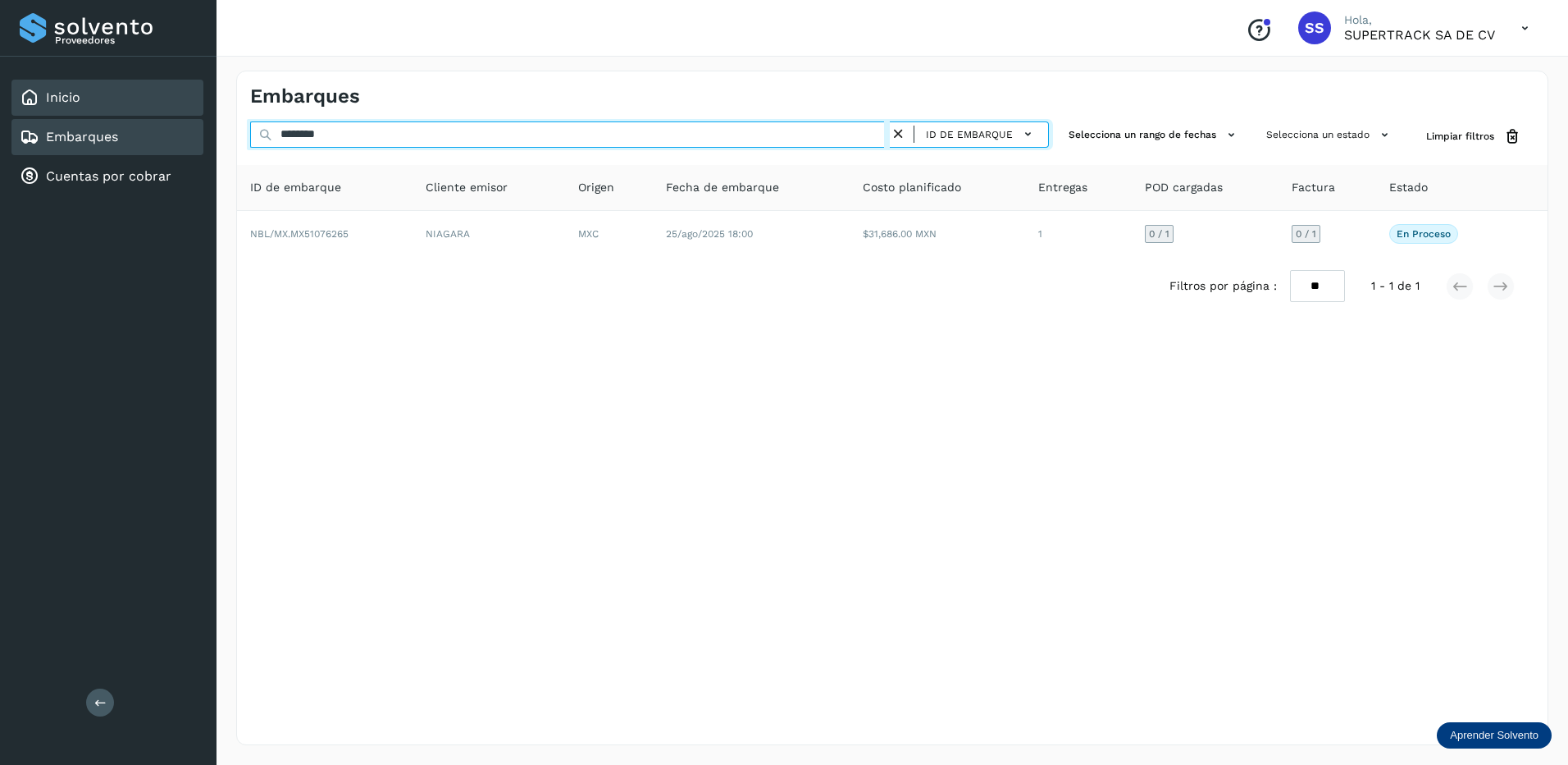
drag, startPoint x: 332, startPoint y: 132, endPoint x: 77, endPoint y: 112, distance: 255.8
click at [79, 113] on div "Proveedores Inicio Embarques Cuentas por cobrar Salir Conoce nuestros beneficio…" at bounding box center [784, 382] width 1568 height 765
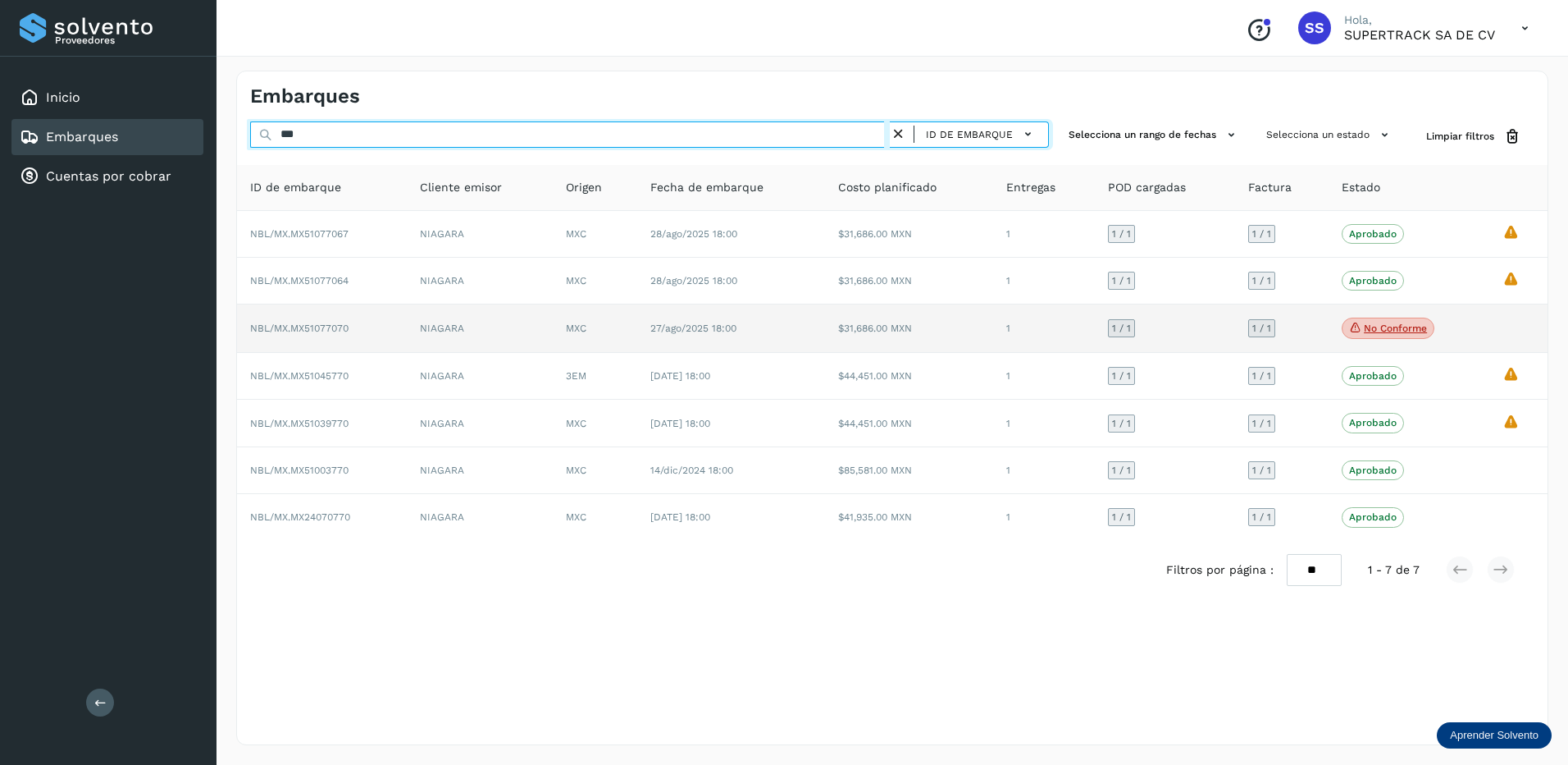
type input "***"
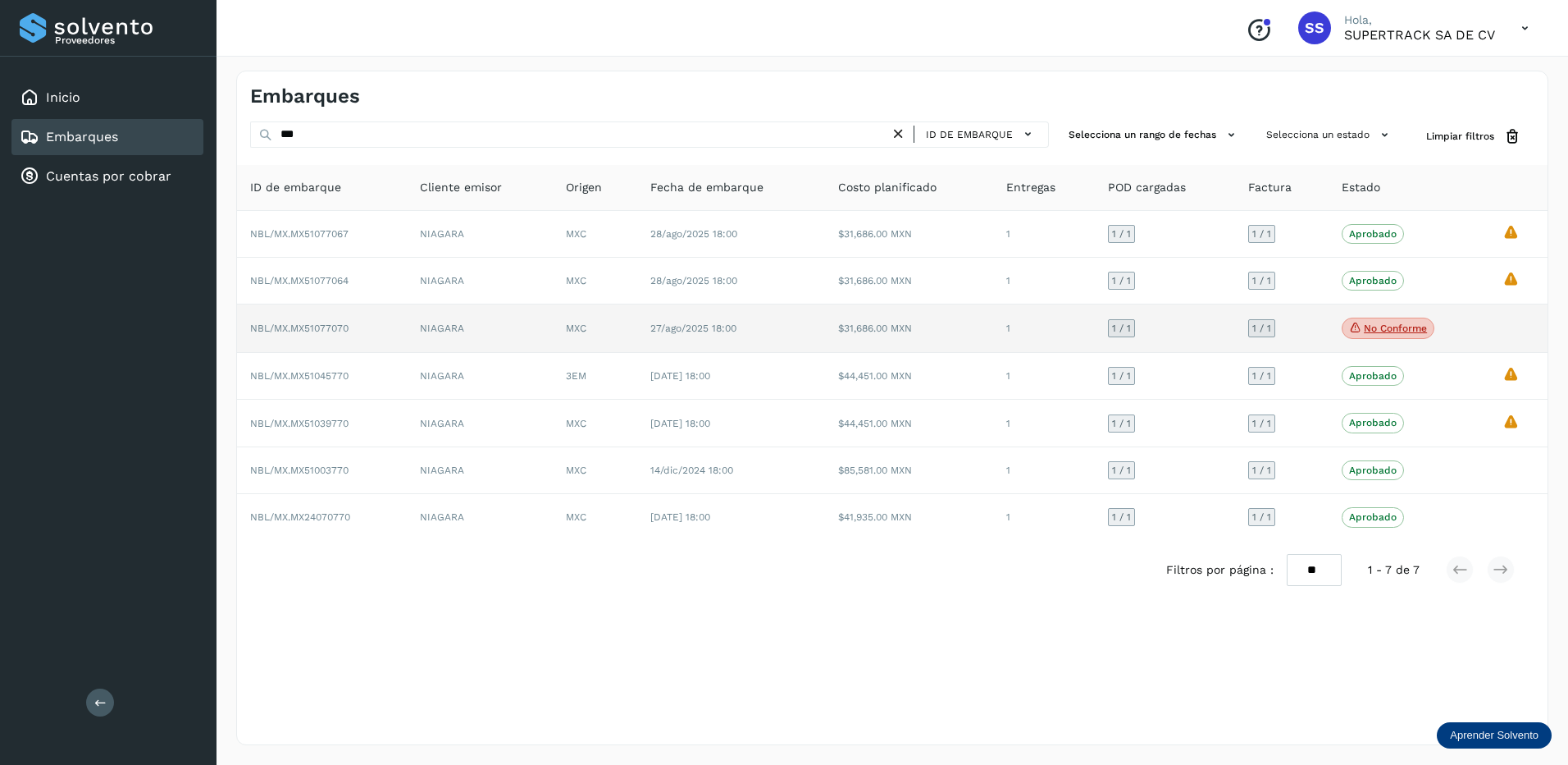
click at [981, 339] on td "$31,686.00 MXN" at bounding box center [909, 328] width 168 height 48
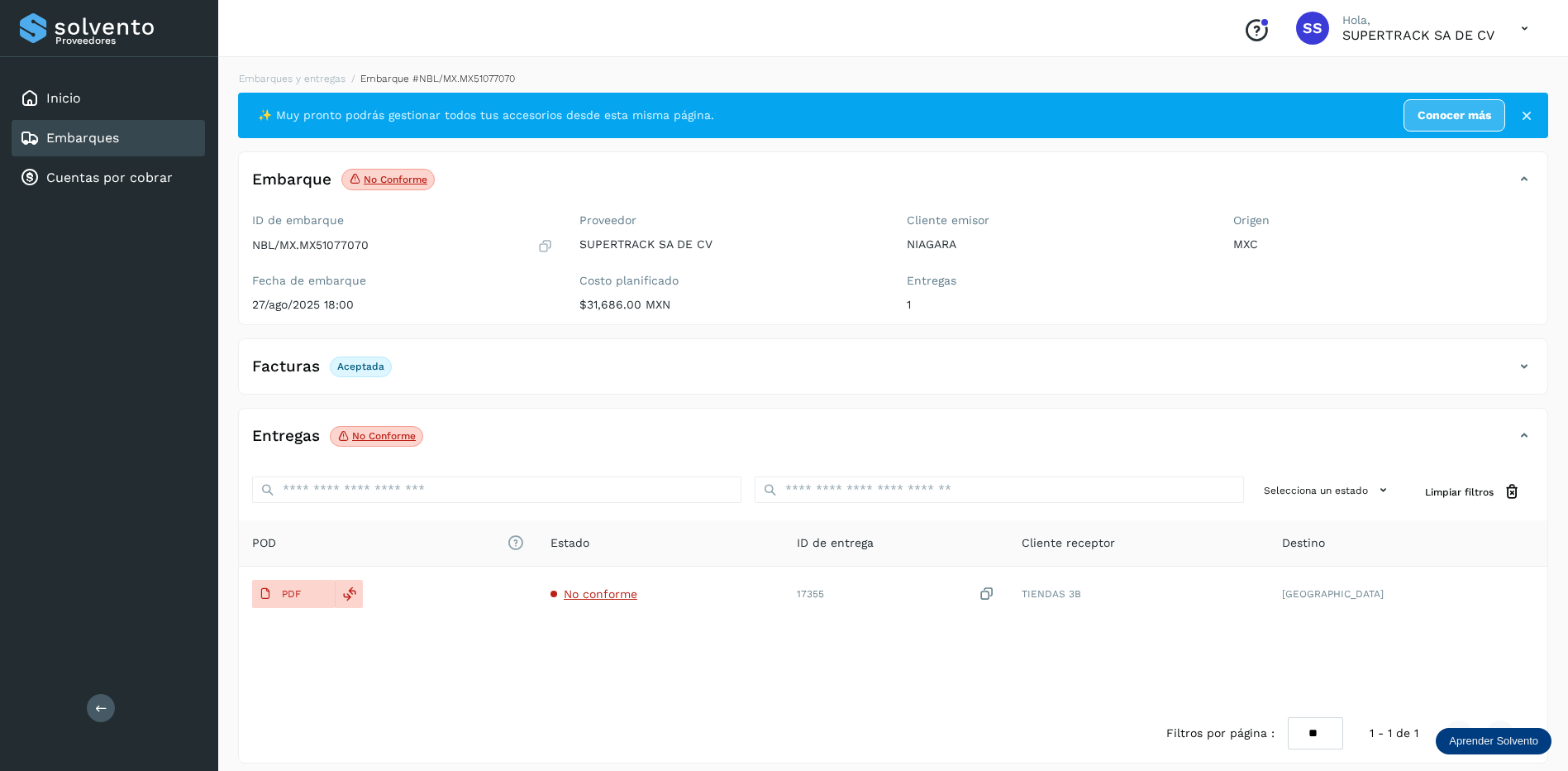
click at [464, 358] on div "Facturas Aceptada" at bounding box center [877, 366] width 1276 height 28
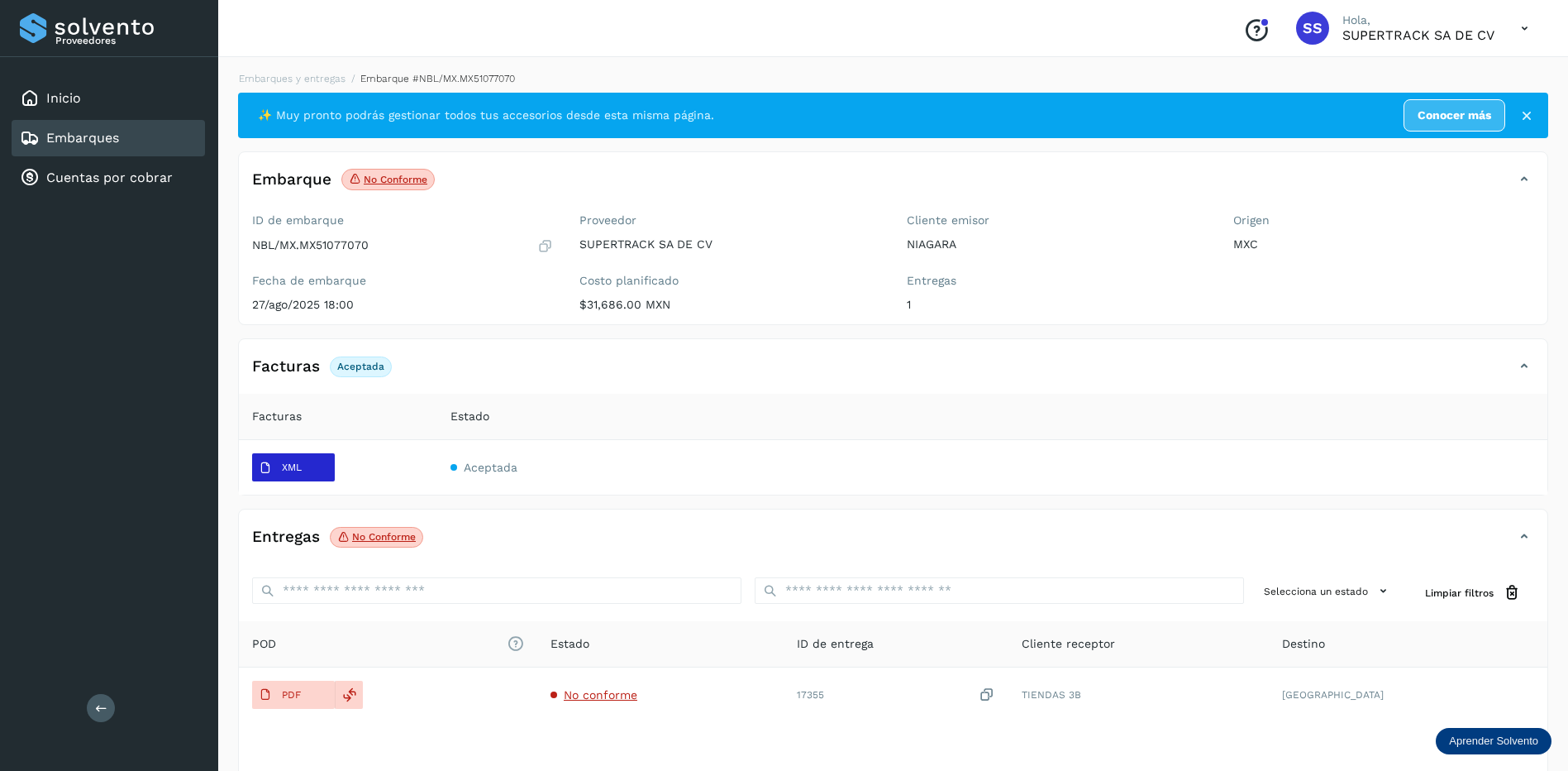
click at [292, 478] on span "XML" at bounding box center [280, 468] width 56 height 27
click at [350, 545] on span "No conforme" at bounding box center [376, 537] width 94 height 22
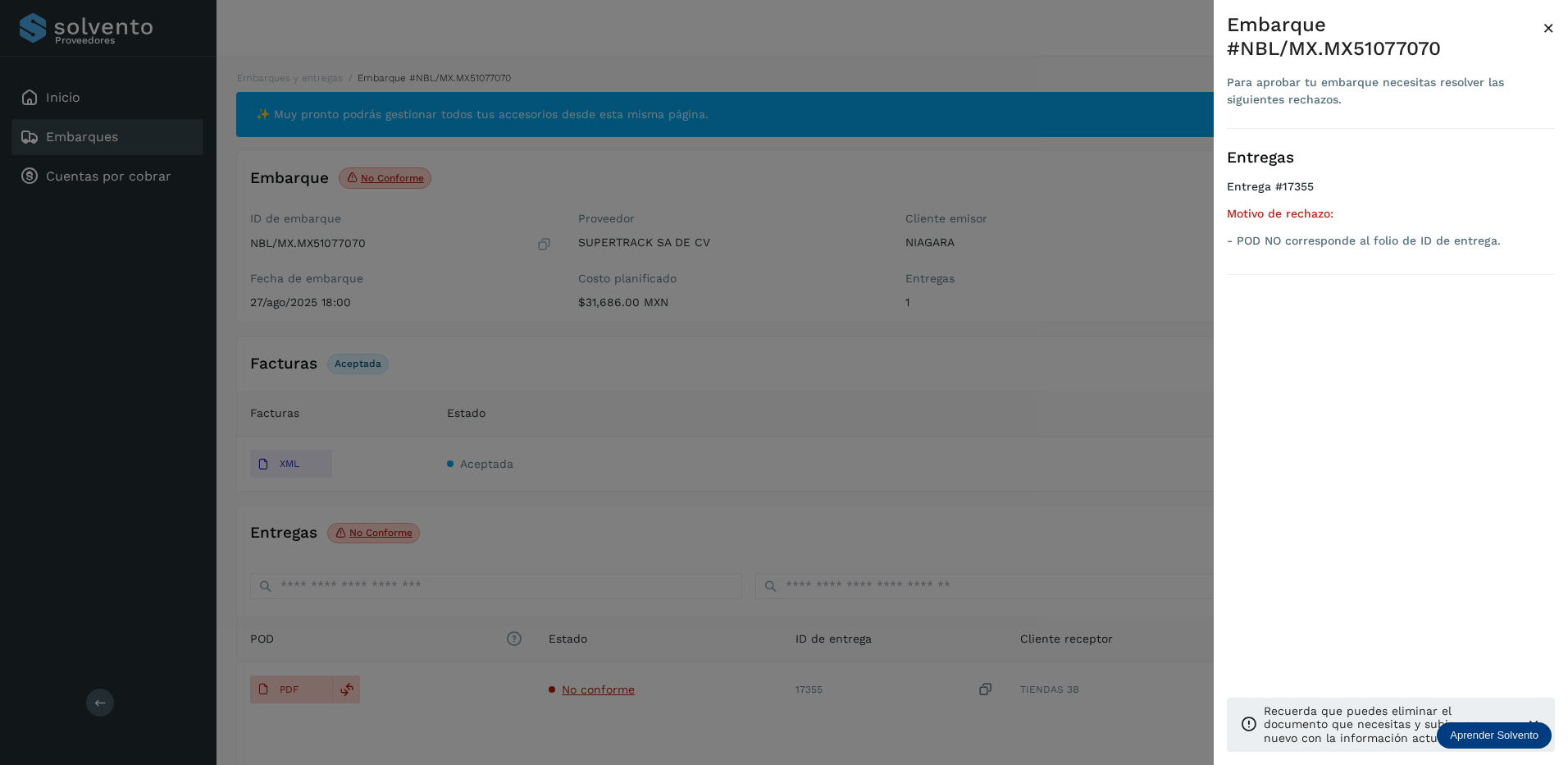
click at [601, 171] on div at bounding box center [784, 382] width 1568 height 765
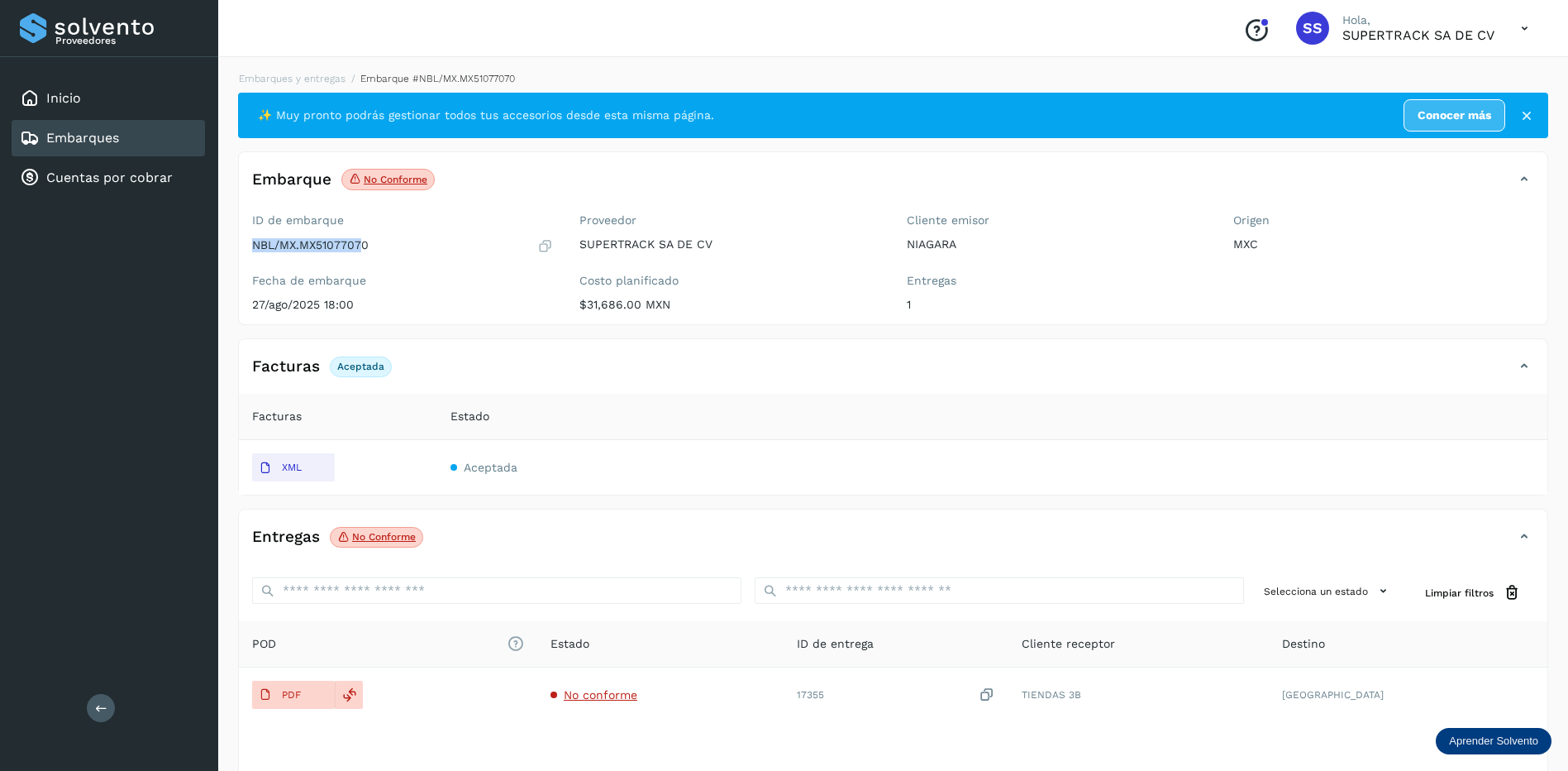
drag, startPoint x: 360, startPoint y: 248, endPoint x: 244, endPoint y: 251, distance: 116.0
click at [244, 251] on div "ID de embarque NBL/MX.MX51077070 Fecha de embarque [DATE] 18:00" at bounding box center [402, 265] width 328 height 118
click at [508, 507] on div "✨ Muy pronto podrás gestionar todos tus accesorios desde esta misma página. Con…" at bounding box center [893, 479] width 1310 height 772
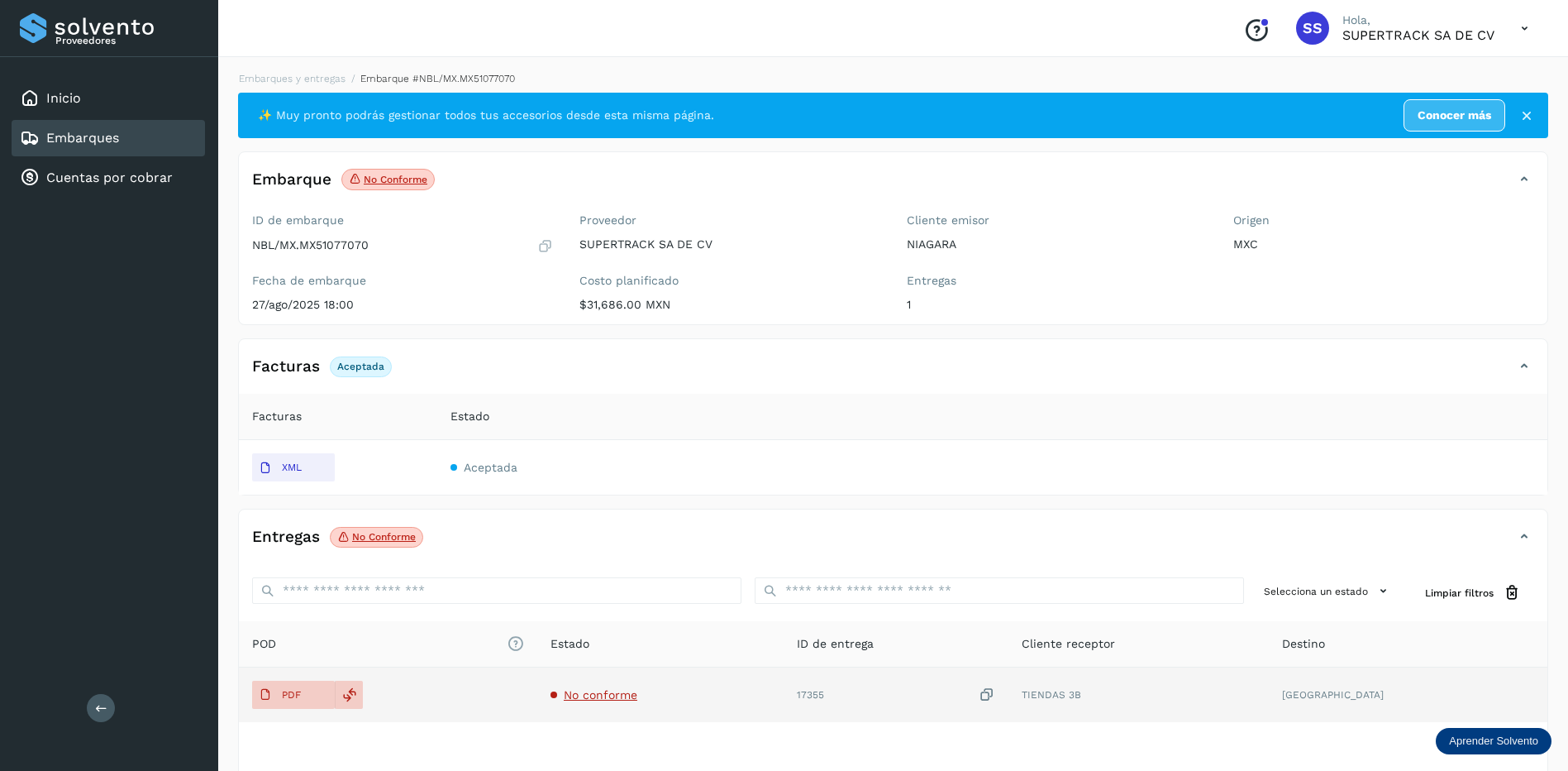
drag, startPoint x: 310, startPoint y: 686, endPoint x: 530, endPoint y: 694, distance: 220.1
click at [524, 694] on div "PDF" at bounding box center [388, 694] width 272 height 28
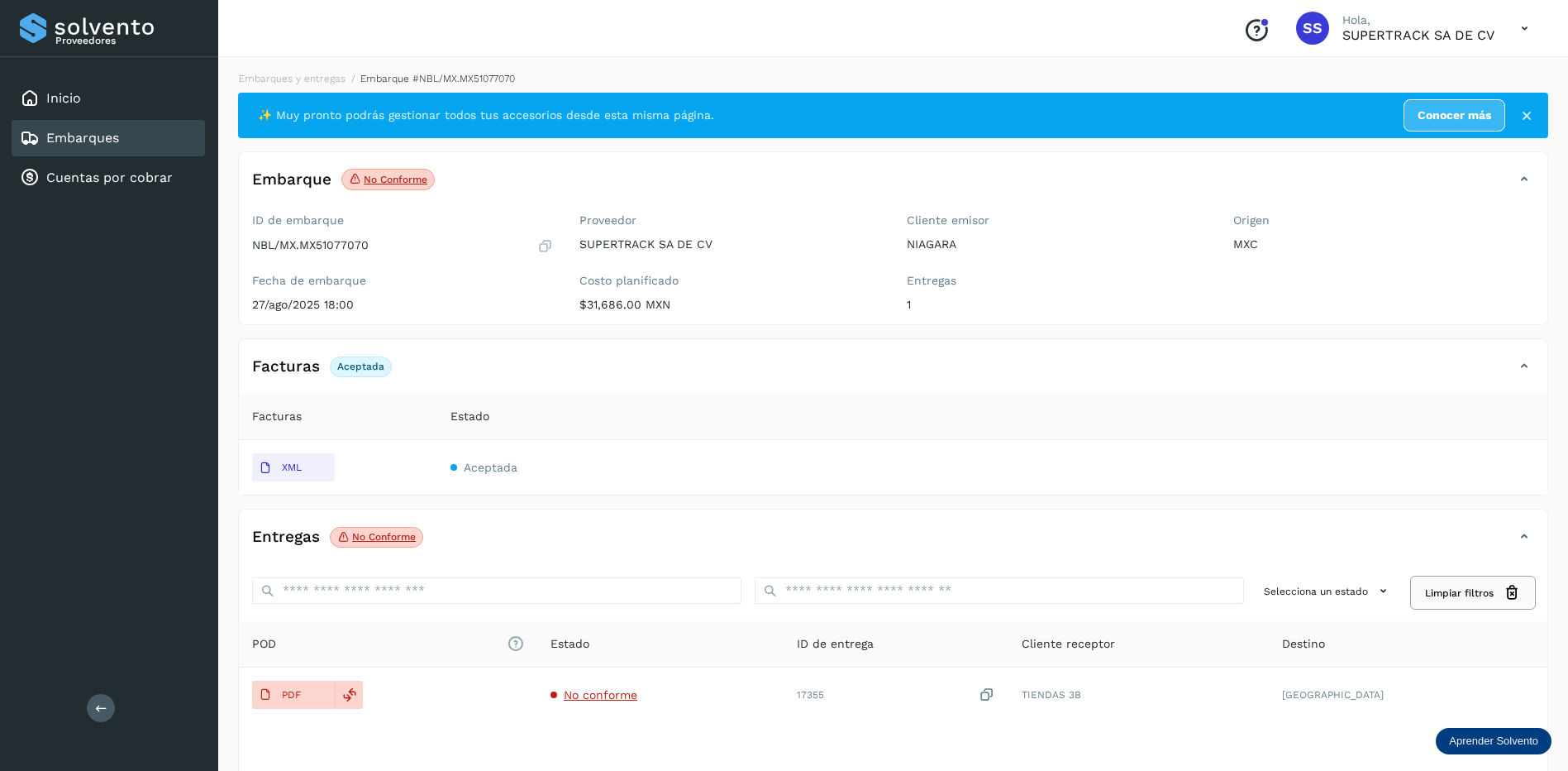
click at [1514, 585] on icon at bounding box center [1513, 592] width 17 height 17
click at [1501, 594] on button "Limpiar filtros" at bounding box center [1473, 592] width 122 height 31
click at [1503, 594] on button "Limpiar filtros" at bounding box center [1473, 592] width 122 height 31
drag, startPoint x: 369, startPoint y: 249, endPoint x: 318, endPoint y: 258, distance: 51.8
click at [318, 258] on div "ID de embarque NBL/MX.MX51077070 Fecha de embarque [DATE] 18:00" at bounding box center [402, 265] width 328 height 118
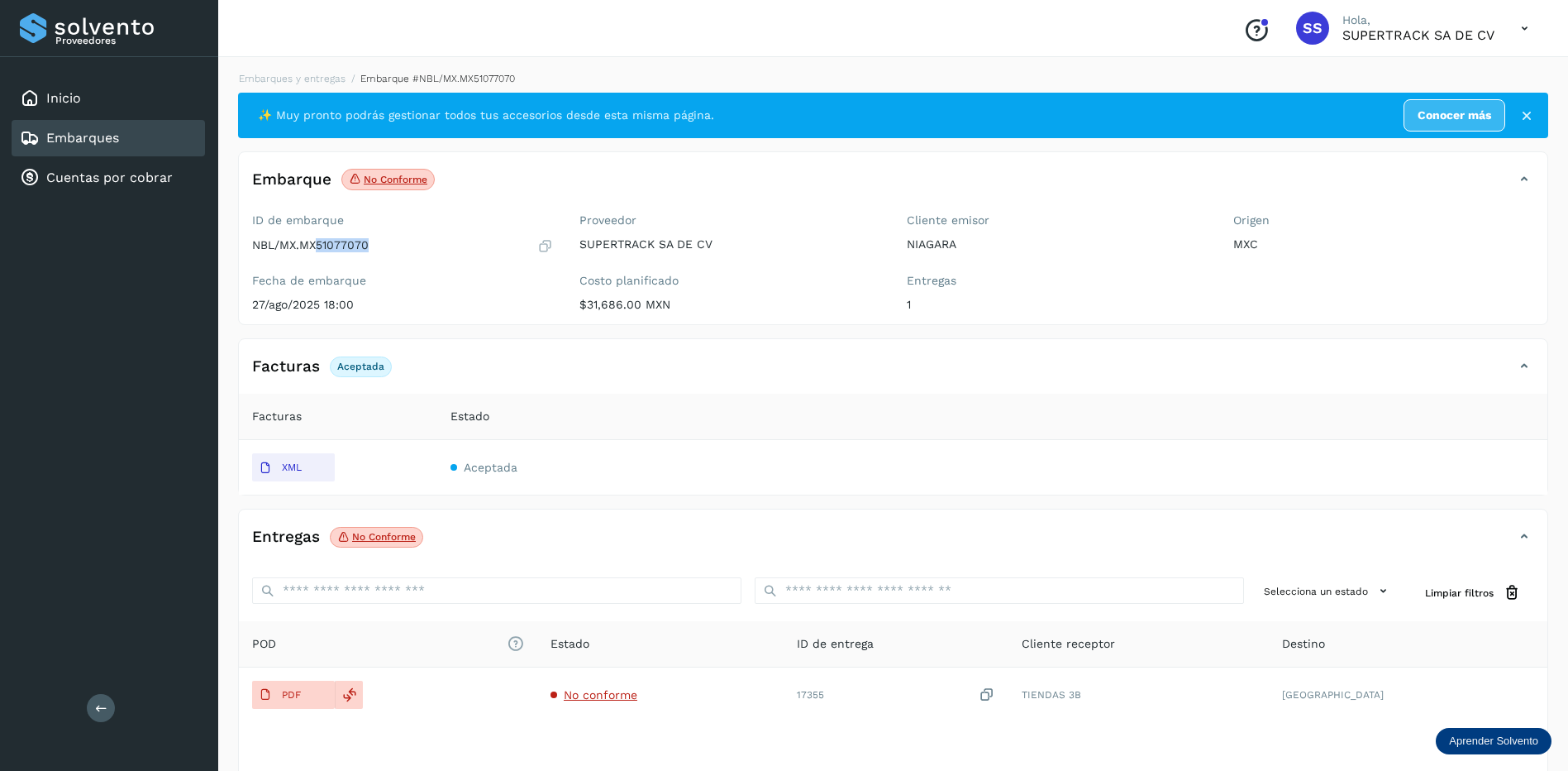
drag, startPoint x: 324, startPoint y: 253, endPoint x: 690, endPoint y: 420, distance: 402.3
click at [690, 420] on div "Estado" at bounding box center [992, 417] width 1084 height 17
click at [583, 376] on div "Facturas Aceptada" at bounding box center [877, 366] width 1276 height 28
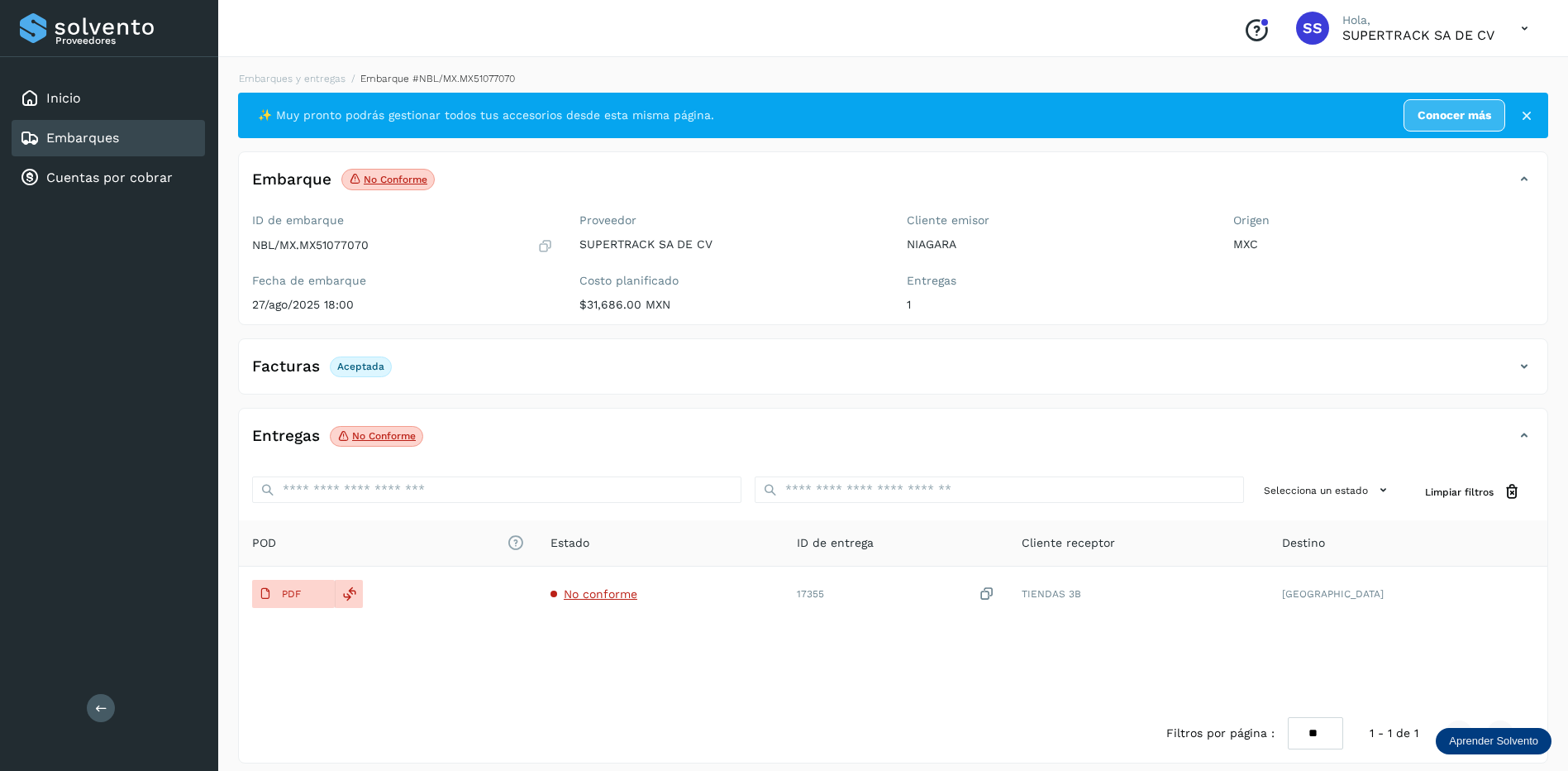
scroll to position [12, 0]
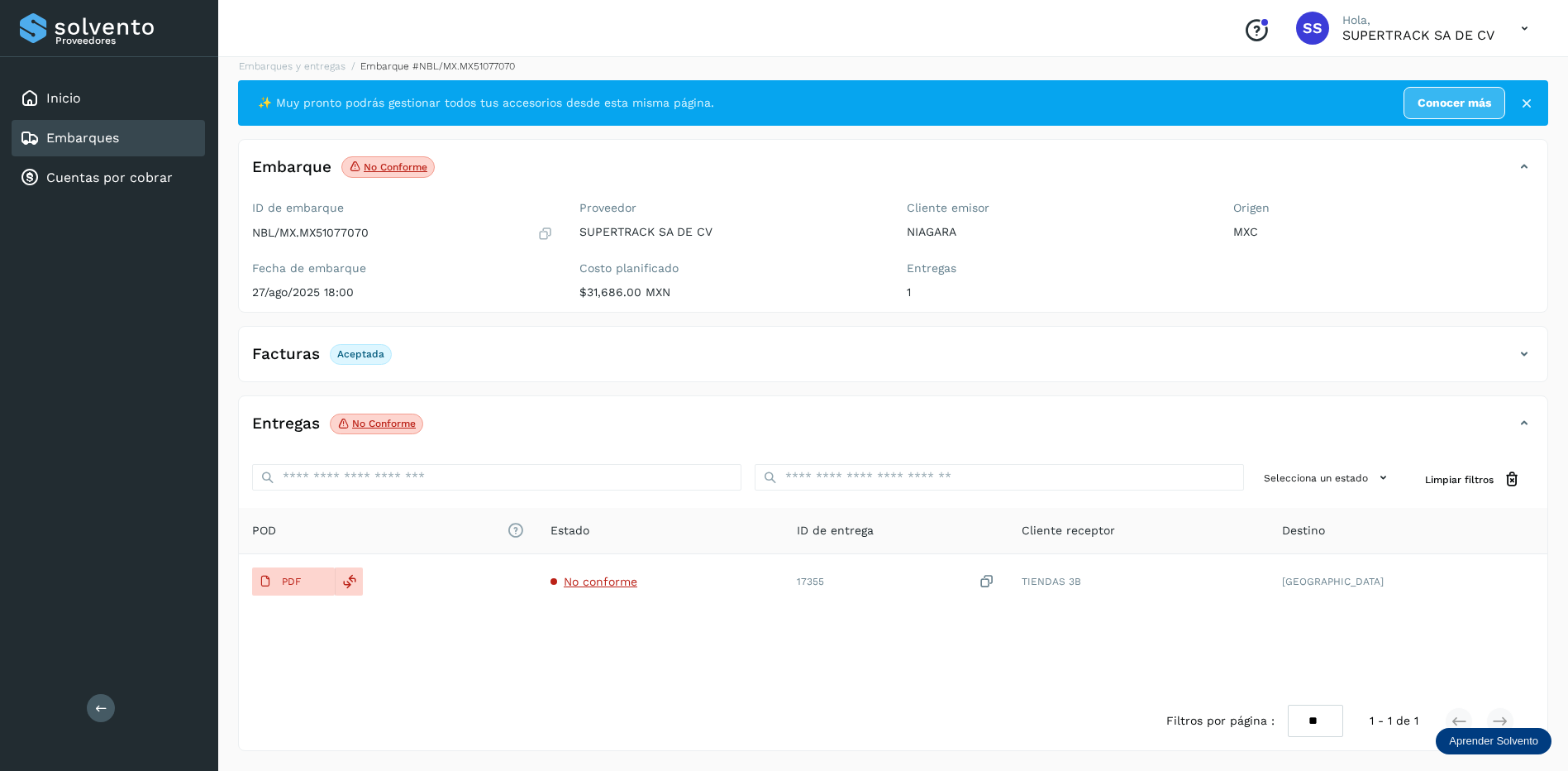
drag, startPoint x: 295, startPoint y: 67, endPoint x: 318, endPoint y: 47, distance: 30.5
click at [295, 67] on link "Embarques y entregas" at bounding box center [292, 66] width 107 height 11
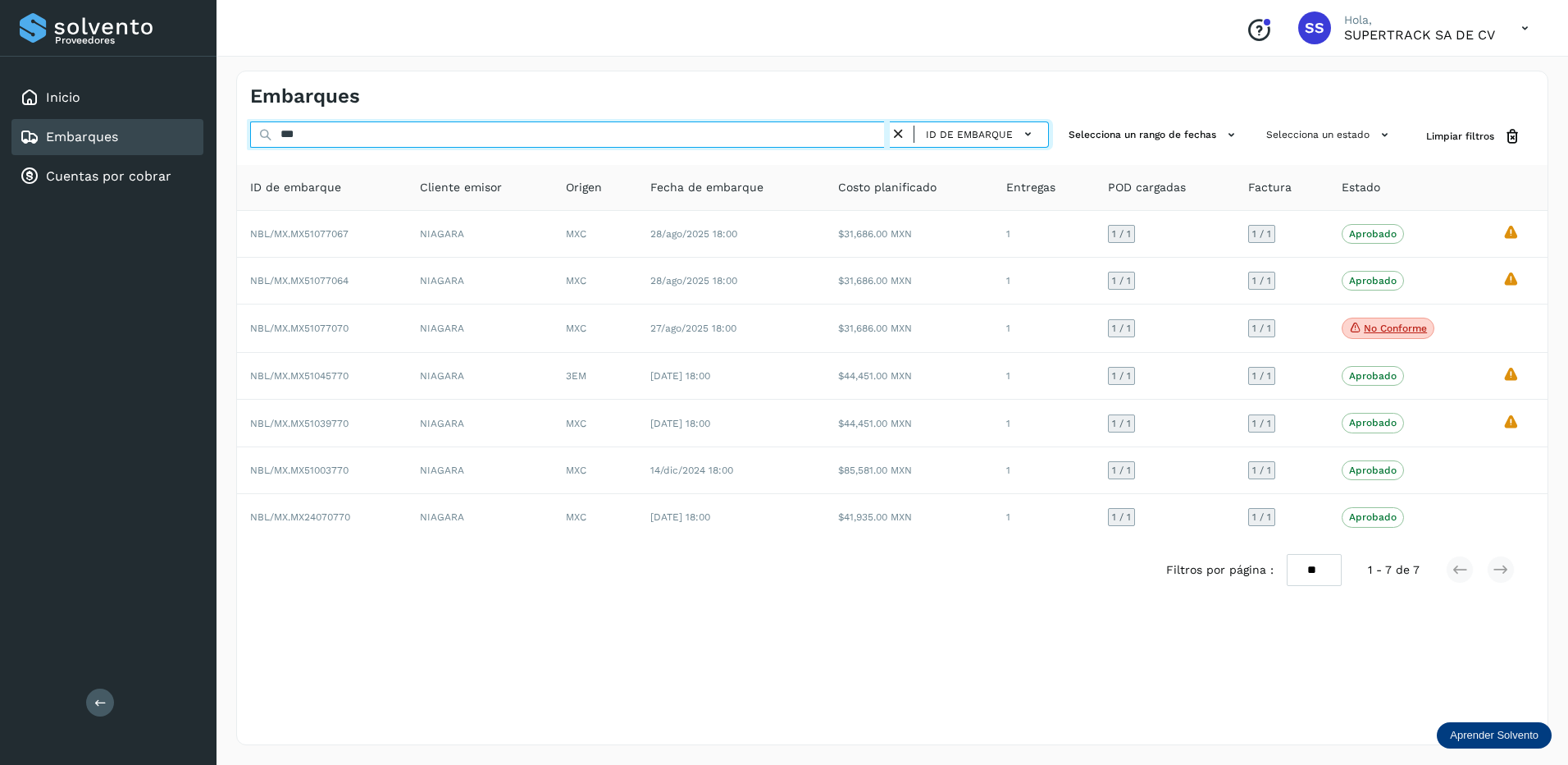
drag, startPoint x: 360, startPoint y: 134, endPoint x: 240, endPoint y: 133, distance: 120.0
click at [240, 133] on div "*** ID de embarque Selecciona un rango de fechas Selecciona un estado Limpiar f…" at bounding box center [892, 137] width 1310 height 30
paste input "*****"
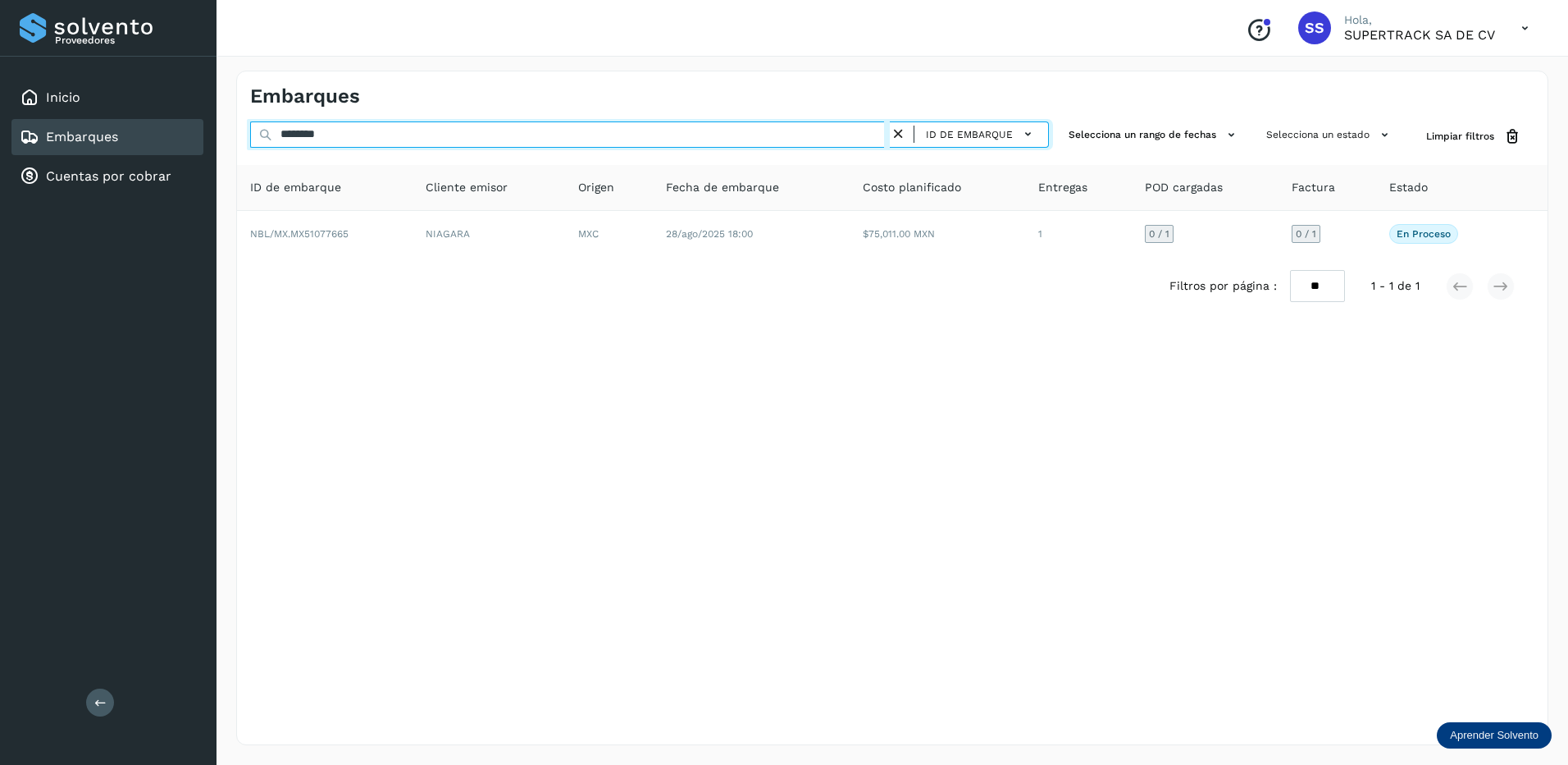
type input "********"
